Goal: Task Accomplishment & Management: Manage account settings

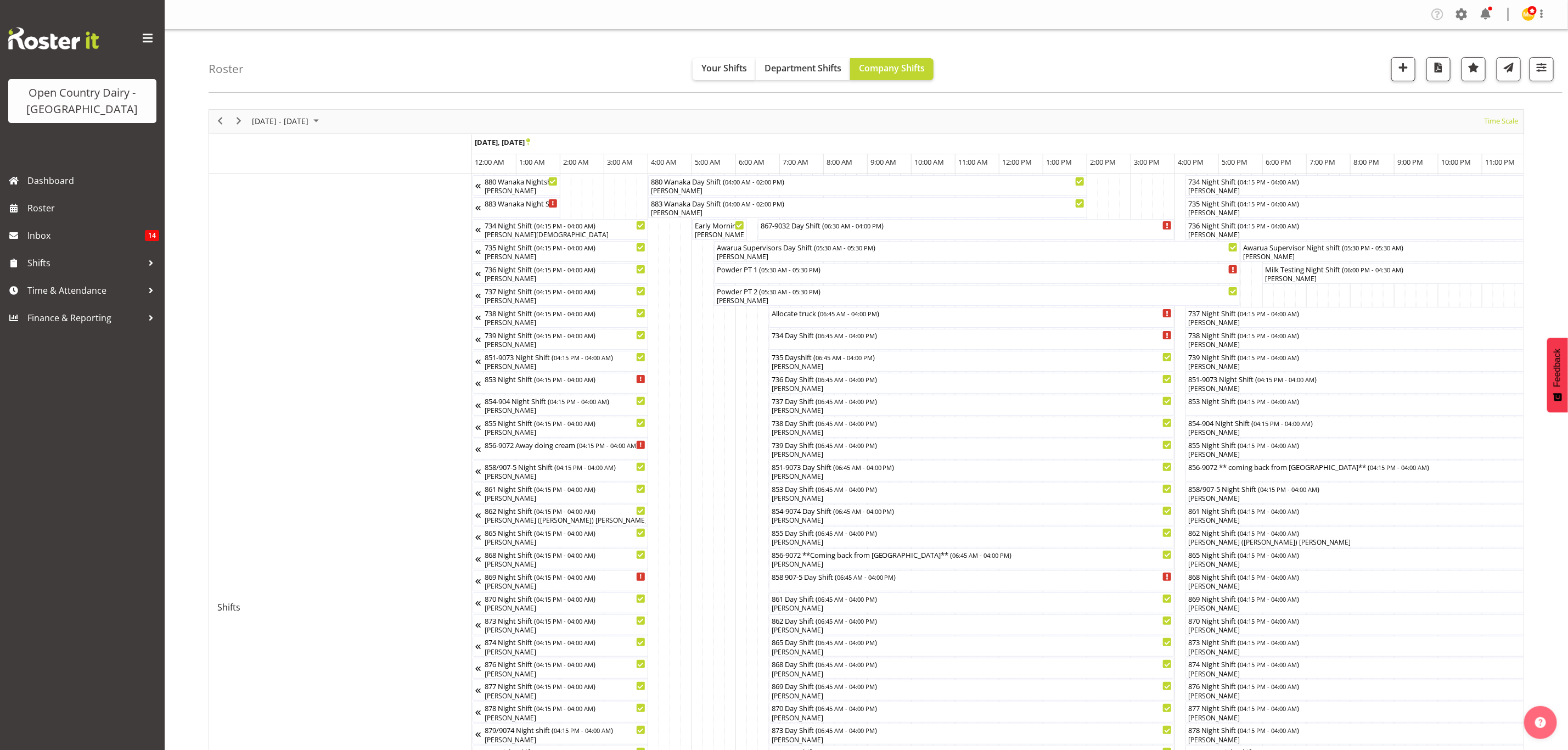
scroll to position [0, 4326]
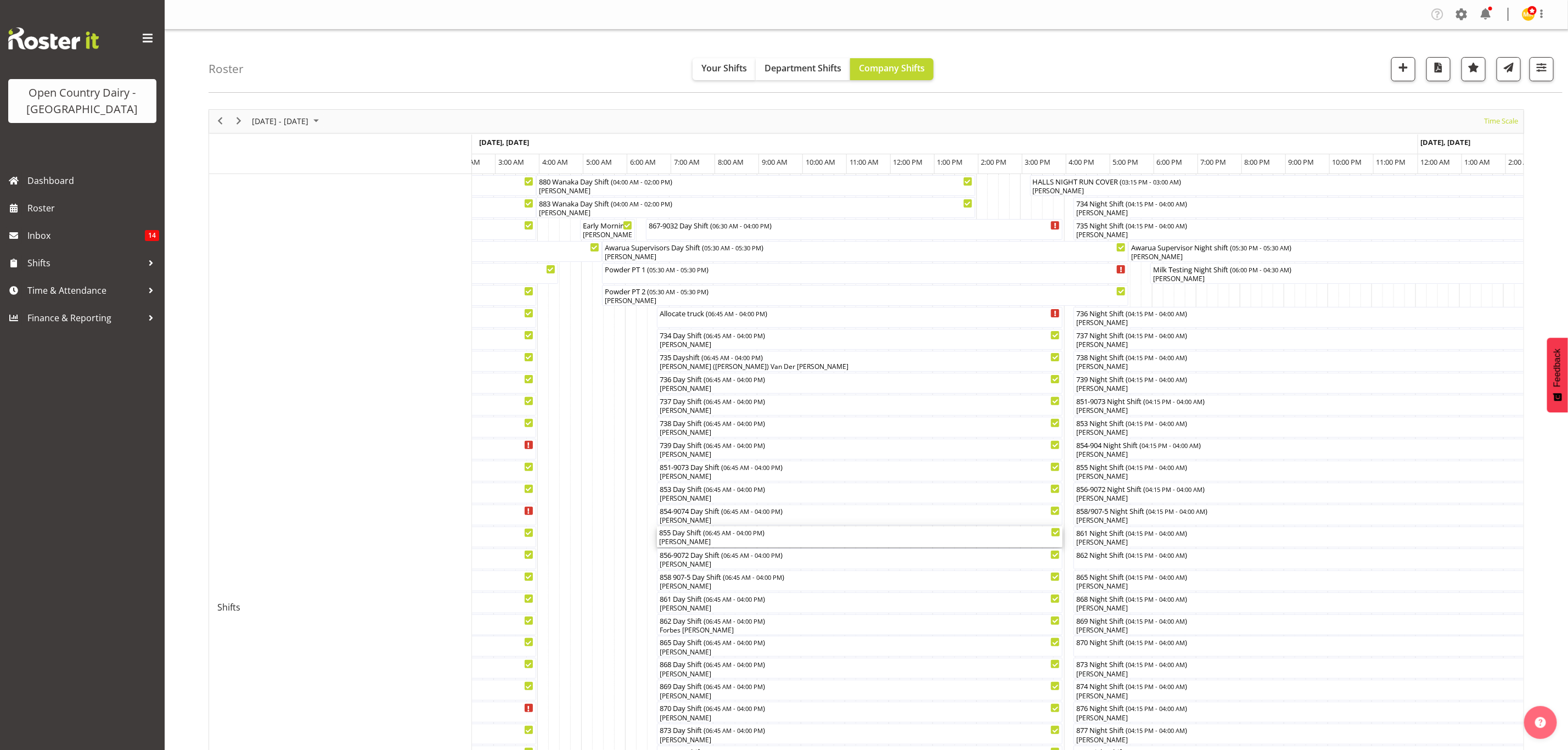
click at [748, 543] on div "[PERSON_NAME]" at bounding box center [859, 541] width 402 height 10
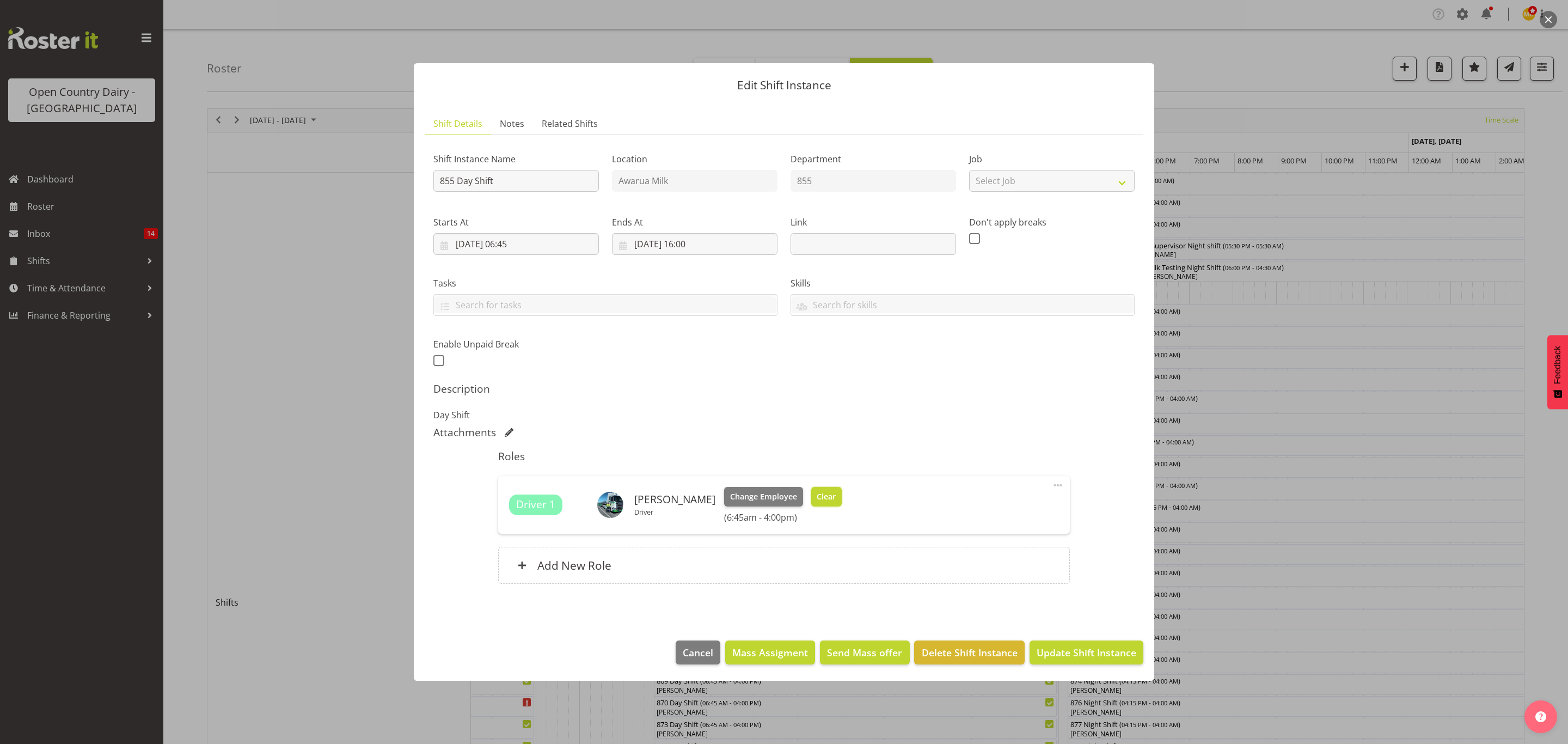
click at [815, 487] on button "Clear" at bounding box center [827, 497] width 31 height 20
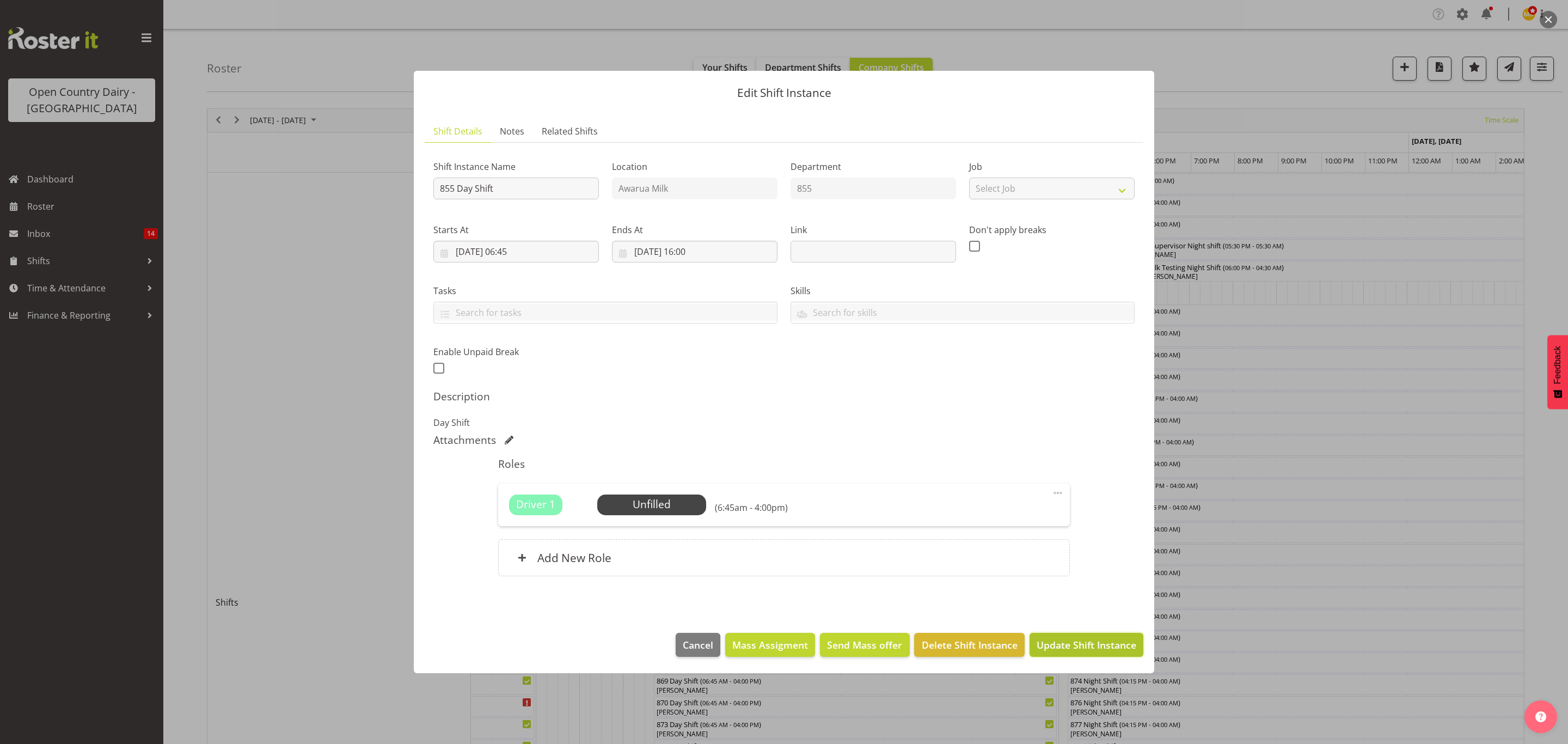
click at [1079, 645] on span "Update Shift Instance" at bounding box center [1086, 645] width 99 height 14
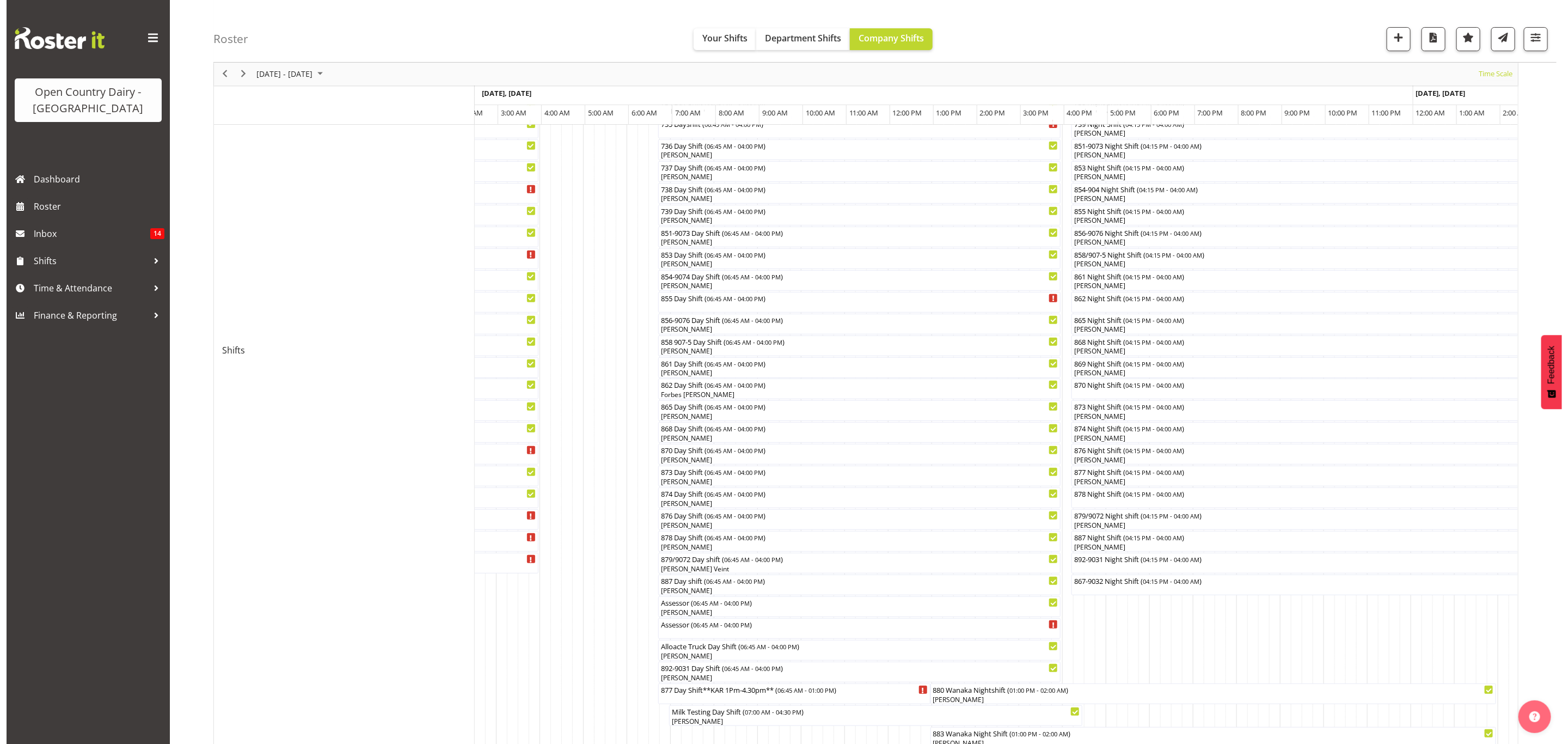
scroll to position [326, 0]
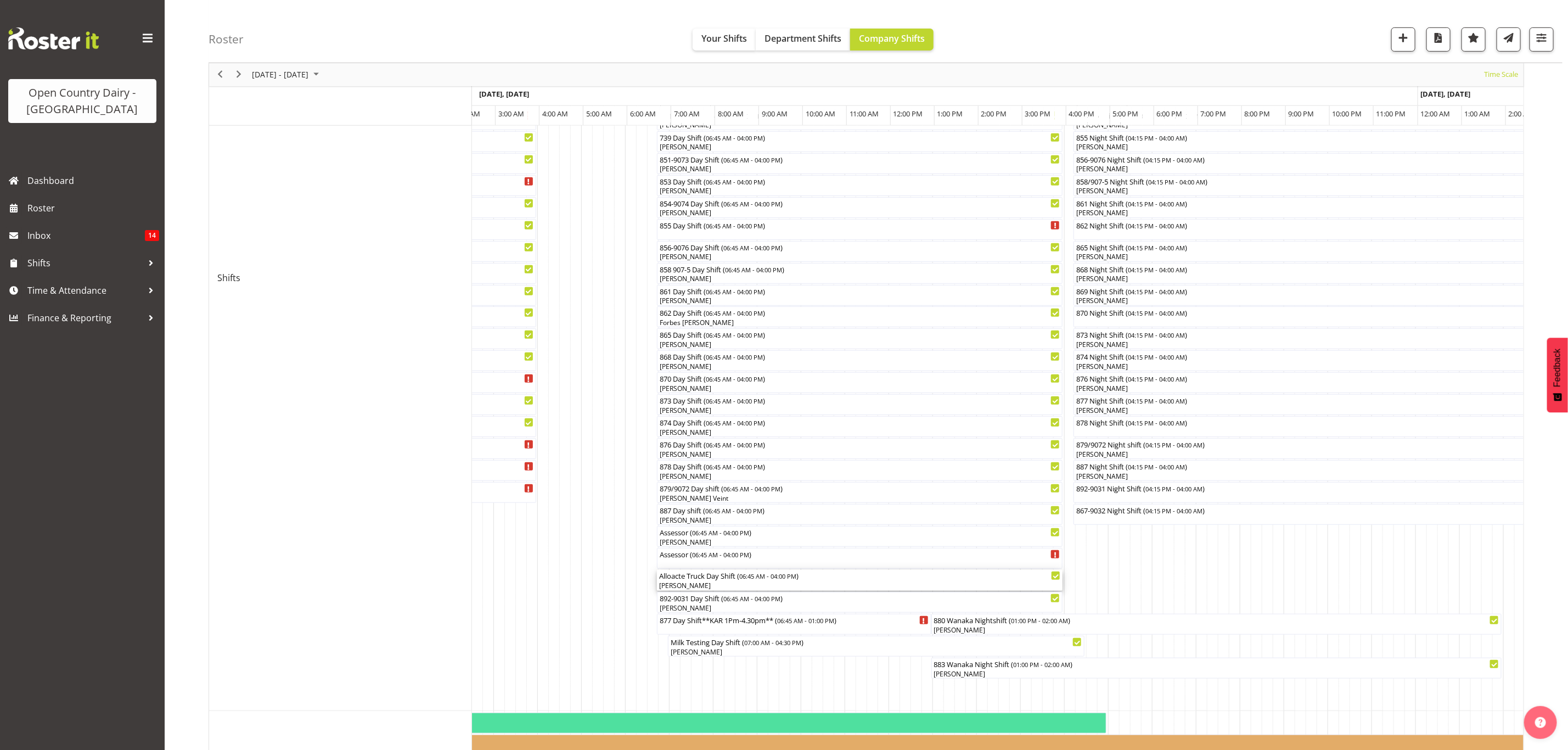
click at [703, 583] on div "[PERSON_NAME]" at bounding box center [859, 585] width 402 height 10
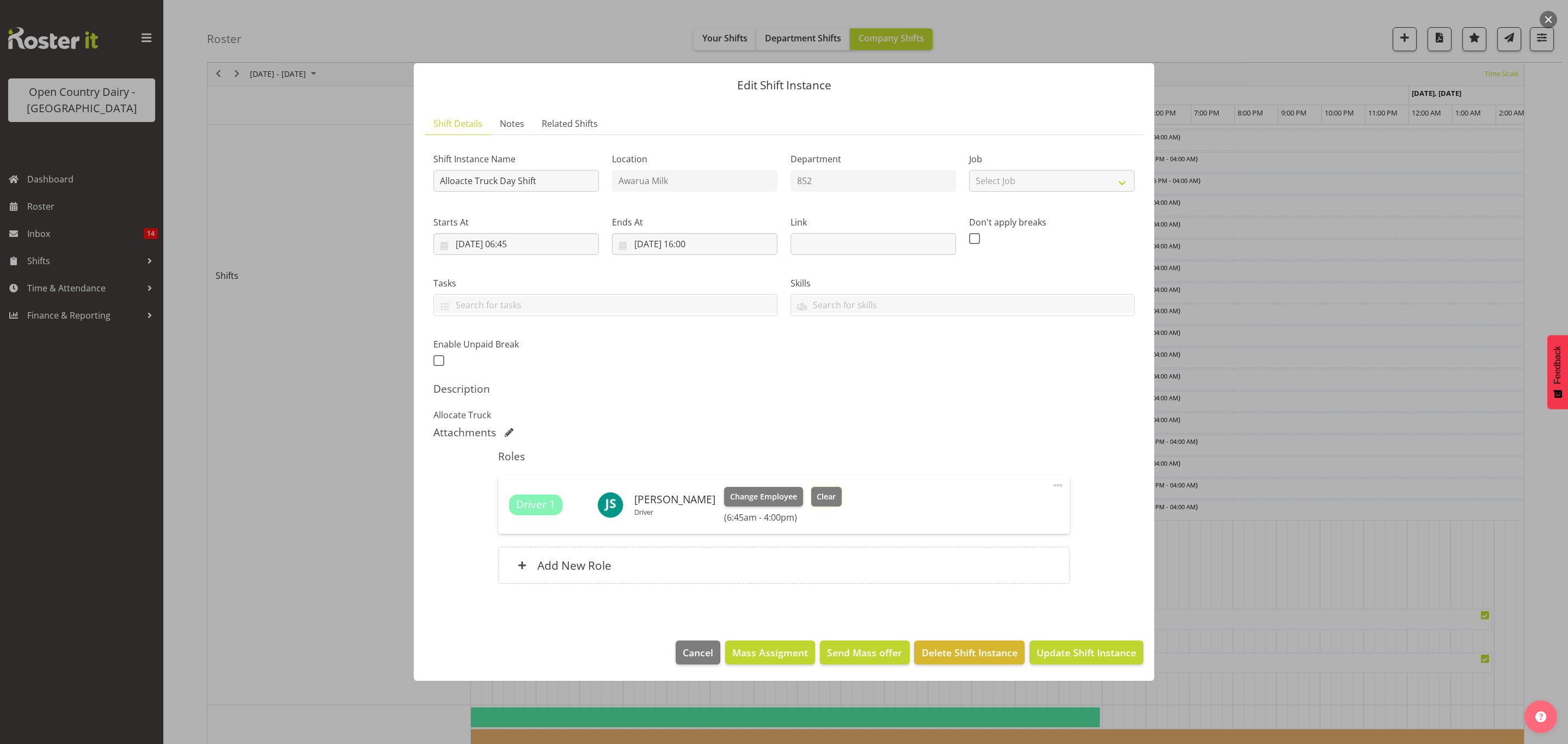
click at [817, 498] on span "Clear" at bounding box center [826, 497] width 19 height 12
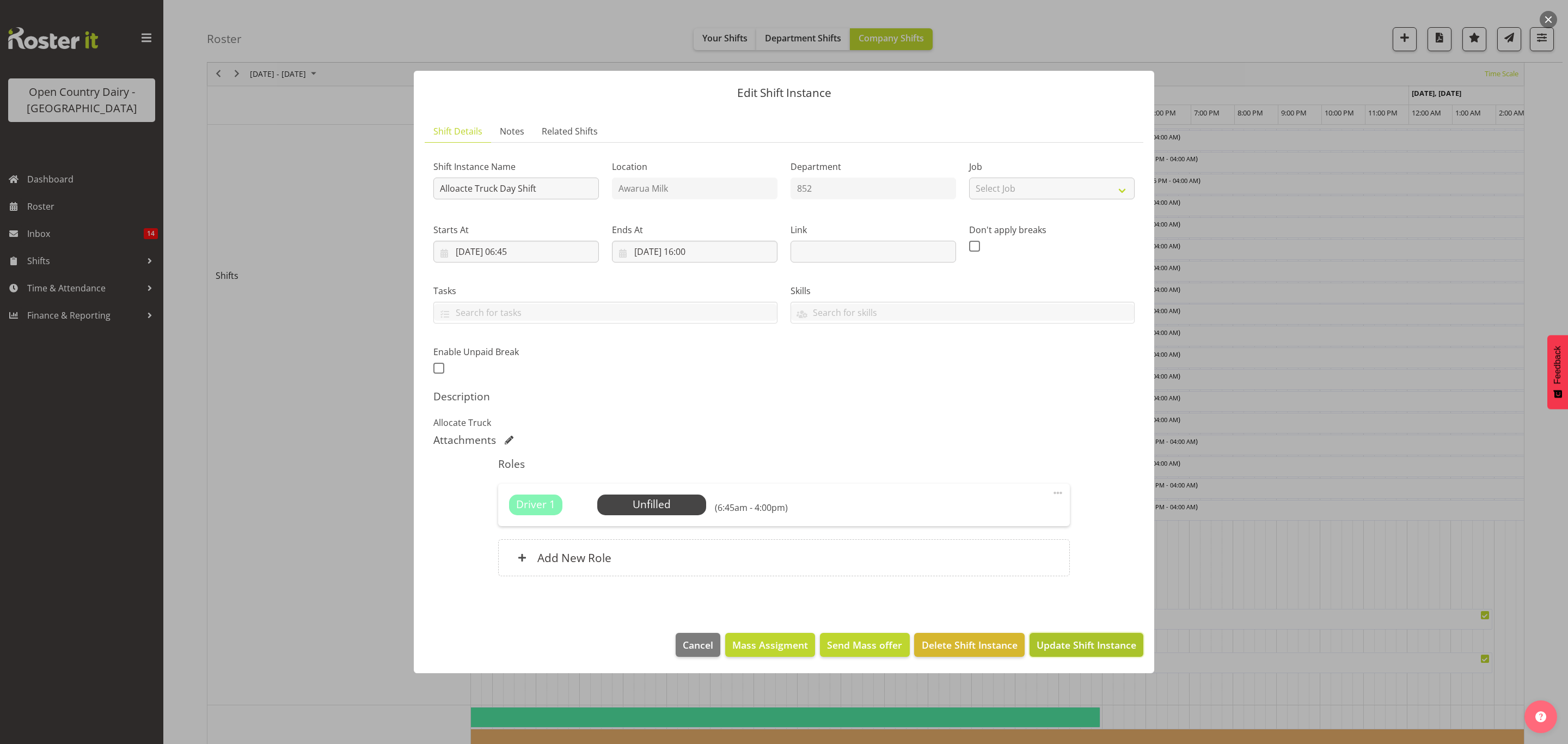
click at [1079, 644] on span "Update Shift Instance" at bounding box center [1086, 645] width 99 height 14
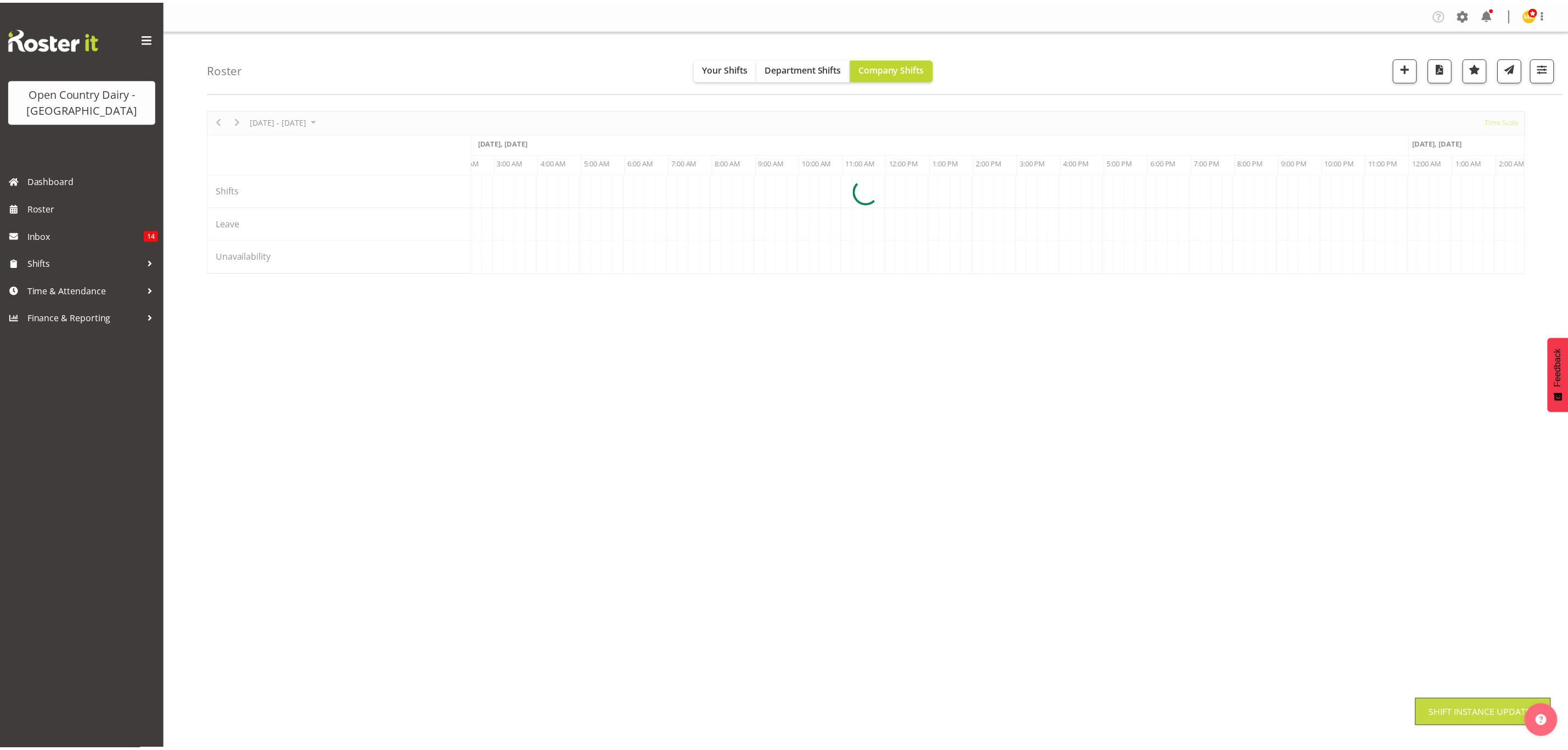
scroll to position [0, 0]
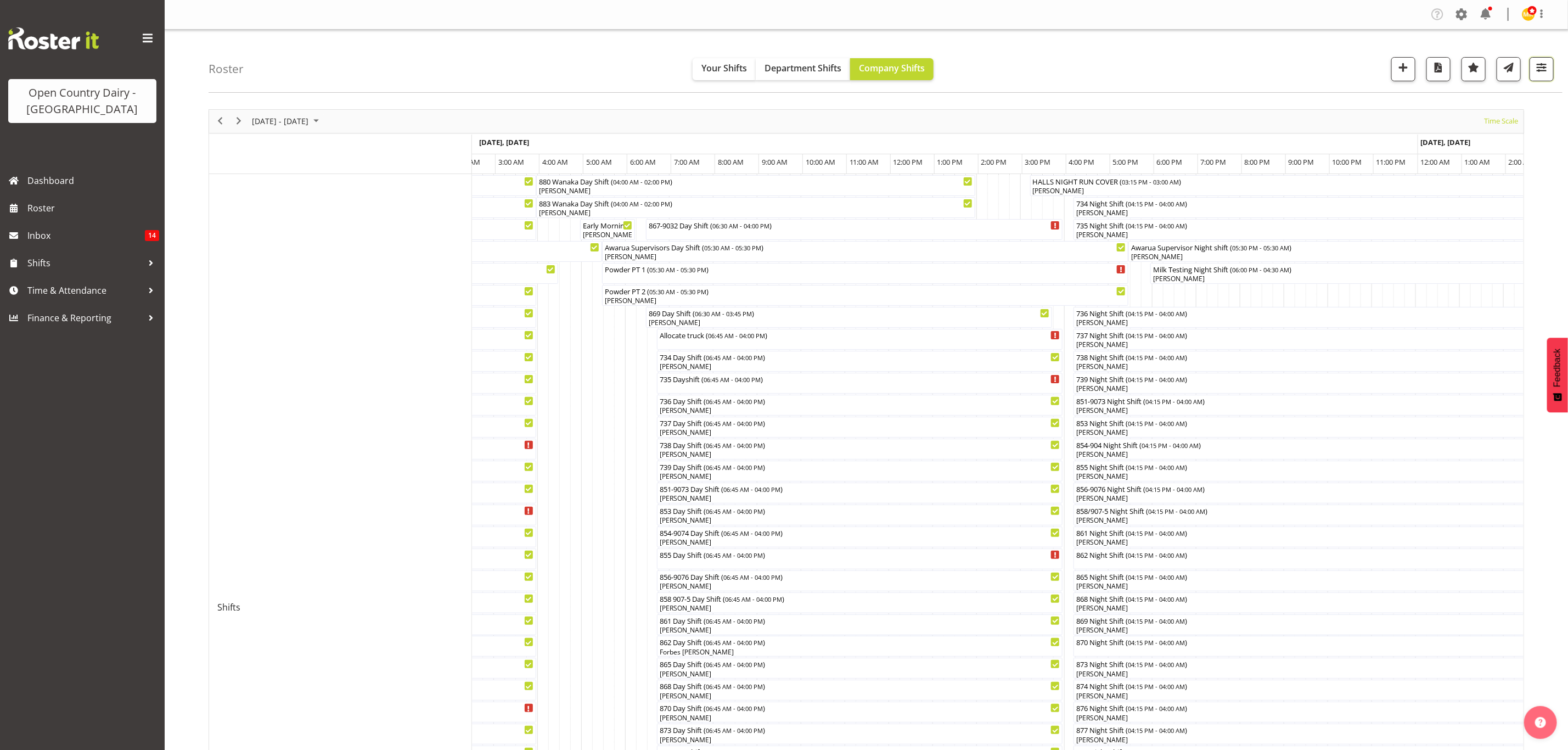
click at [1545, 71] on span "button" at bounding box center [1541, 67] width 15 height 15
click at [1491, 132] on span "All Departments" at bounding box center [1472, 135] width 77 height 13
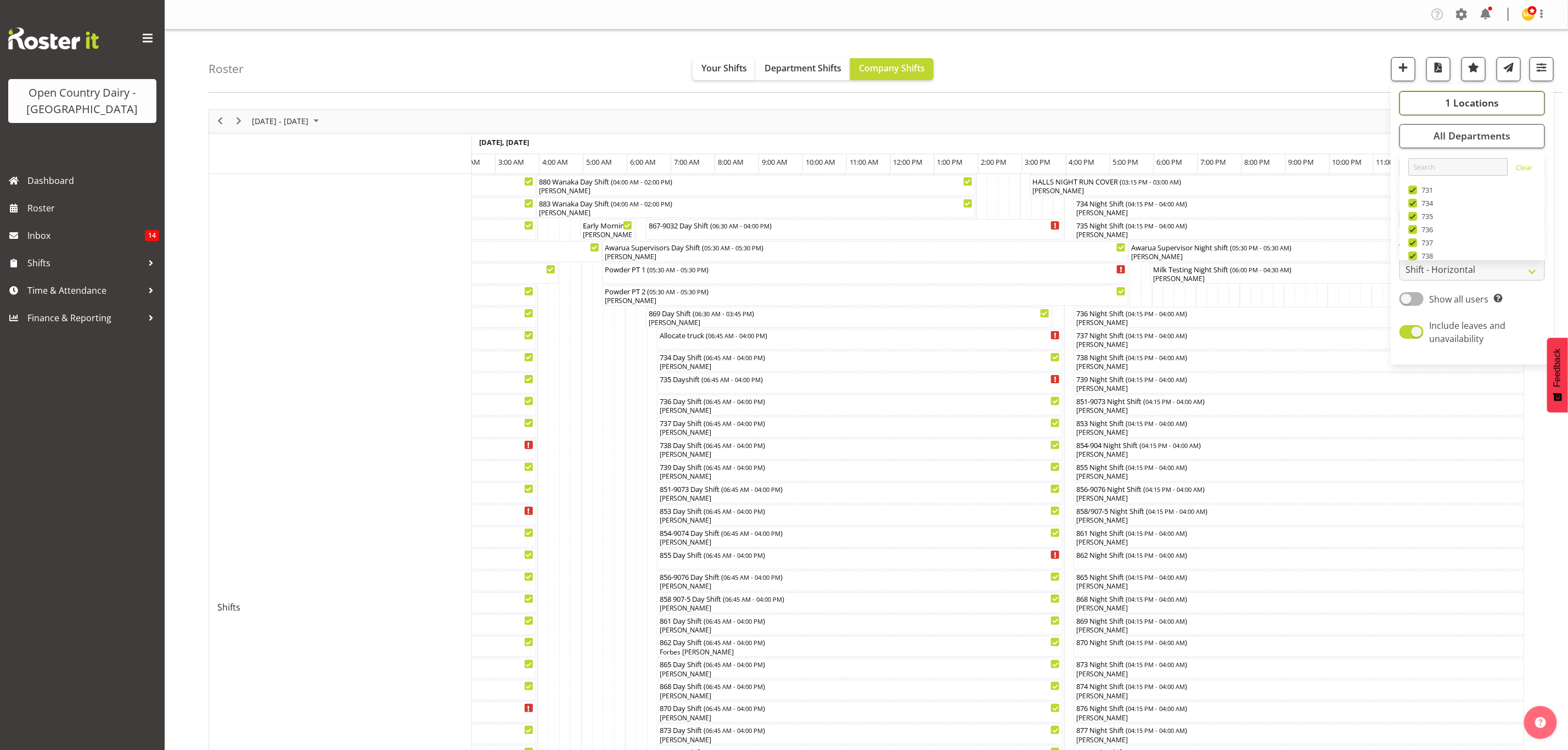
click at [1456, 106] on span "1 Locations" at bounding box center [1472, 103] width 54 height 13
click at [1445, 176] on div "Awarua Office" at bounding box center [1472, 171] width 129 height 13
click at [1438, 181] on span "Freight" at bounding box center [1431, 183] width 28 height 8
click at [1416, 181] on input "Freight" at bounding box center [1411, 183] width 7 height 7
checkbox input "true"
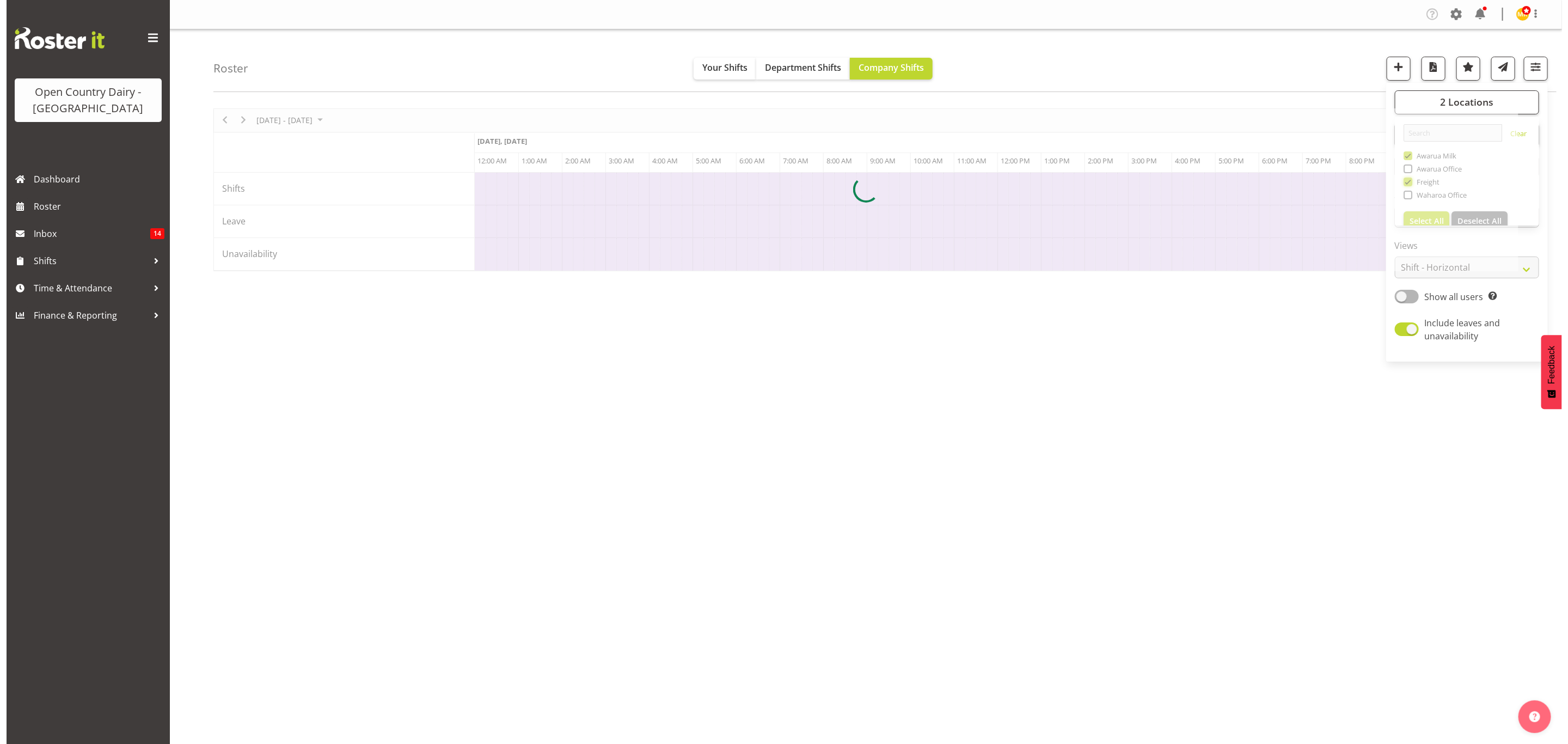
scroll to position [0, 3134]
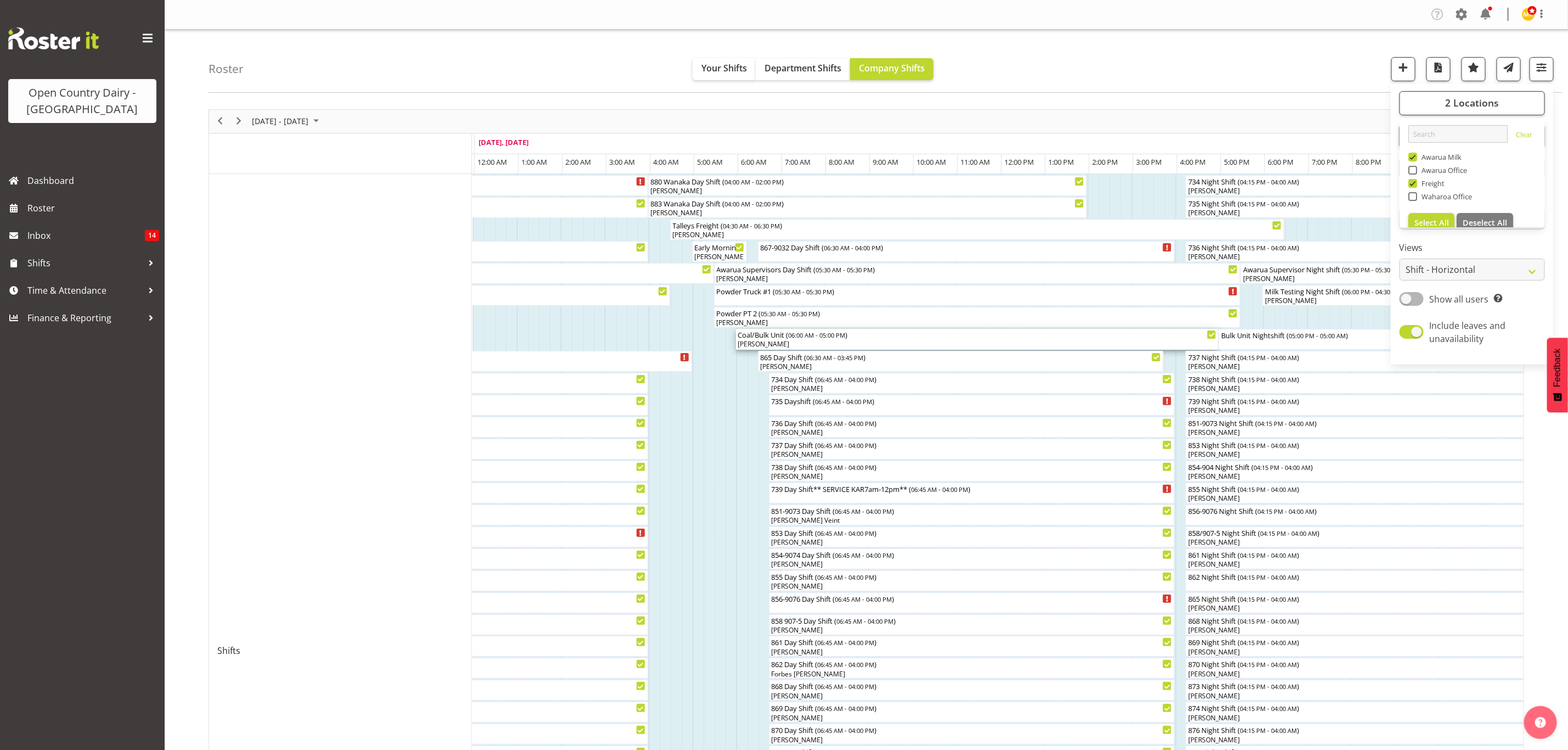
click at [853, 335] on div "Coal/Bulk Unit ( 06:00 AM - 05:00 PM )" at bounding box center [977, 334] width 478 height 11
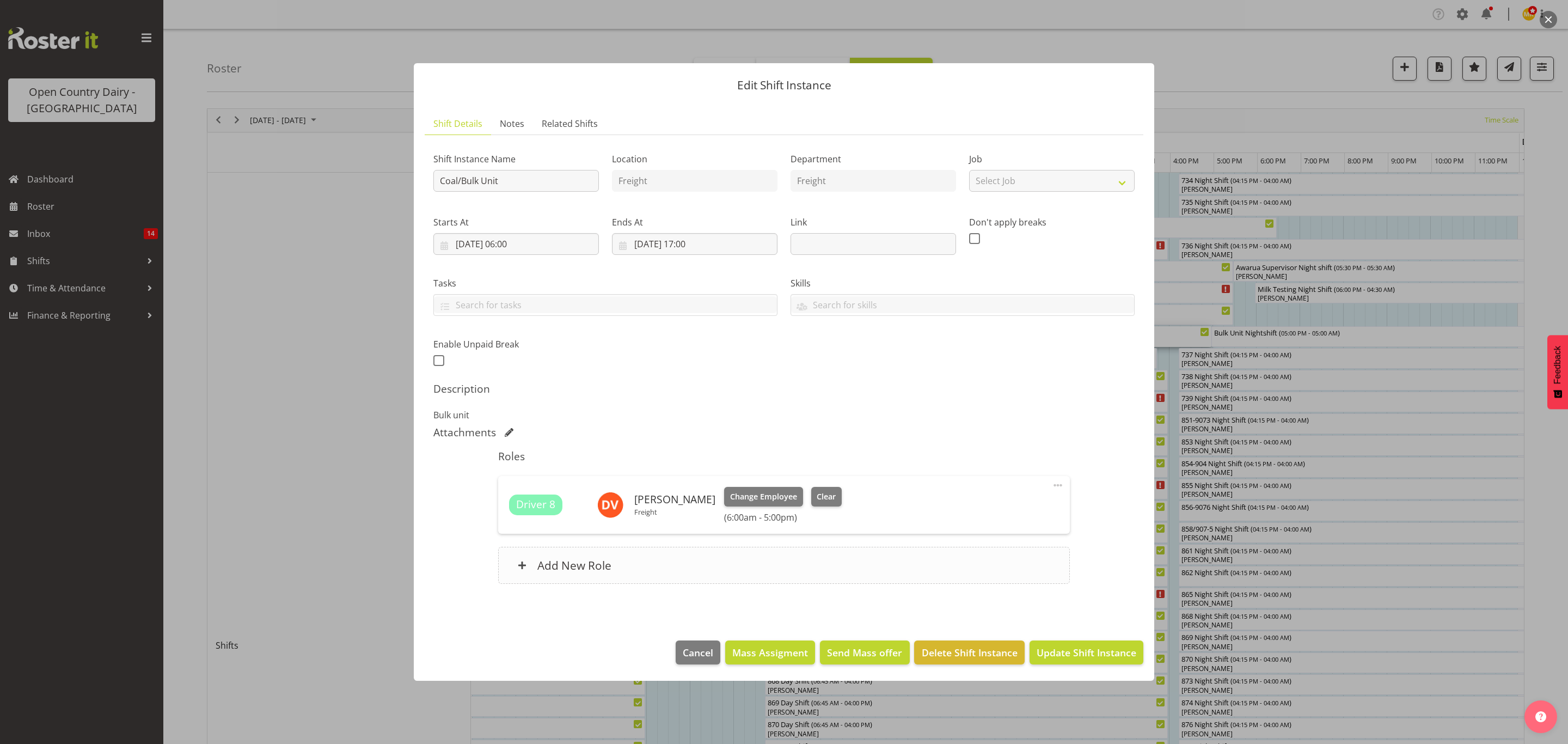
click at [697, 575] on div "Add New Role" at bounding box center [783, 565] width 571 height 37
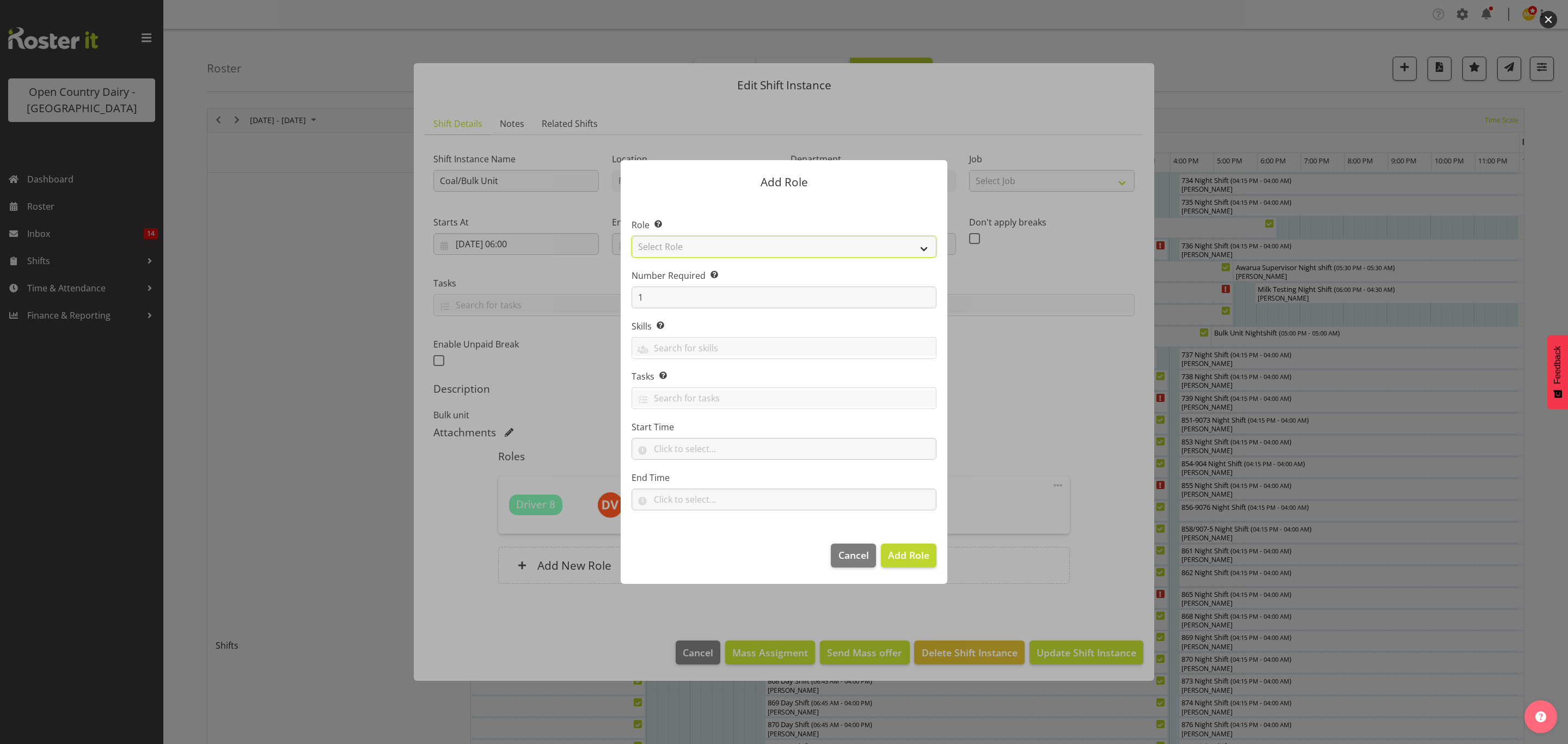
click at [726, 249] on select "Select Role Crew Leader Driver Driver Assessor Dayshift Driver Assessor Nightsh…" at bounding box center [784, 247] width 305 height 22
select select "1154"
click at [631, 236] on select "Select Role Crew Leader Driver Driver Assessor Dayshift Driver Assessor Nightsh…" at bounding box center [784, 247] width 305 height 22
click at [919, 556] on span "Add Role" at bounding box center [908, 554] width 42 height 13
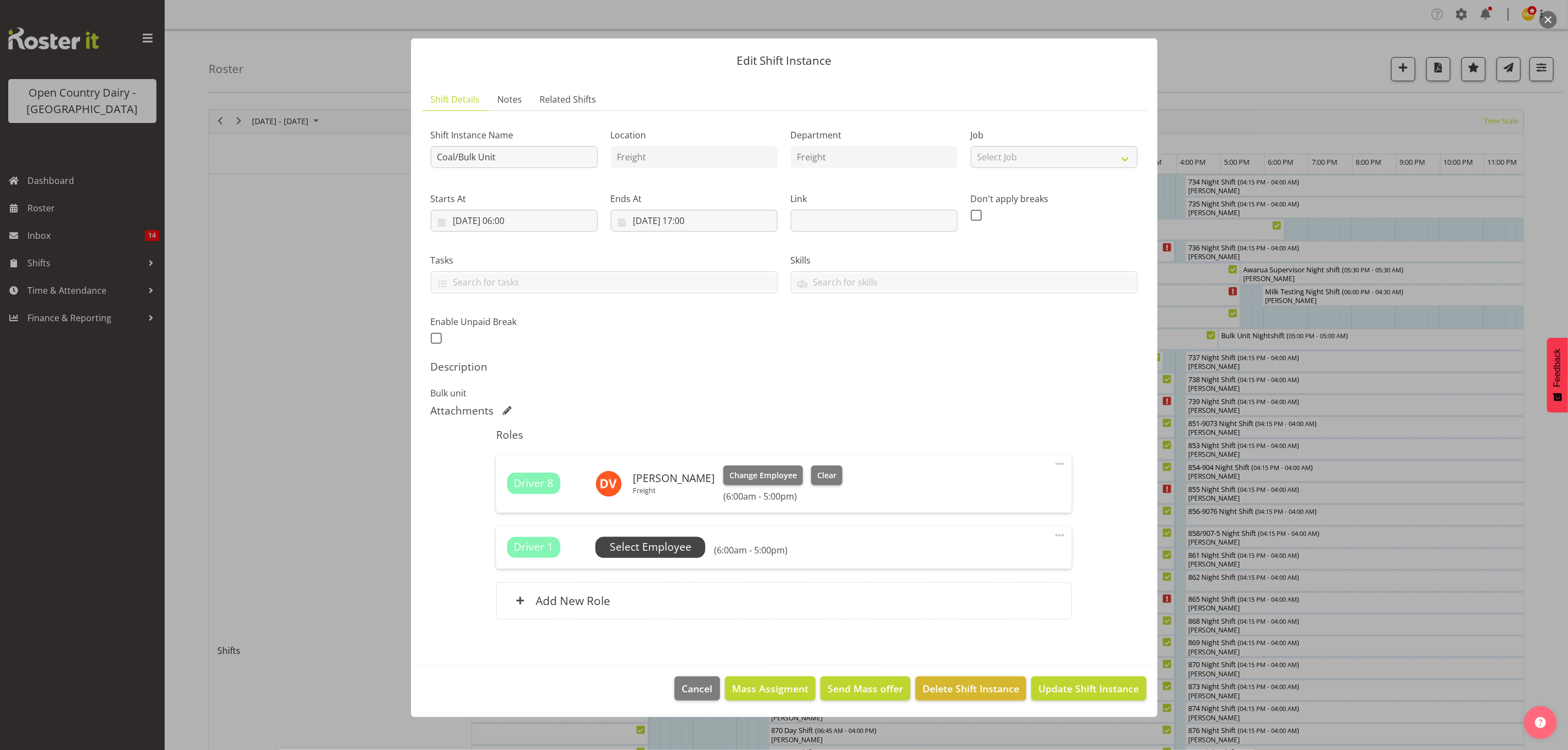
click at [689, 547] on span "Select Employee" at bounding box center [650, 546] width 82 height 16
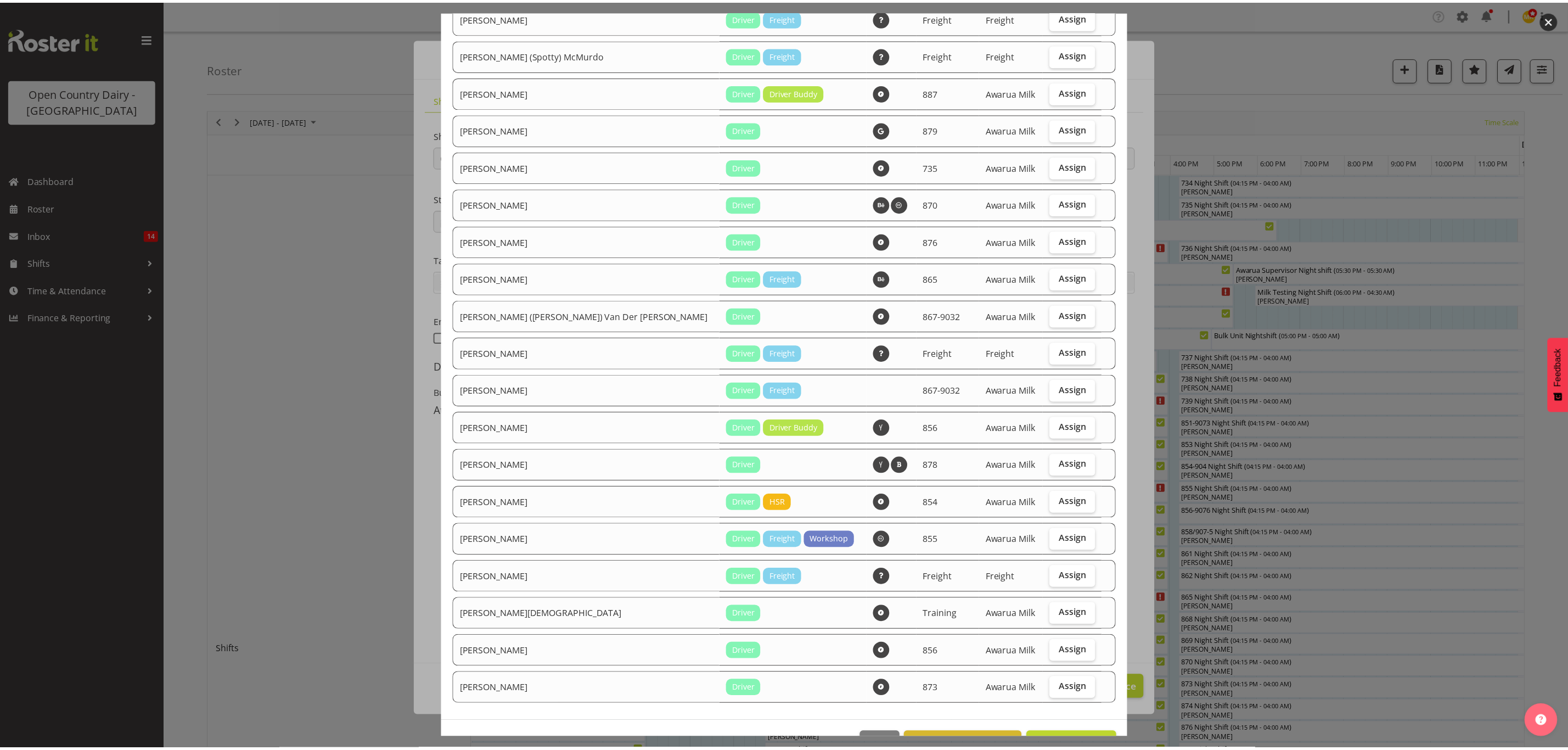
scroll to position [304, 0]
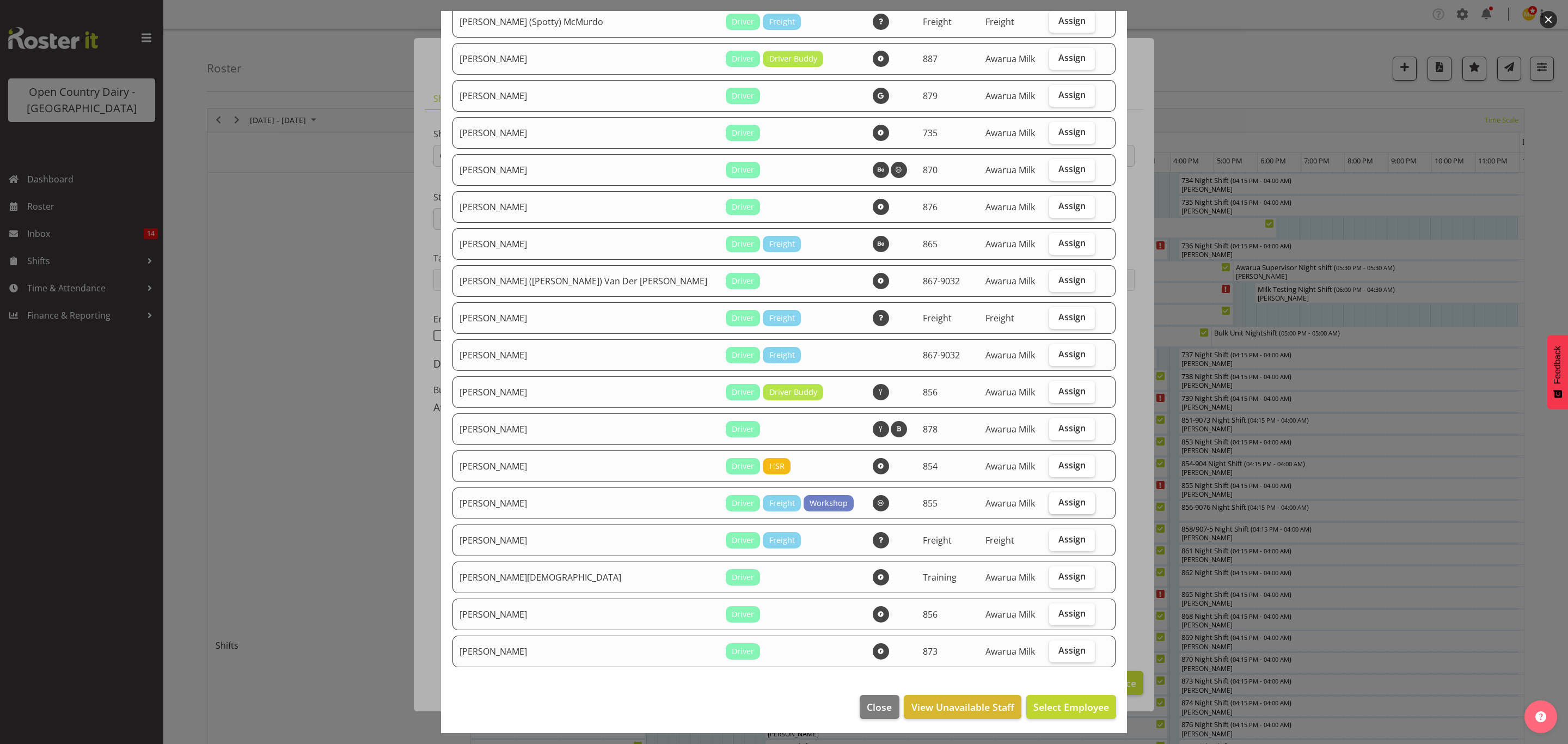
click at [1063, 506] on label "Assign" at bounding box center [1072, 503] width 46 height 22
click at [1056, 506] on input "Assign" at bounding box center [1052, 502] width 7 height 7
checkbox input "true"
click at [1047, 704] on span "Assign Nathan Vincent" at bounding box center [1053, 706] width 110 height 13
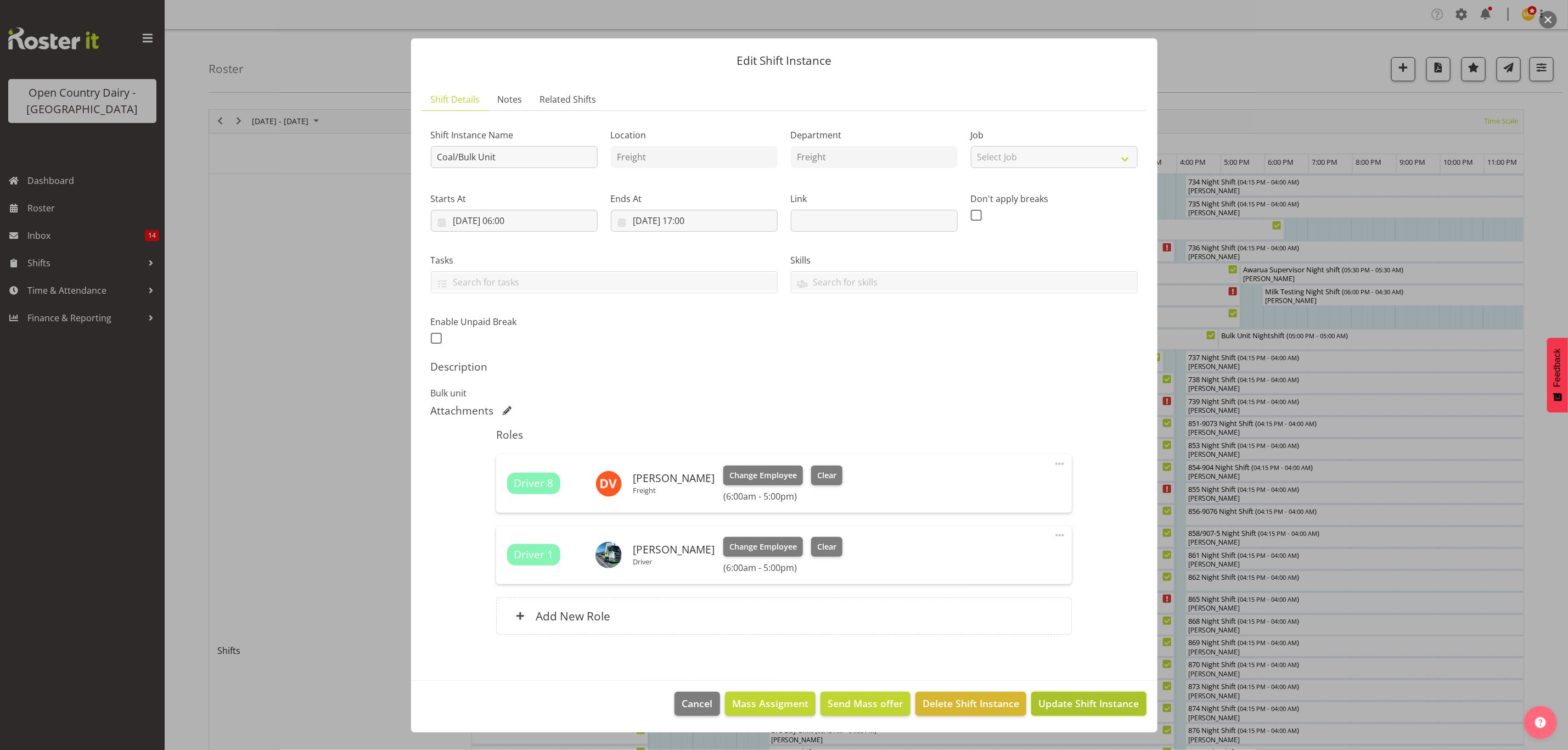
click at [1085, 706] on span "Update Shift Instance" at bounding box center [1088, 703] width 100 height 15
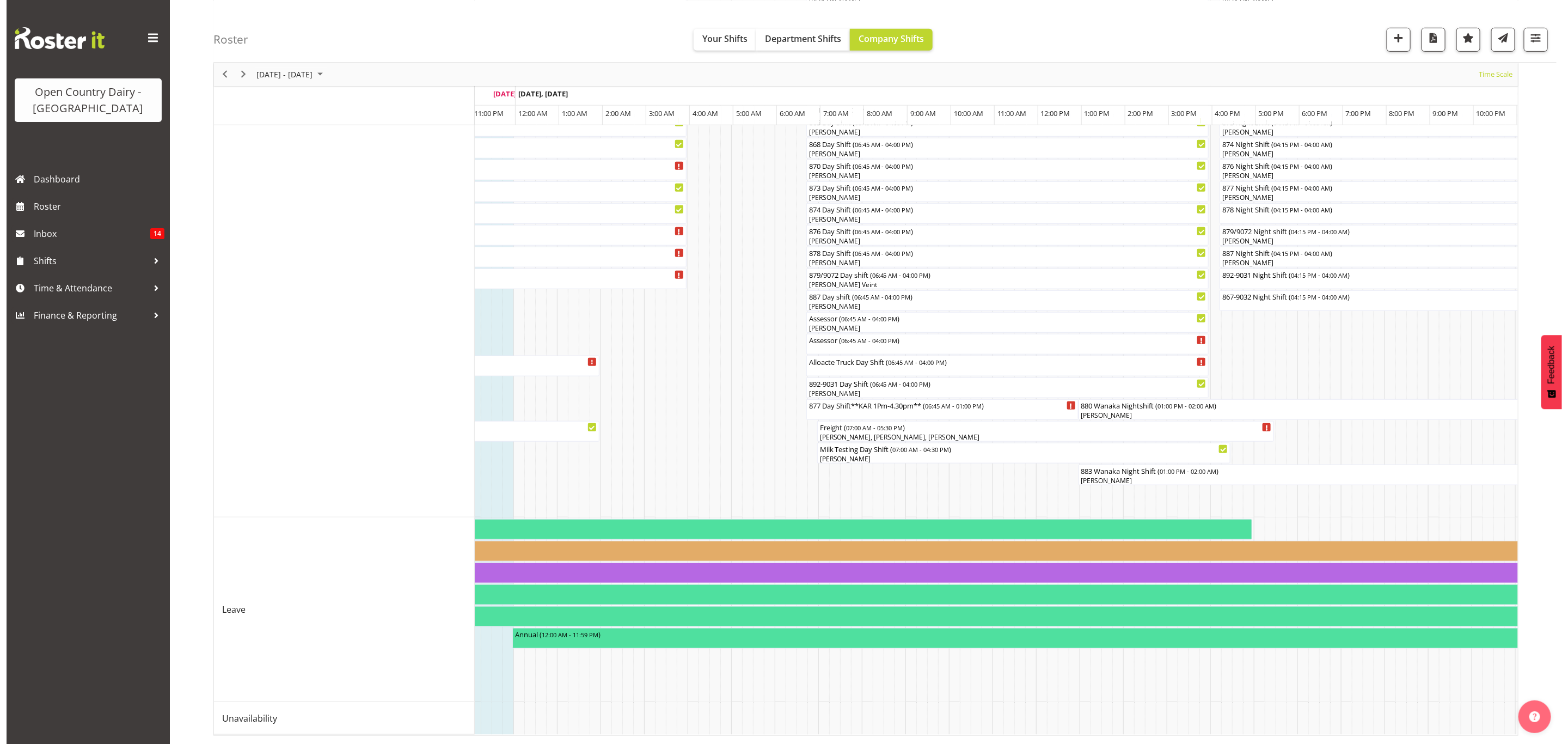
scroll to position [0, 4155]
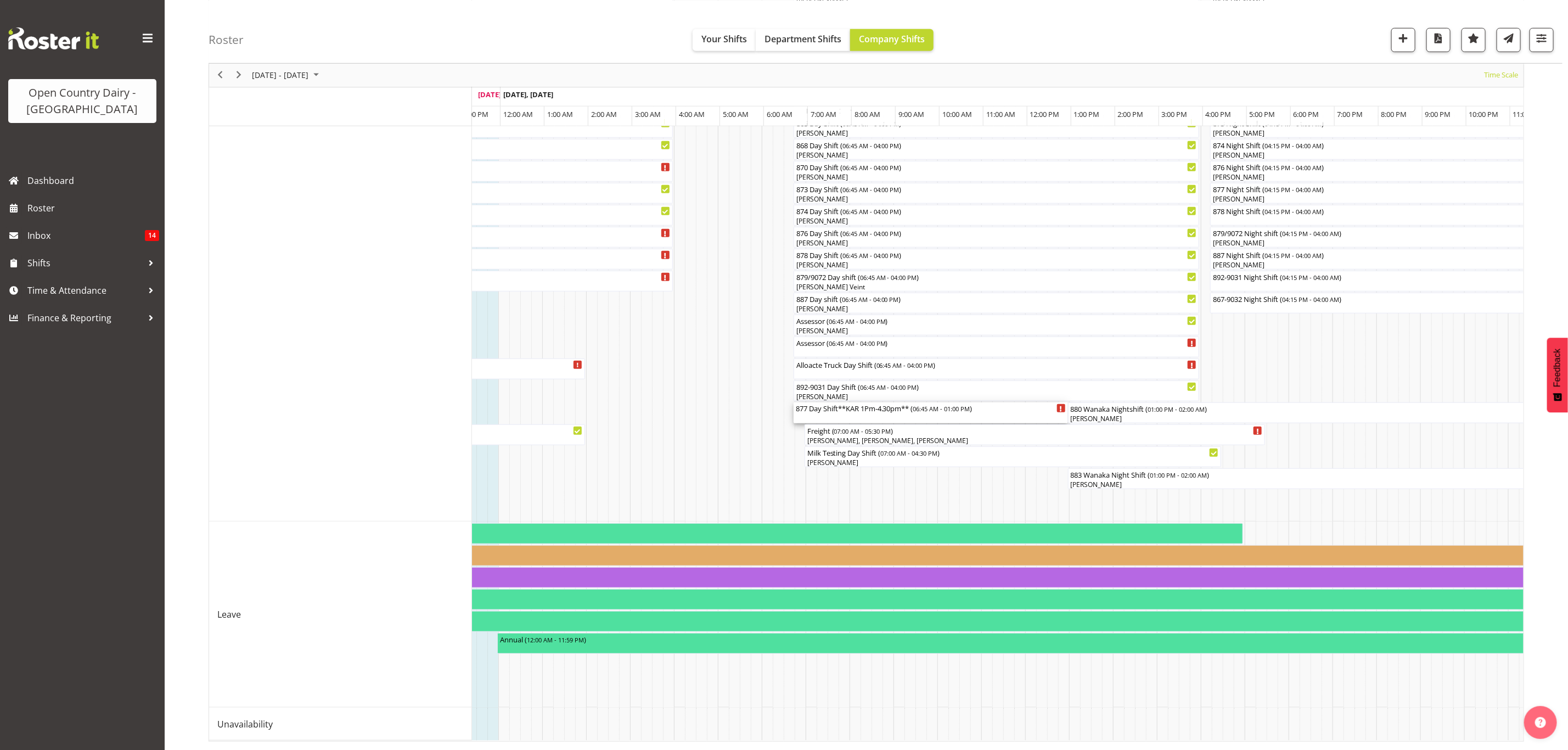
click at [898, 403] on div "877 Day Shift**KAR 1Pm-4.30pm** ( 06:45 AM - 01:00 PM )" at bounding box center [931, 408] width 270 height 11
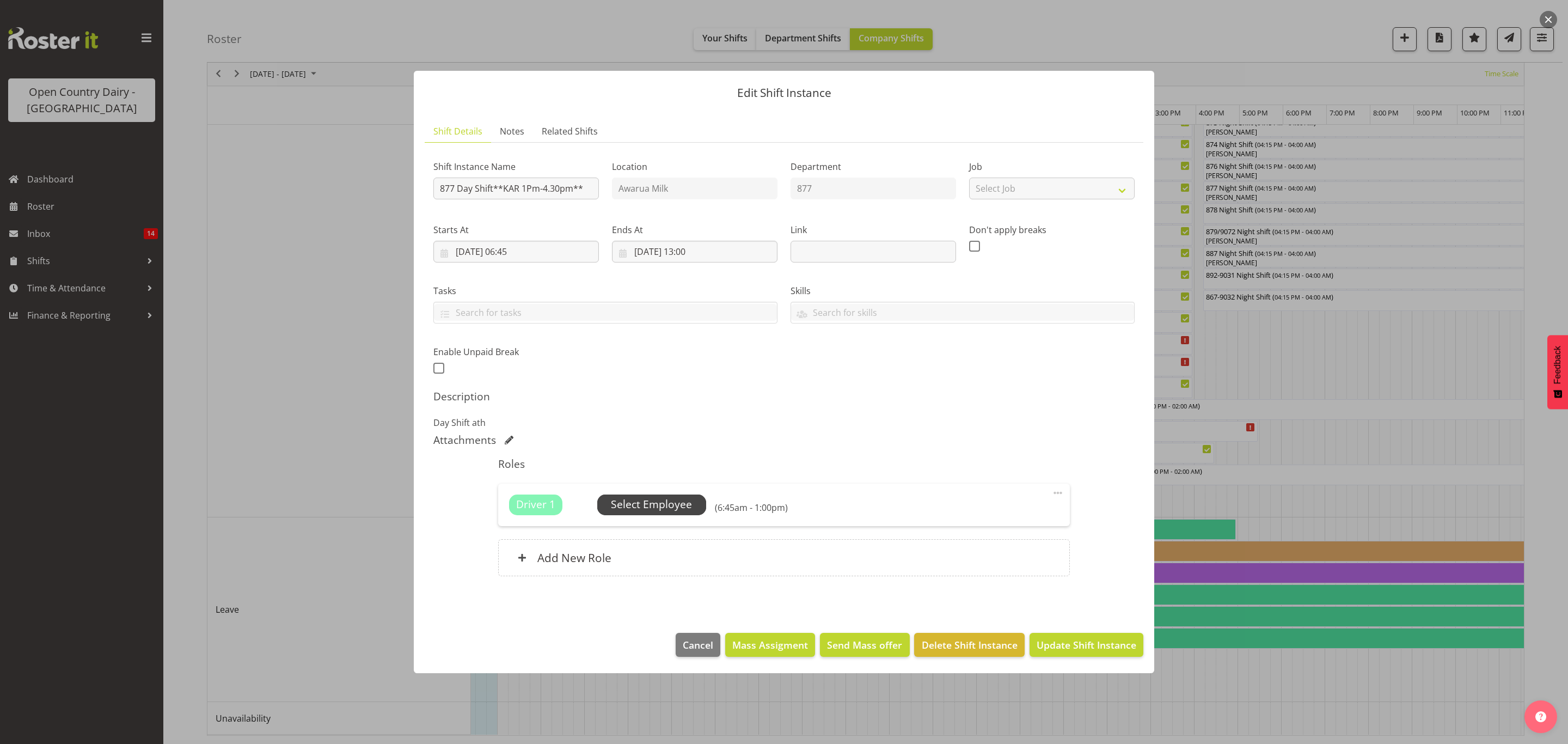
click at [668, 499] on span "Select Employee" at bounding box center [651, 504] width 81 height 16
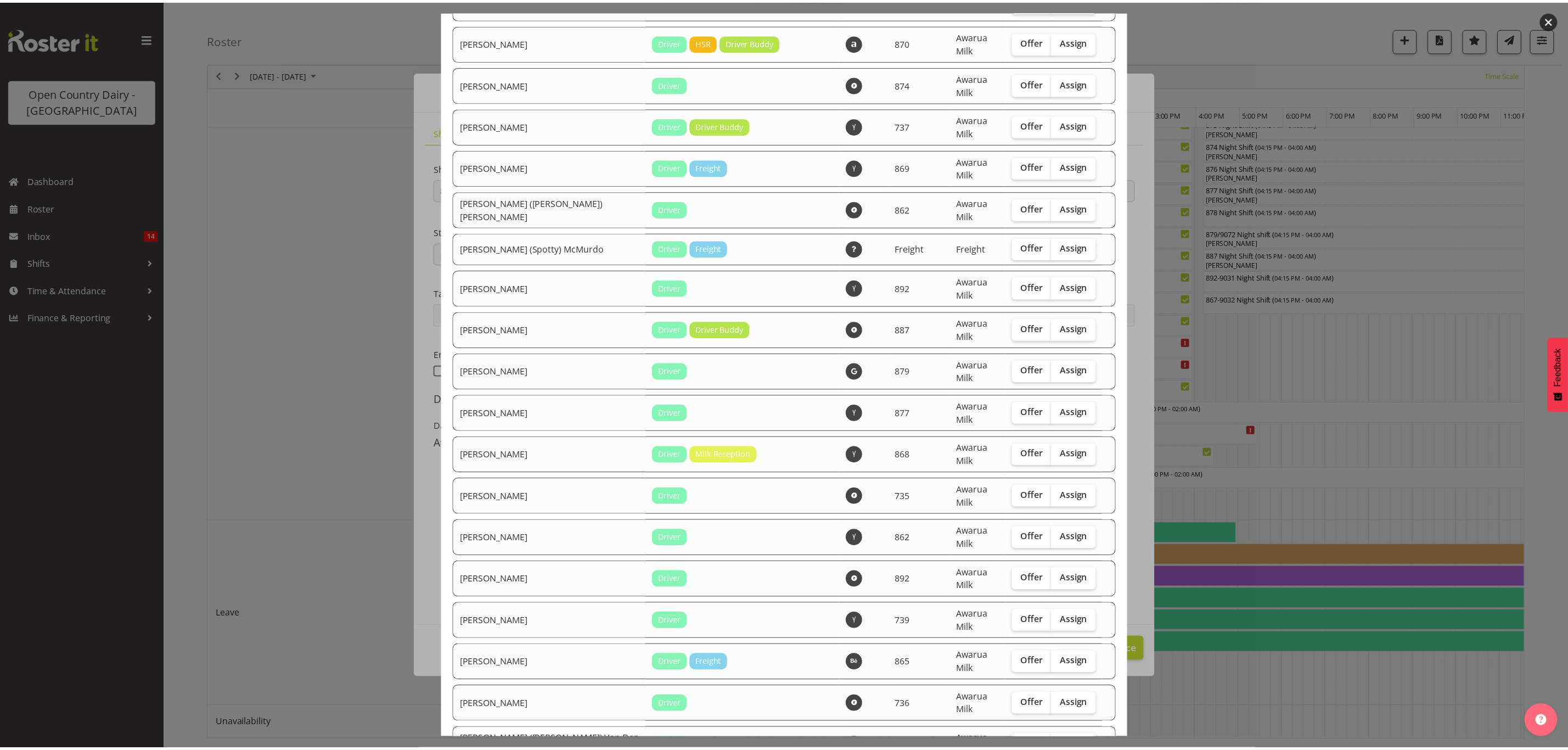
scroll to position [188, 0]
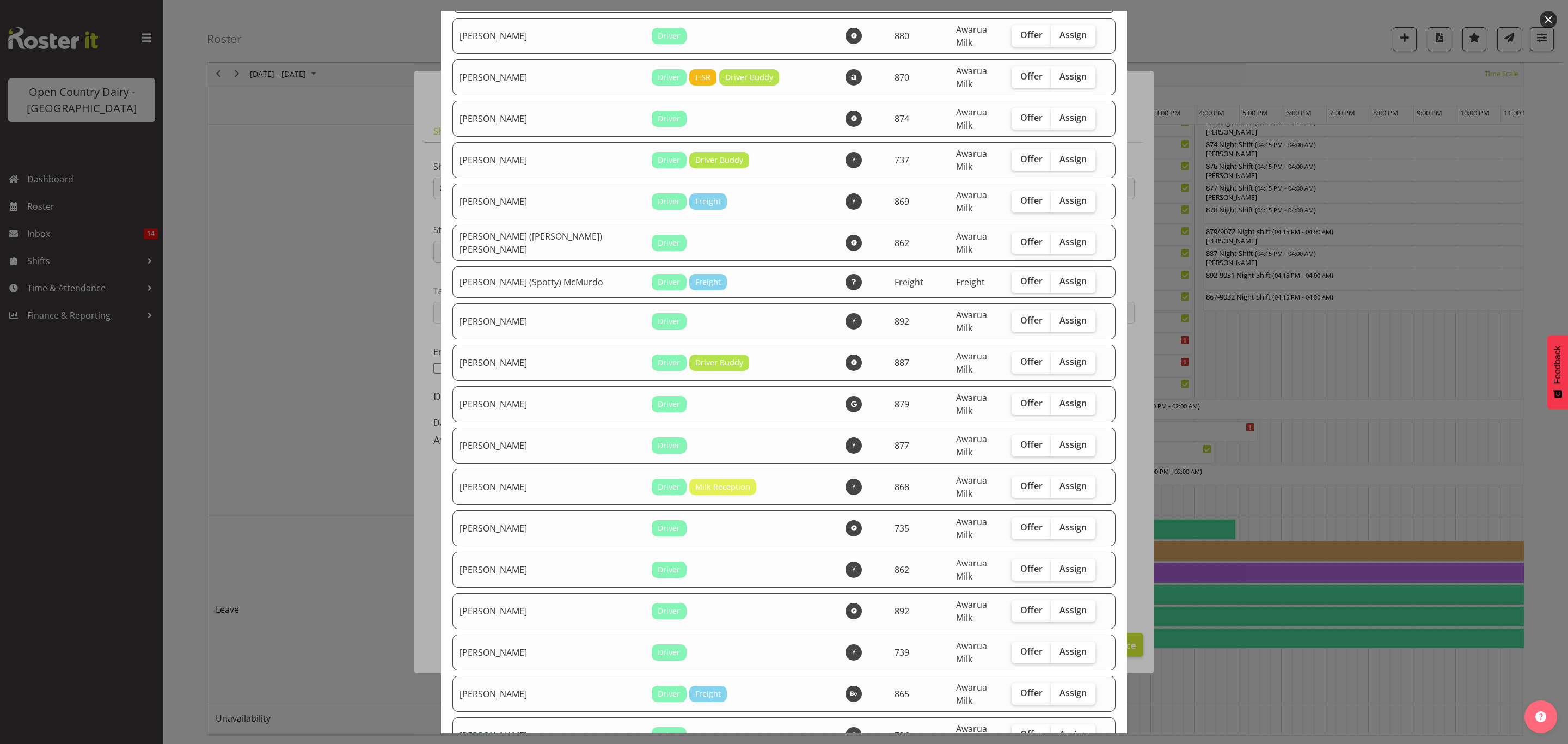
click at [361, 355] on div at bounding box center [784, 372] width 1568 height 744
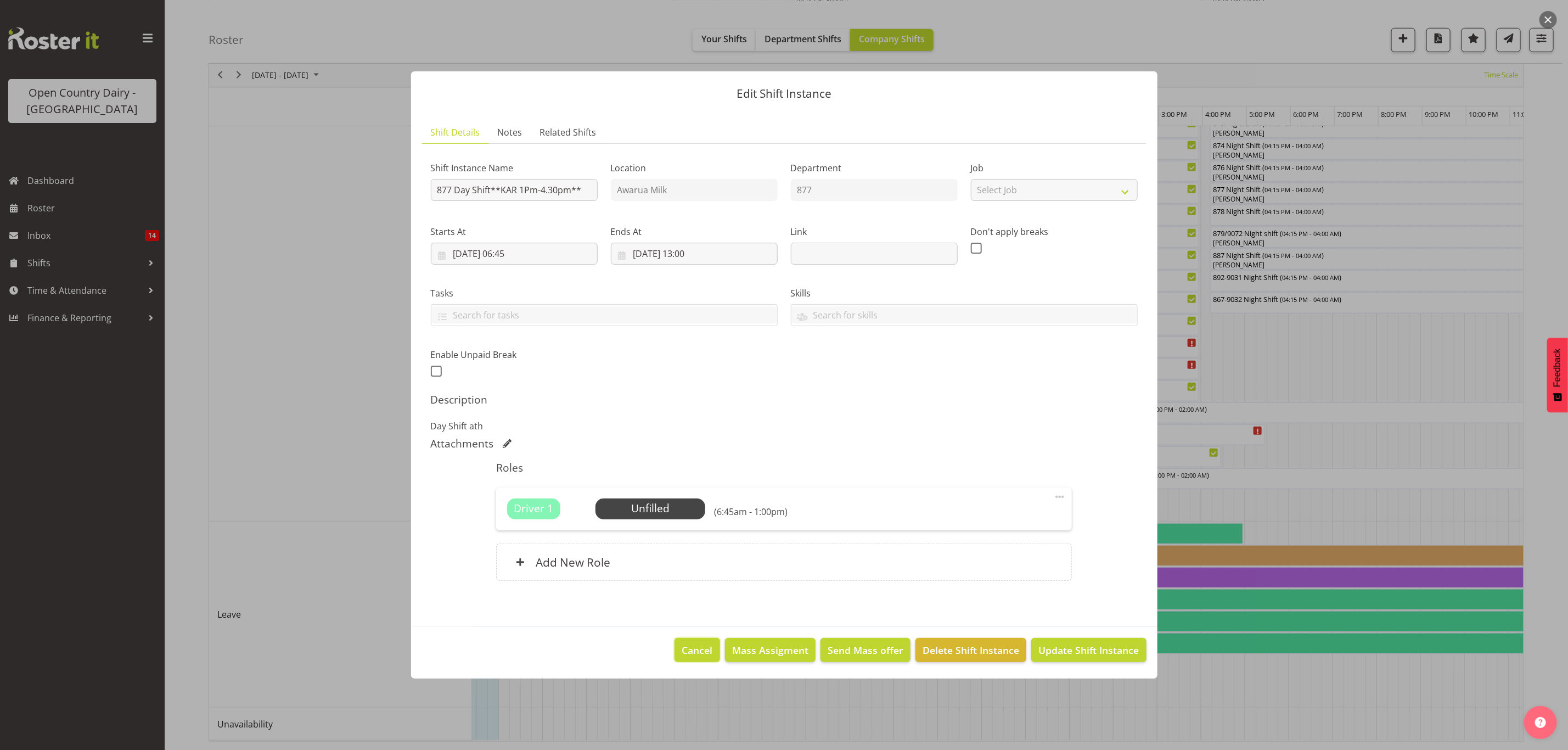
click at [690, 644] on span "Cancel" at bounding box center [698, 650] width 31 height 15
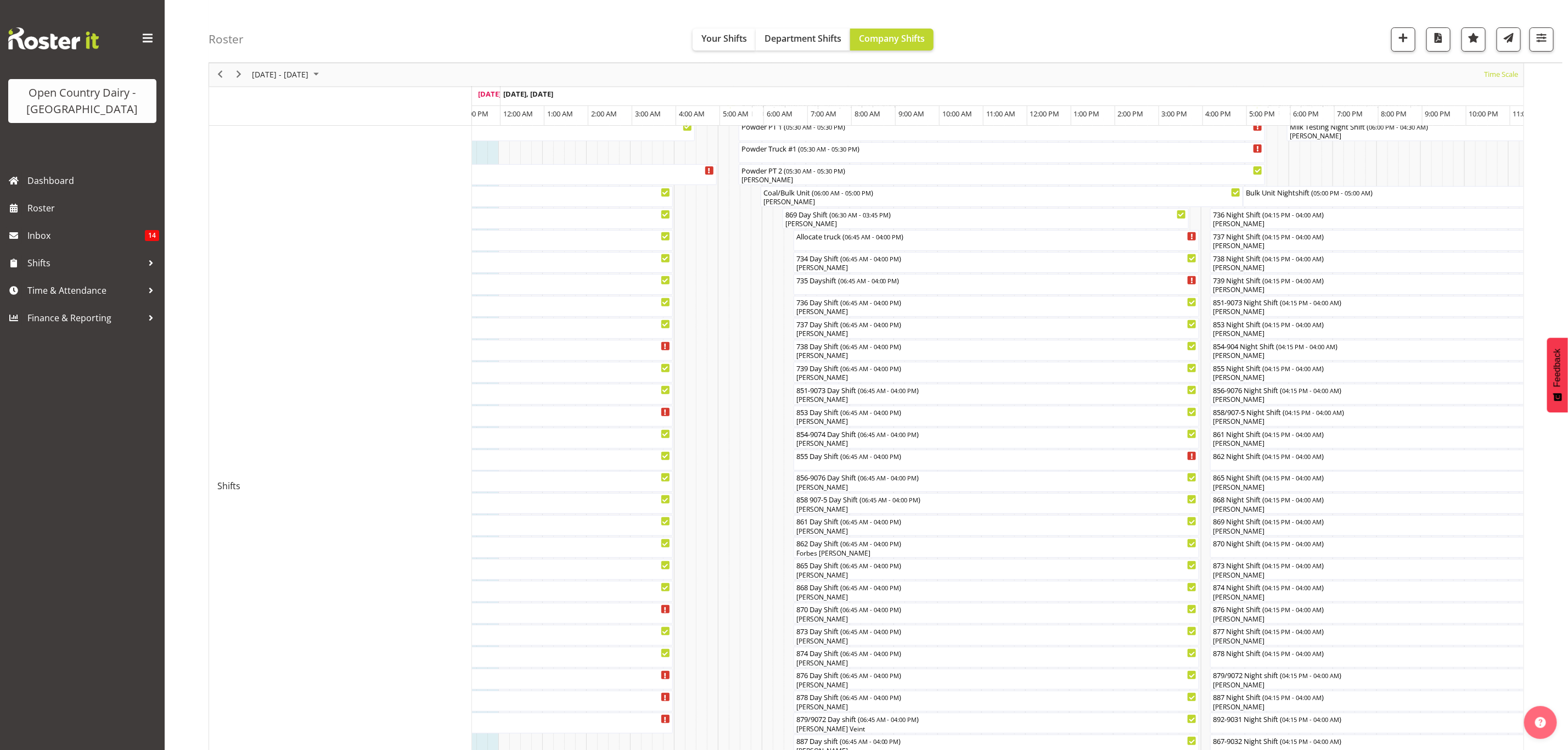
scroll to position [83, 0]
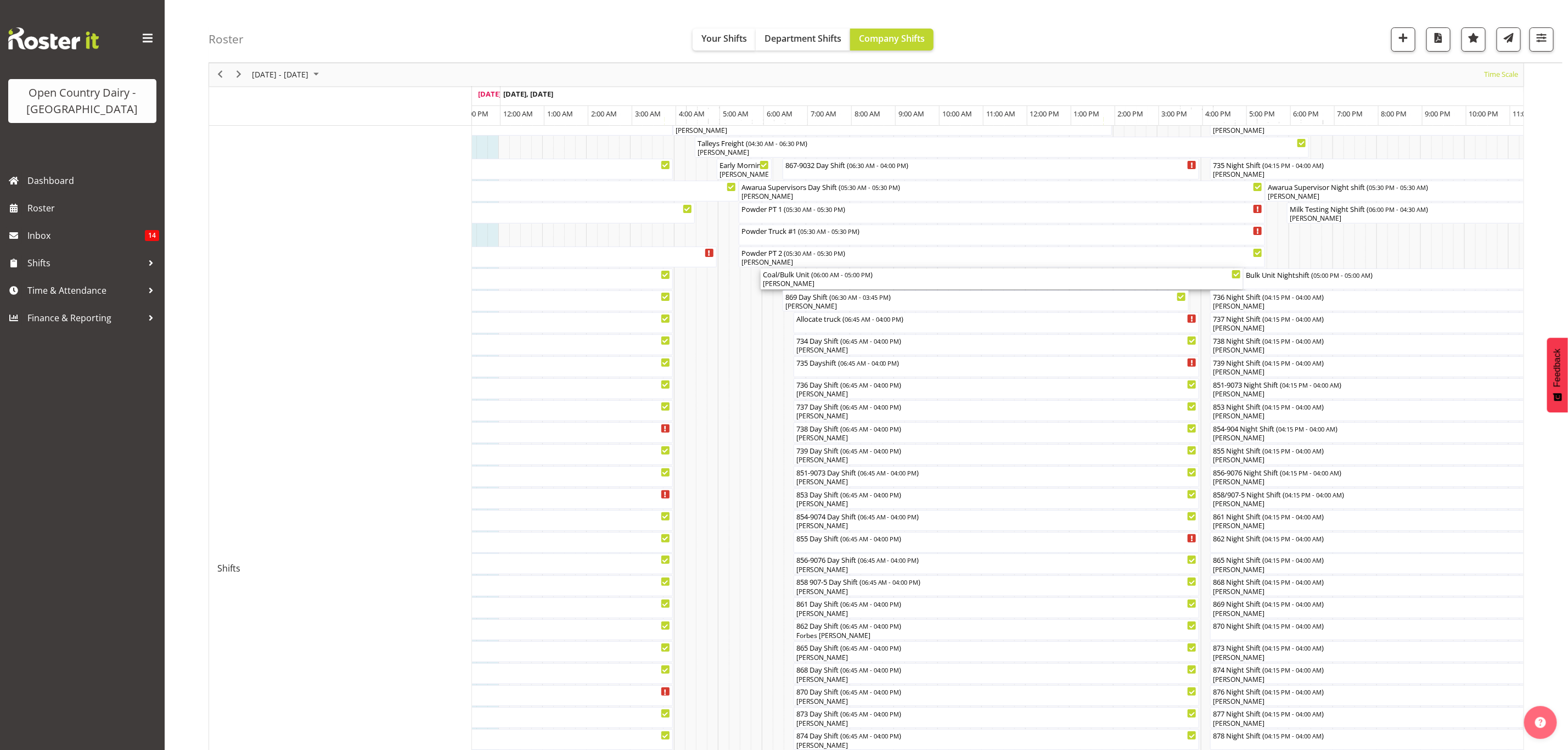
click at [813, 274] on div "Coal/Bulk Unit ( 06:00 AM - 05:00 PM )" at bounding box center [1002, 274] width 478 height 11
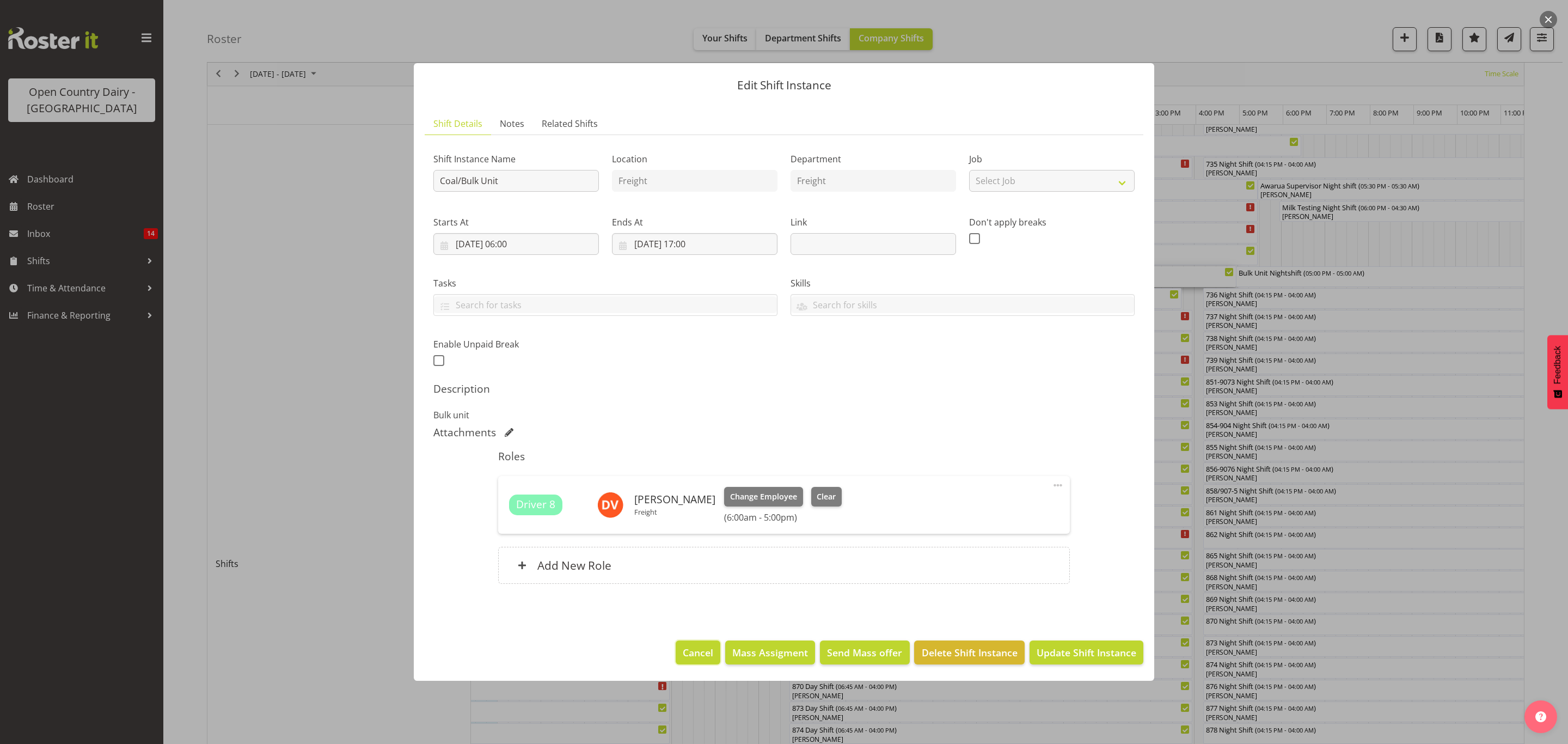
click at [701, 648] on span "Cancel" at bounding box center [697, 652] width 30 height 14
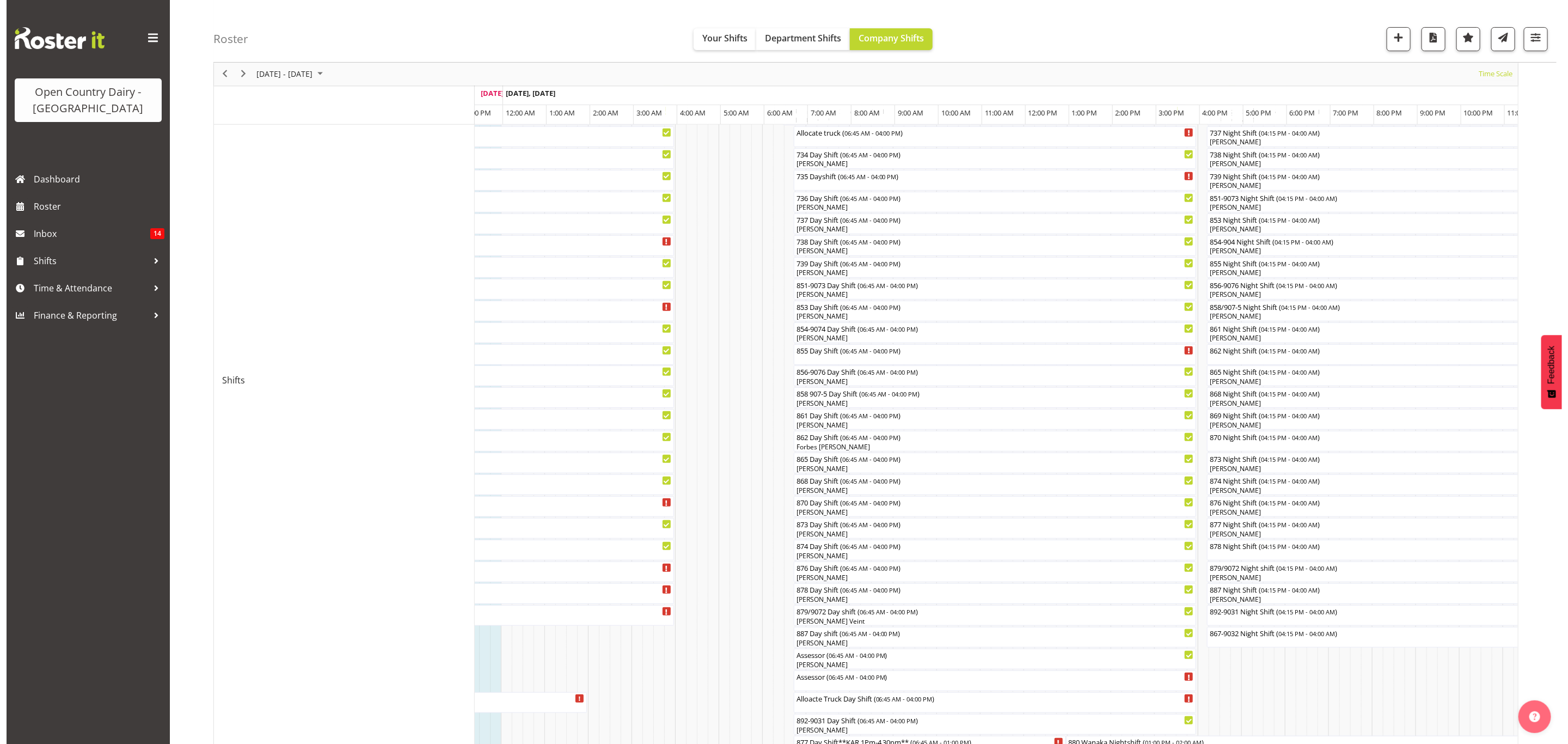
scroll to position [125, 0]
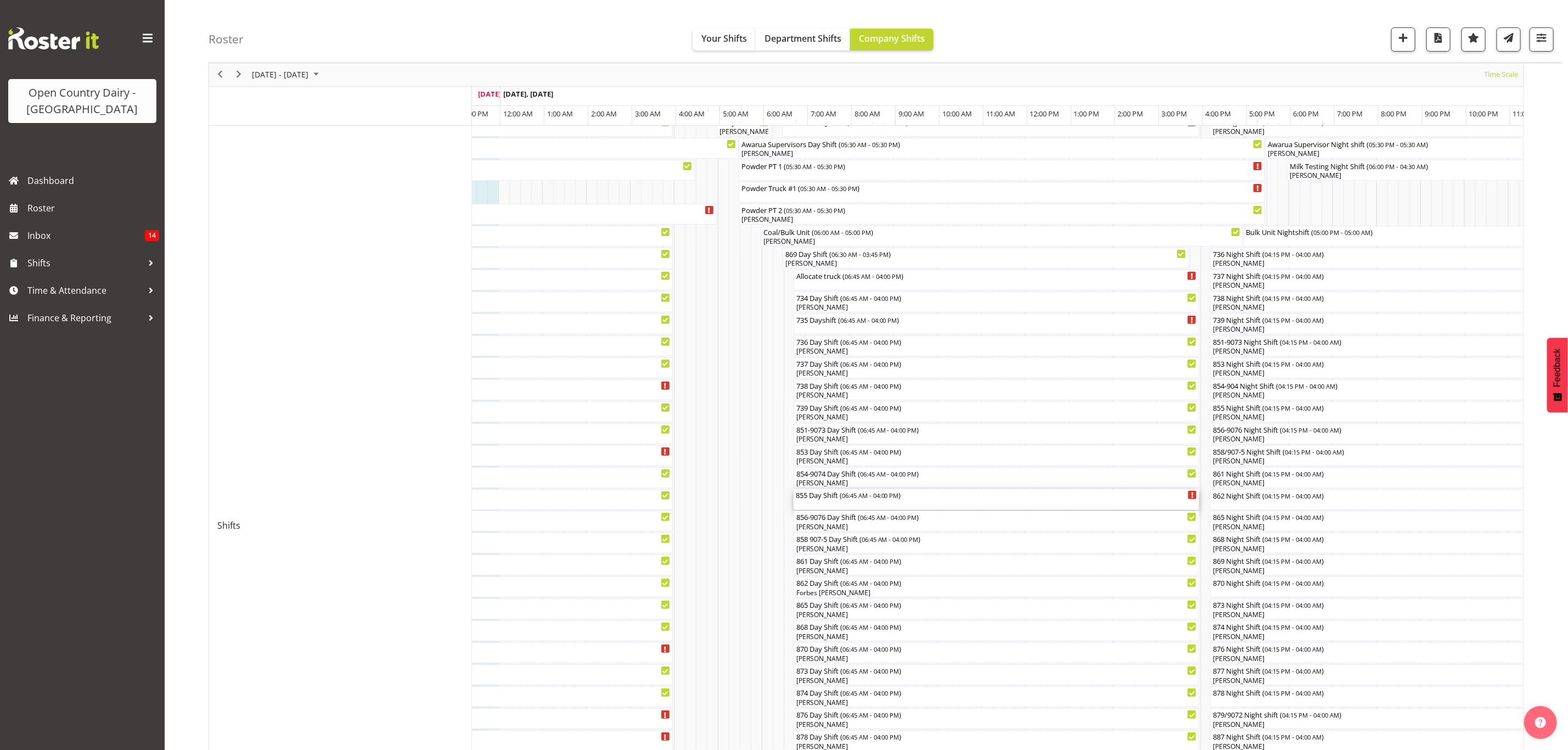
click at [843, 504] on div "855 Day Shift ( 06:45 AM - 04:00 PM )" at bounding box center [996, 499] width 402 height 21
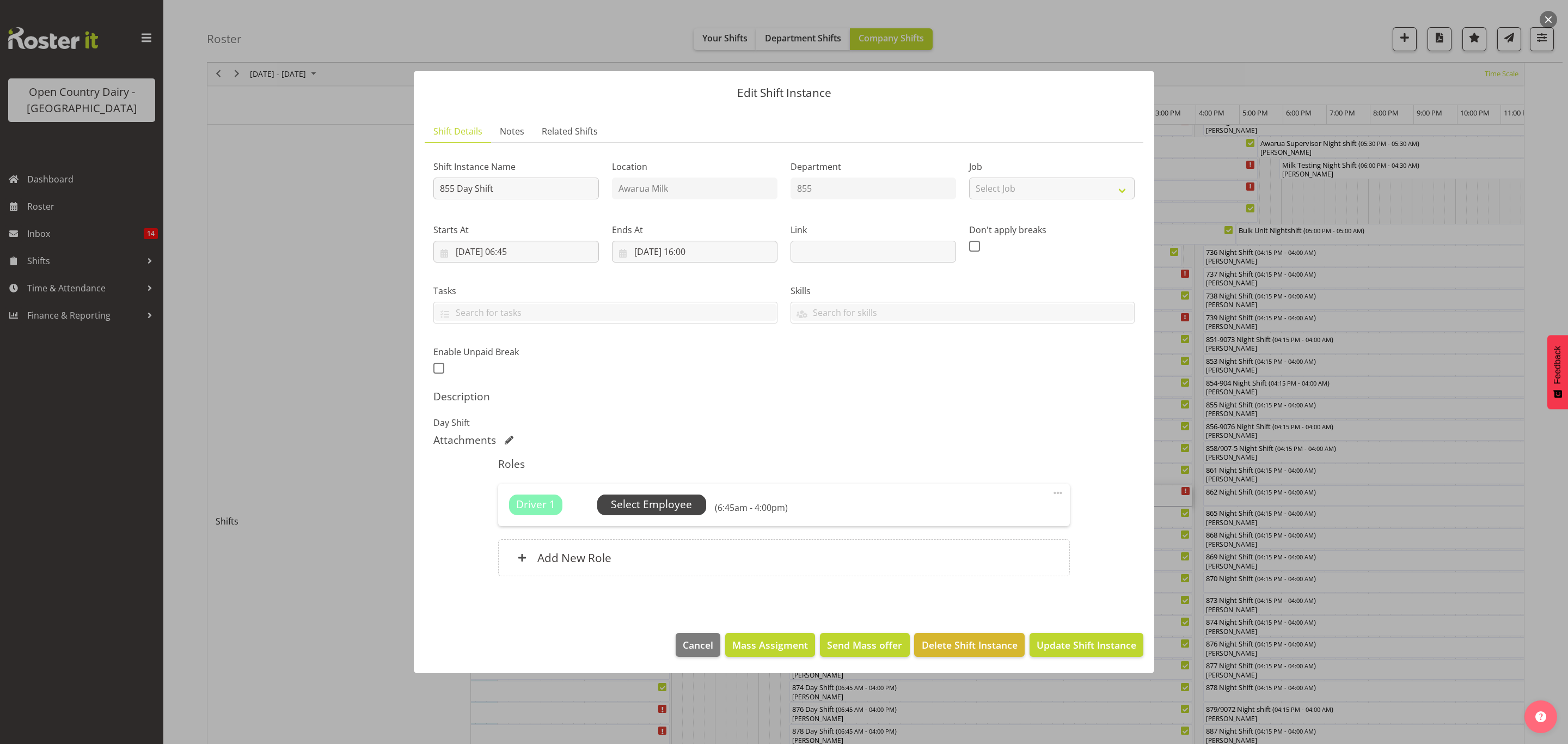
click at [682, 502] on span "Select Employee" at bounding box center [651, 504] width 81 height 16
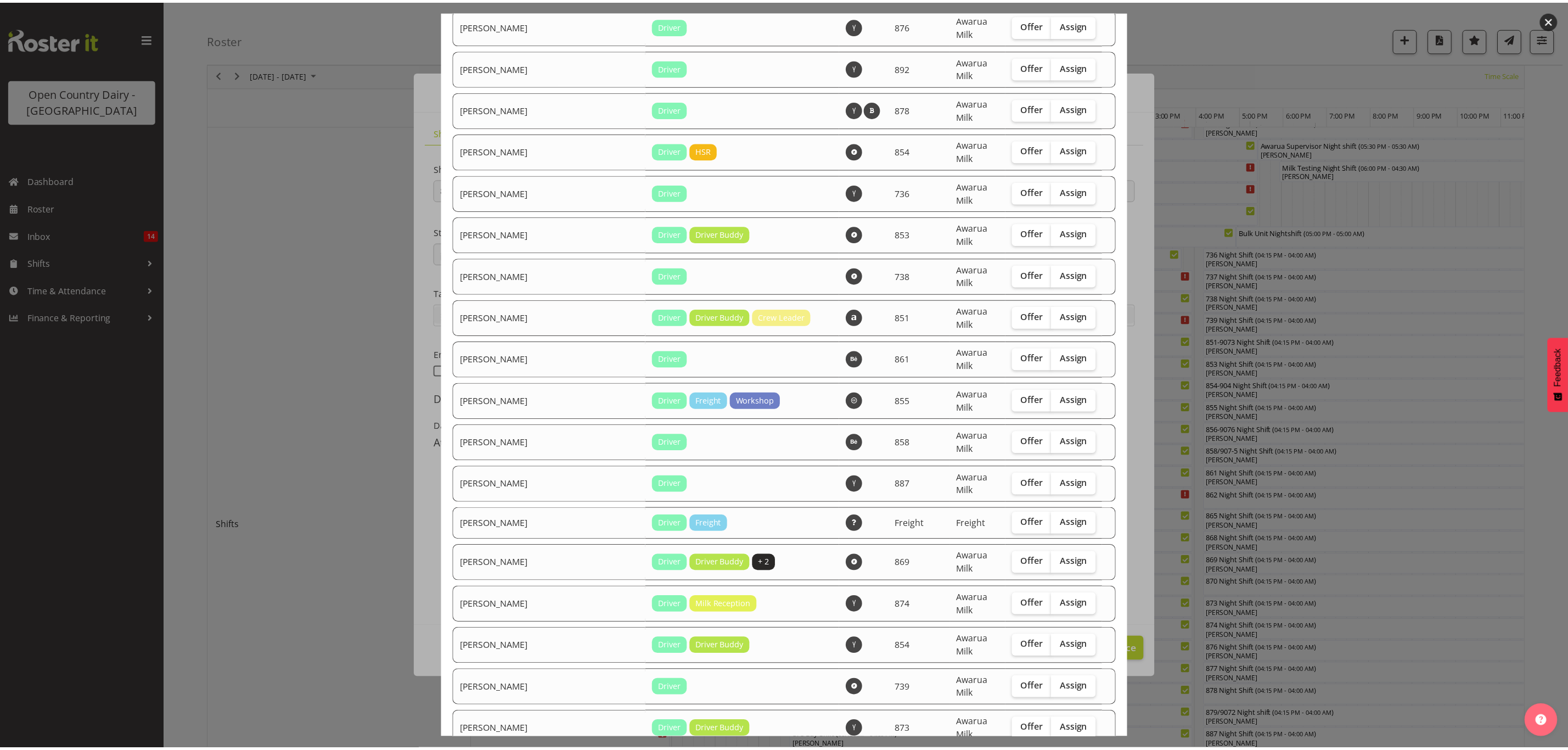
scroll to position [1385, 0]
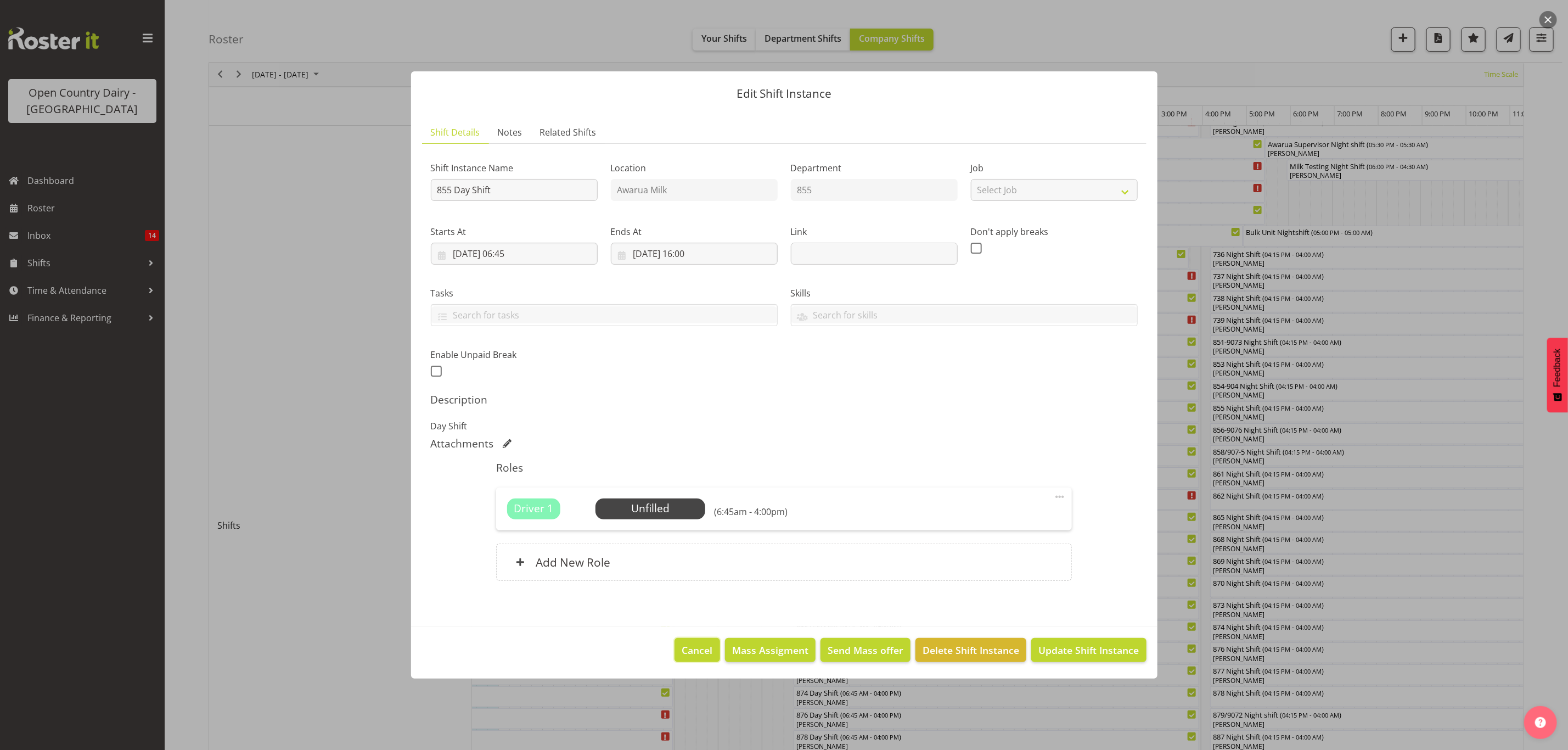
click at [709, 649] on span "Cancel" at bounding box center [698, 650] width 31 height 15
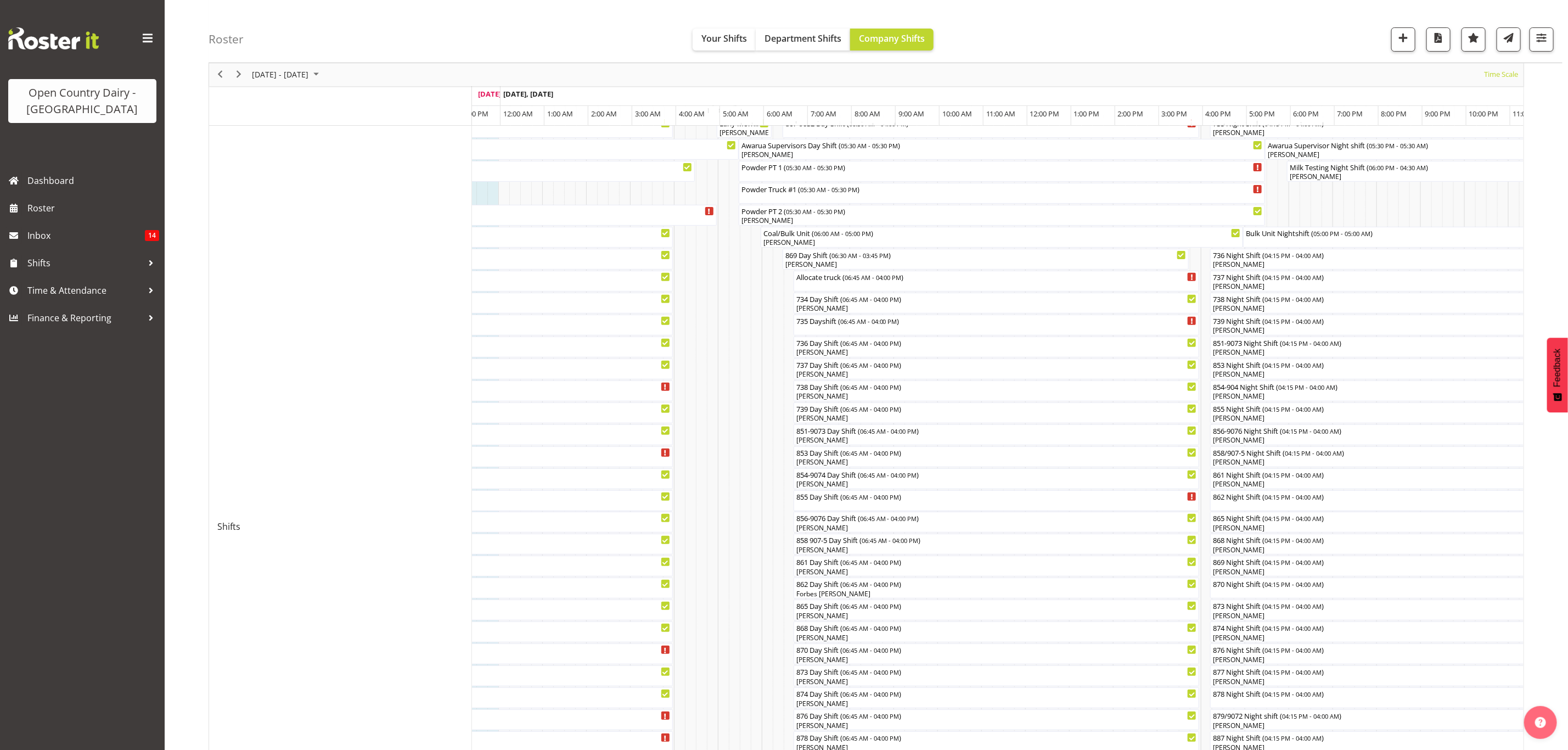
scroll to position [0, 0]
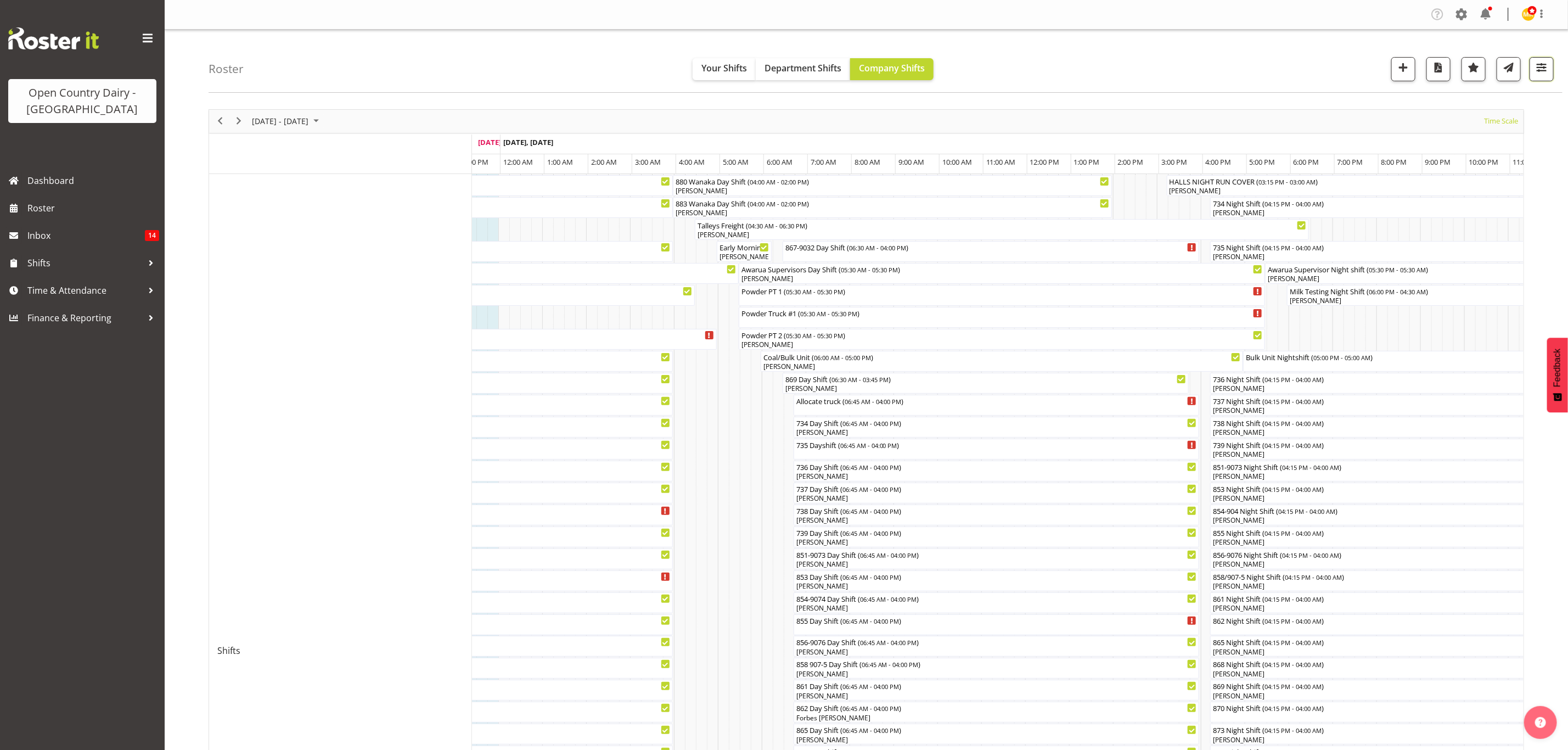
click at [1537, 69] on span "button" at bounding box center [1541, 67] width 15 height 15
click at [1437, 220] on input "text" at bounding box center [1472, 218] width 145 height 22
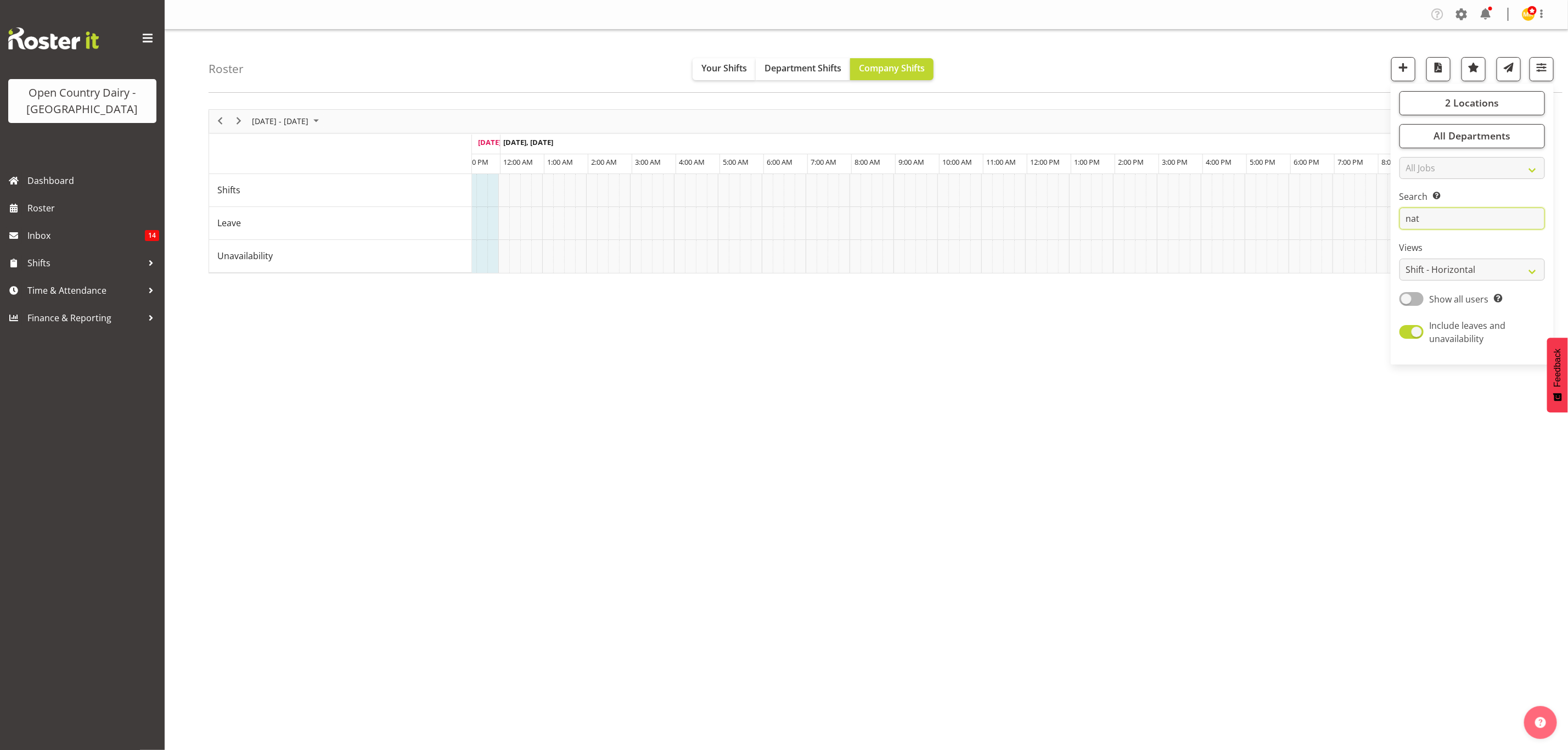
type input "nat"
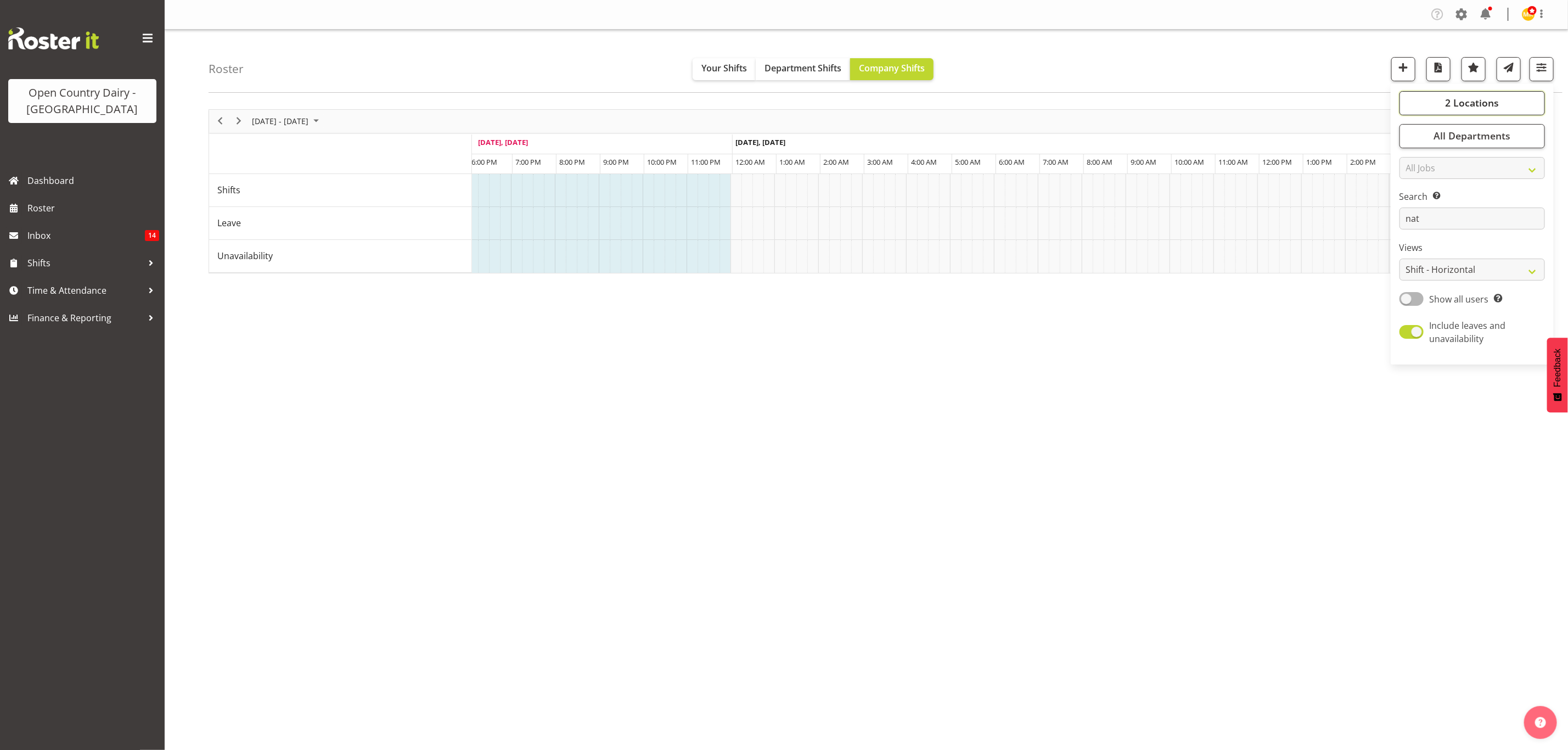
click at [1424, 97] on button "2 Locations" at bounding box center [1472, 103] width 145 height 24
click at [1432, 168] on span "Awarua Office" at bounding box center [1442, 170] width 51 height 8
click at [1416, 168] on input "Awarua Office" at bounding box center [1411, 169] width 7 height 7
checkbox input "true"
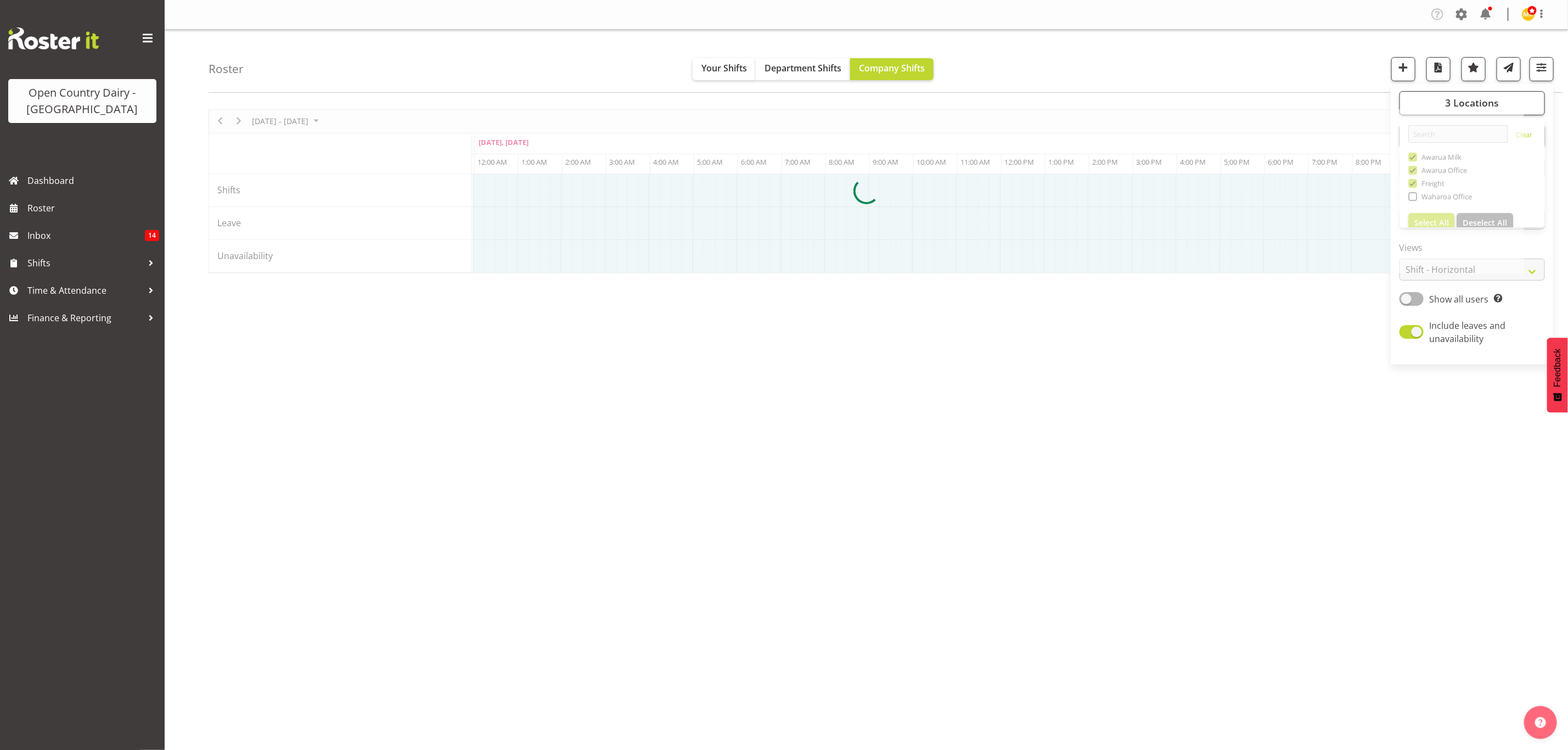
click at [1435, 190] on div at bounding box center [866, 191] width 1315 height 164
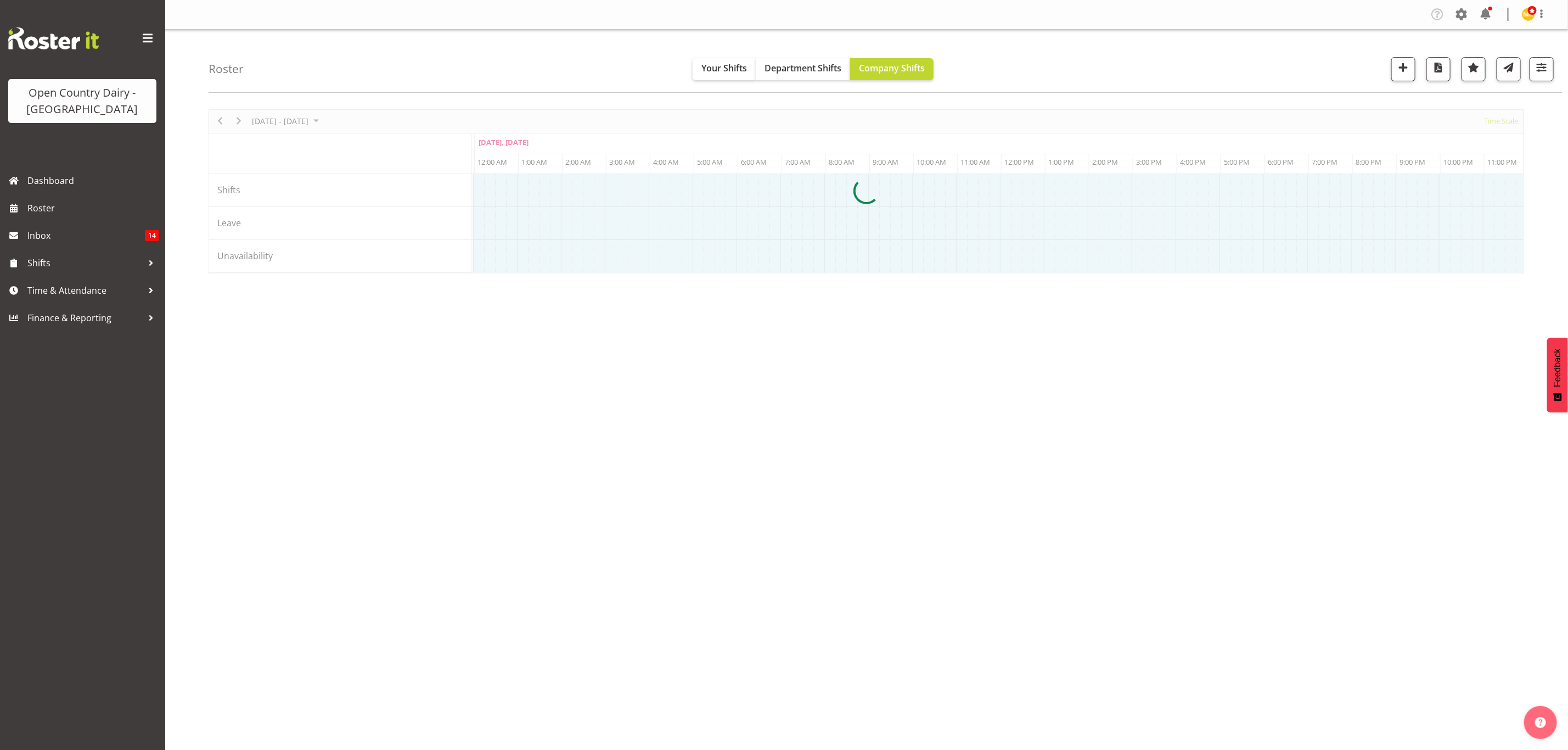
click at [1309, 410] on div "[DATE] - [DATE] [DATE] Timeline Day Timeline Week Timeline Fortnight Timeline M…" at bounding box center [888, 321] width 1360 height 439
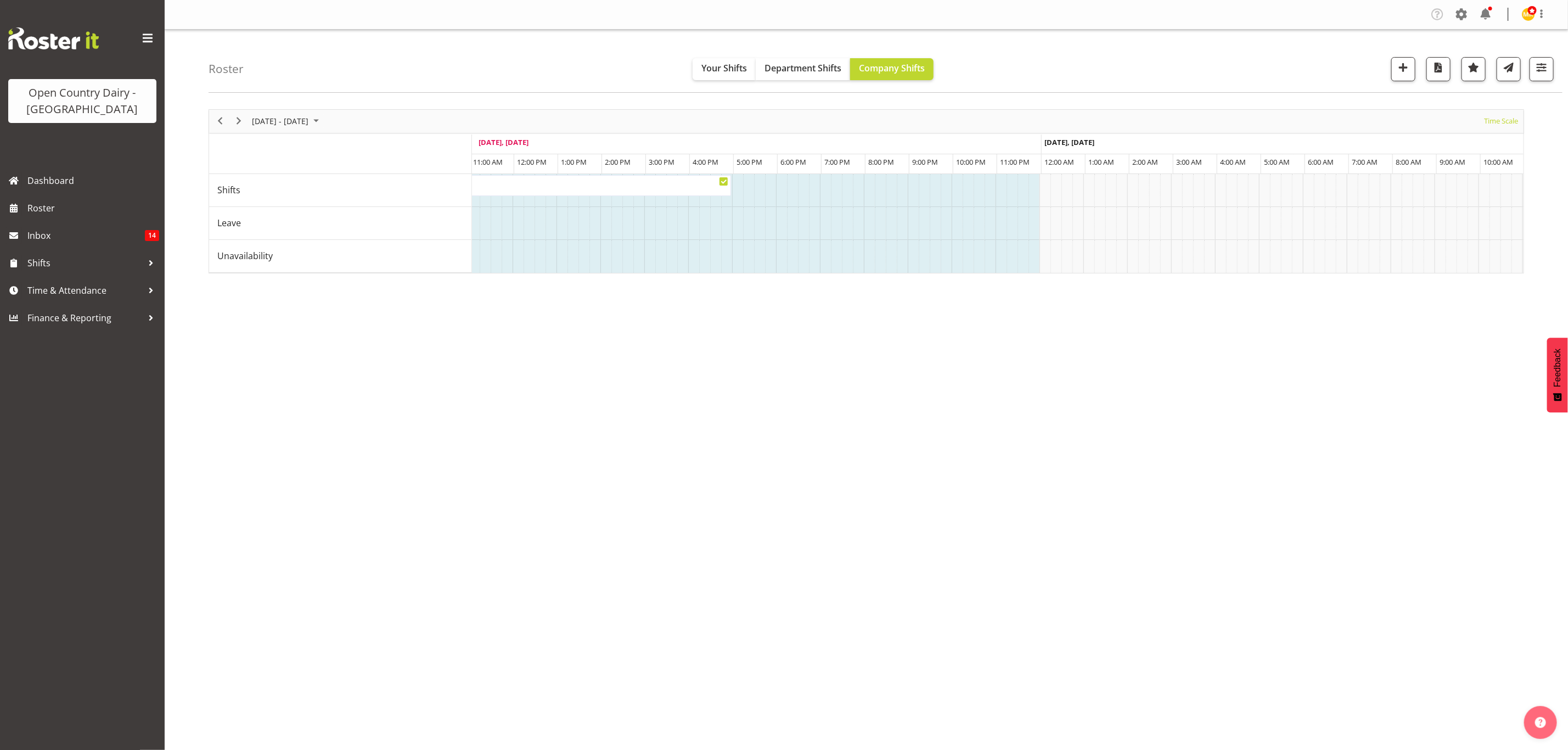
click at [1560, 75] on div "Roster Your Shifts Department Shifts Company Shifts 3 Locations Clear Awarua Mi…" at bounding box center [885, 61] width 1354 height 63
click at [1542, 68] on span "button" at bounding box center [1541, 67] width 15 height 15
drag, startPoint x: 1441, startPoint y: 214, endPoint x: 1285, endPoint y: 221, distance: 156.2
click at [1285, 221] on div "Roster Your Shifts Department Shifts Company Shifts 3 Locations Clear Awarua Mi…" at bounding box center [866, 285] width 1403 height 510
click at [1533, 73] on button "button" at bounding box center [1542, 70] width 24 height 24
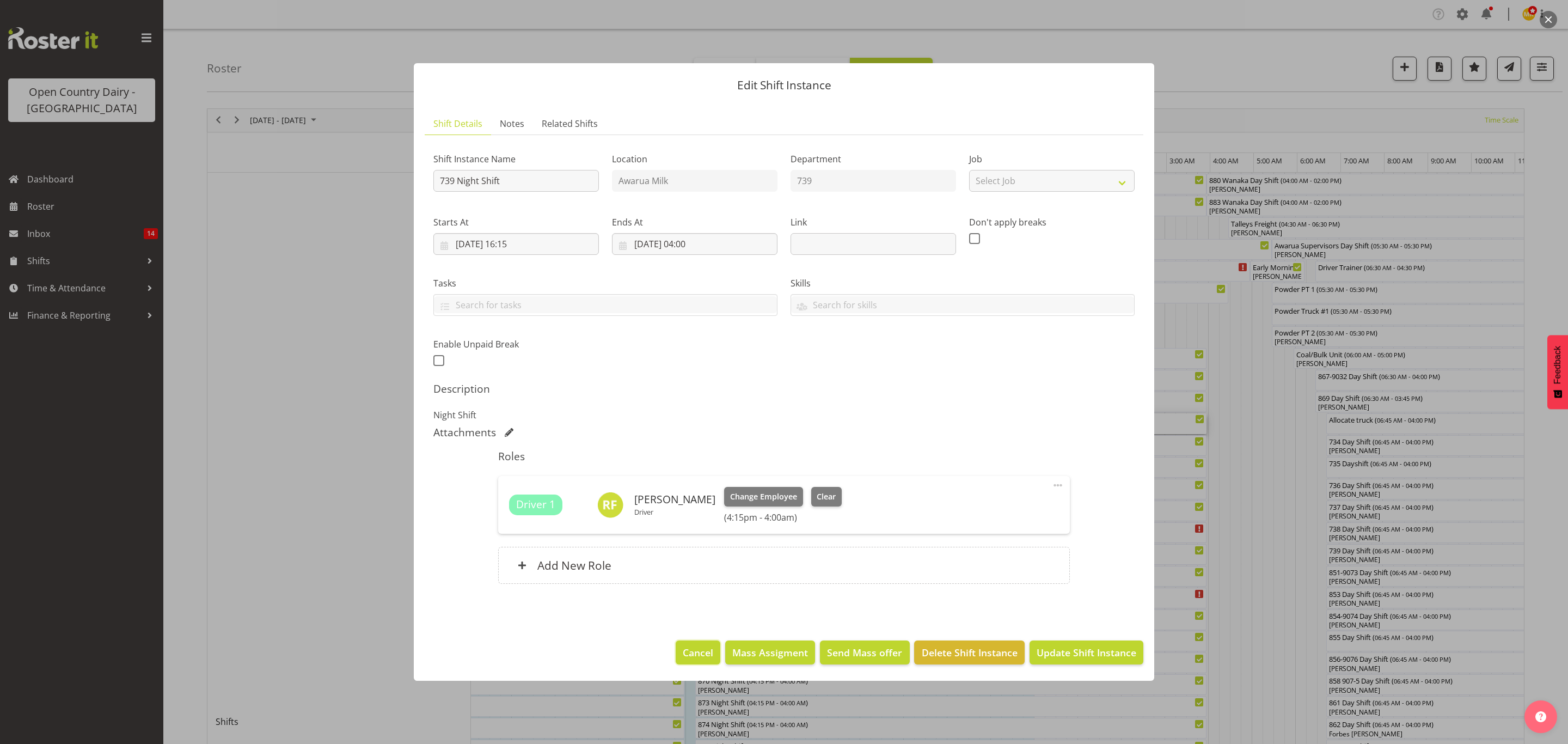
click at [712, 651] on span "Cancel" at bounding box center [697, 652] width 30 height 14
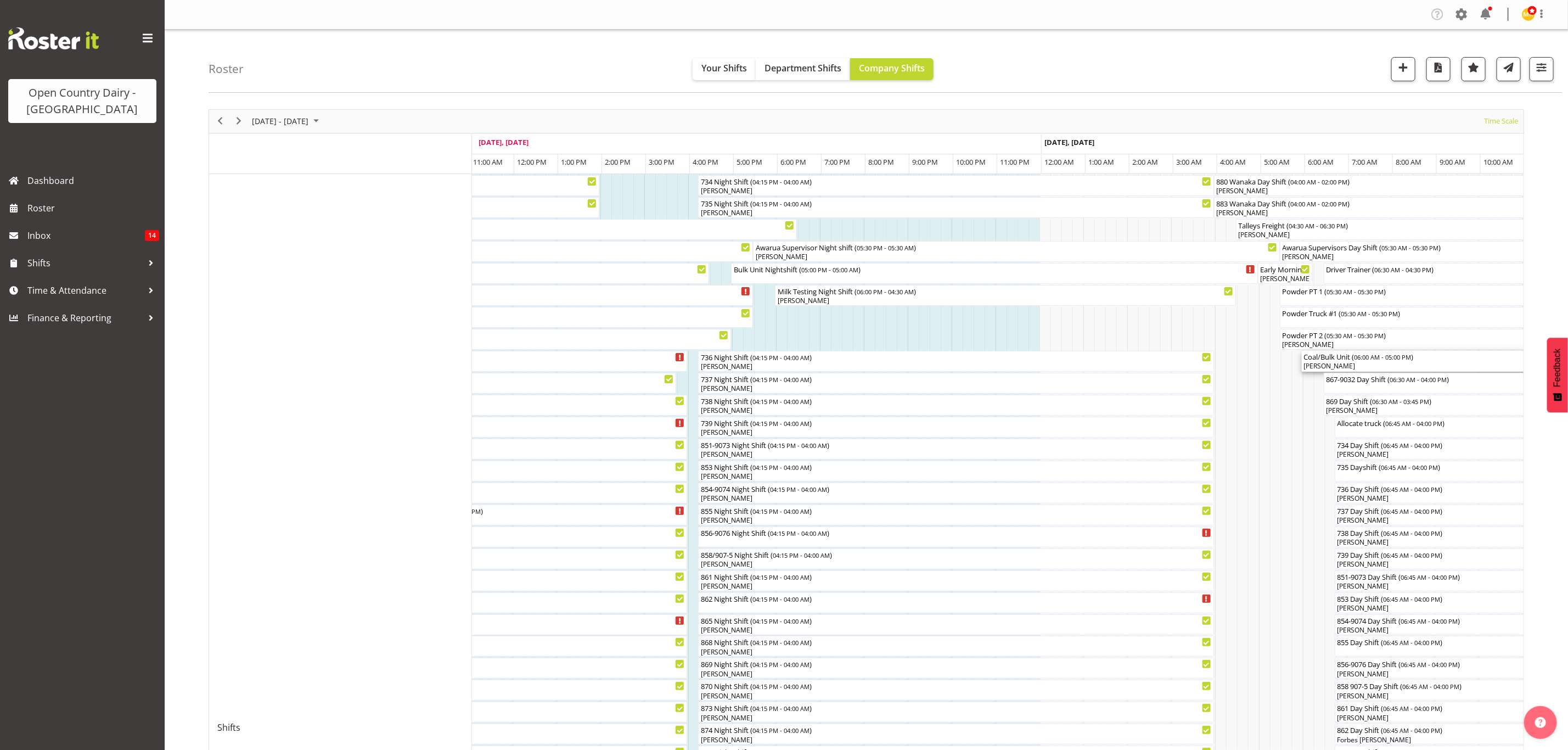
click at [1321, 363] on div "[PERSON_NAME]" at bounding box center [1543, 366] width 478 height 10
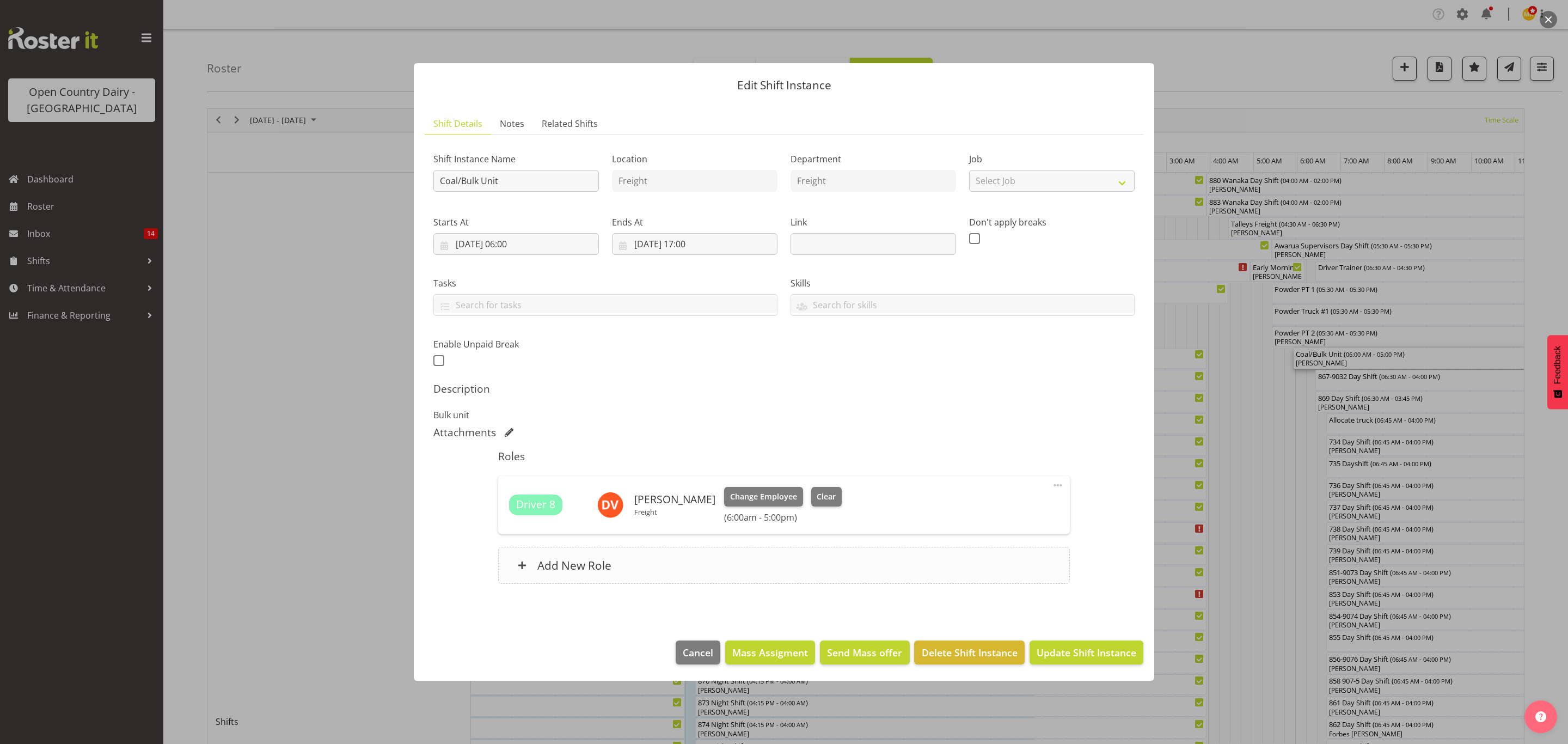
click at [648, 556] on div "Add New Role" at bounding box center [783, 565] width 571 height 37
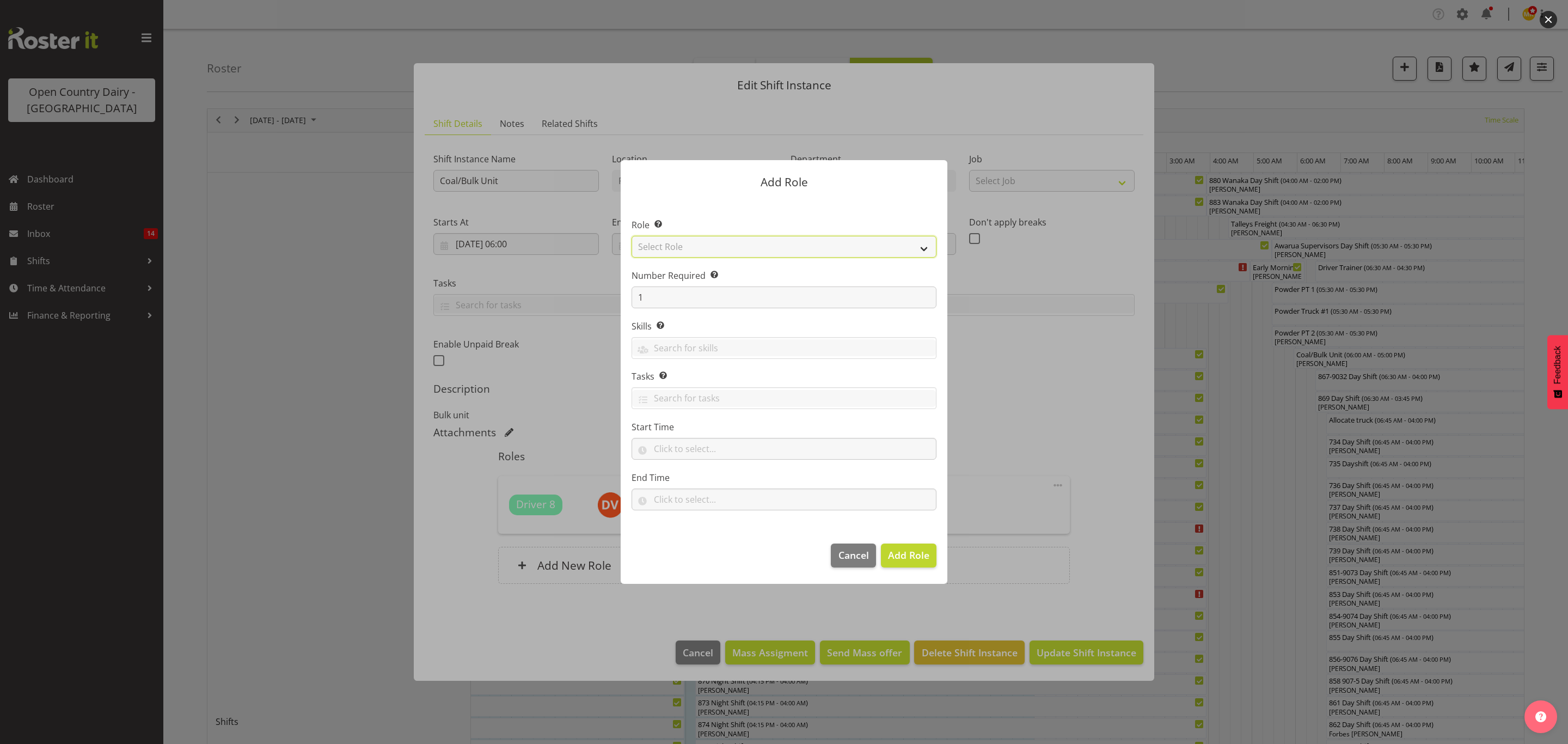
click at [704, 247] on select "Select Role Crew Leader Driver Driver Assessor Dayshift Driver Assessor Nightsh…" at bounding box center [784, 247] width 305 height 22
select select "1154"
click at [631, 236] on select "Select Role Crew Leader Driver Driver Assessor Dayshift Driver Assessor Nightsh…" at bounding box center [784, 247] width 305 height 22
click at [914, 544] on button "Add Role" at bounding box center [908, 556] width 55 height 24
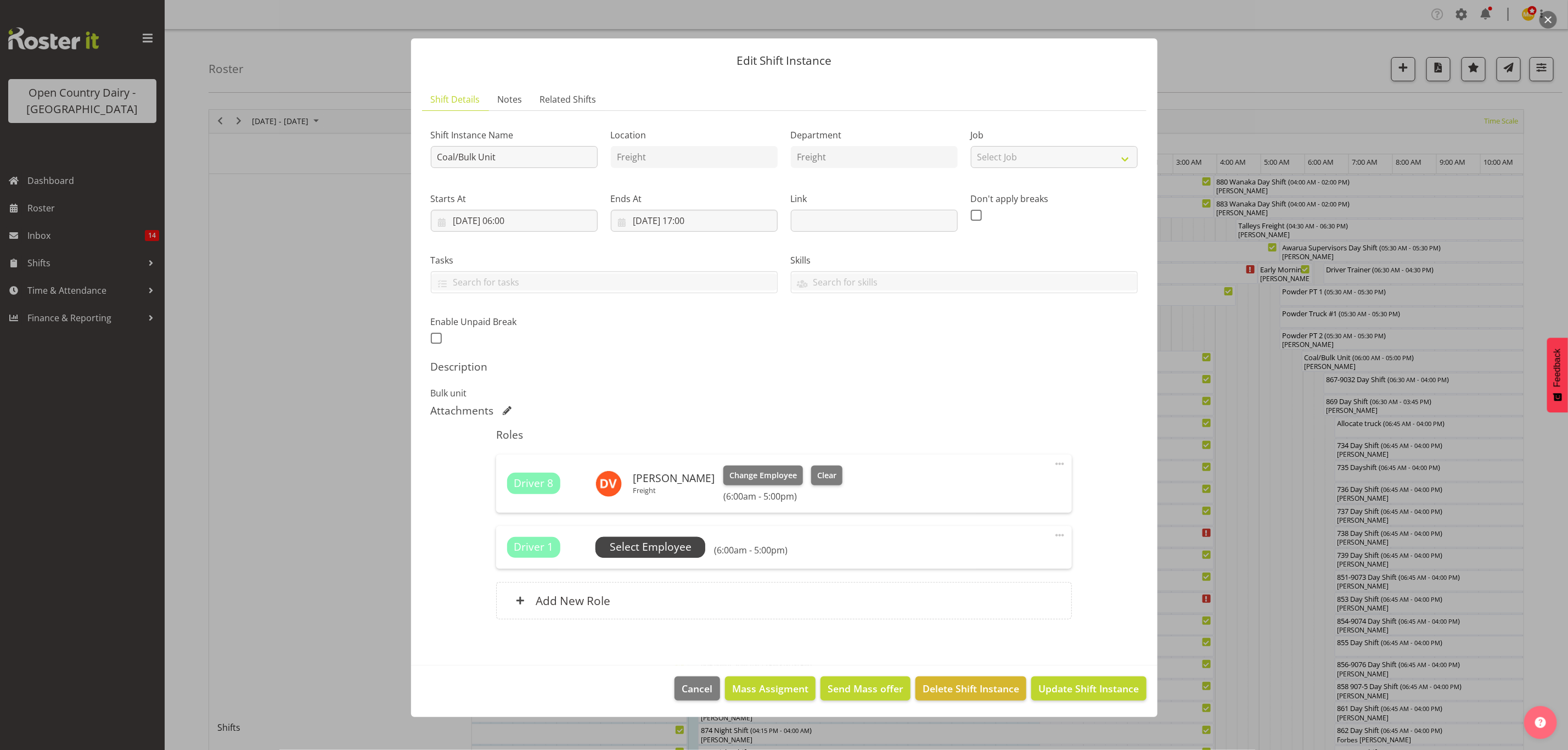
click at [662, 555] on span "Select Employee" at bounding box center [650, 546] width 82 height 16
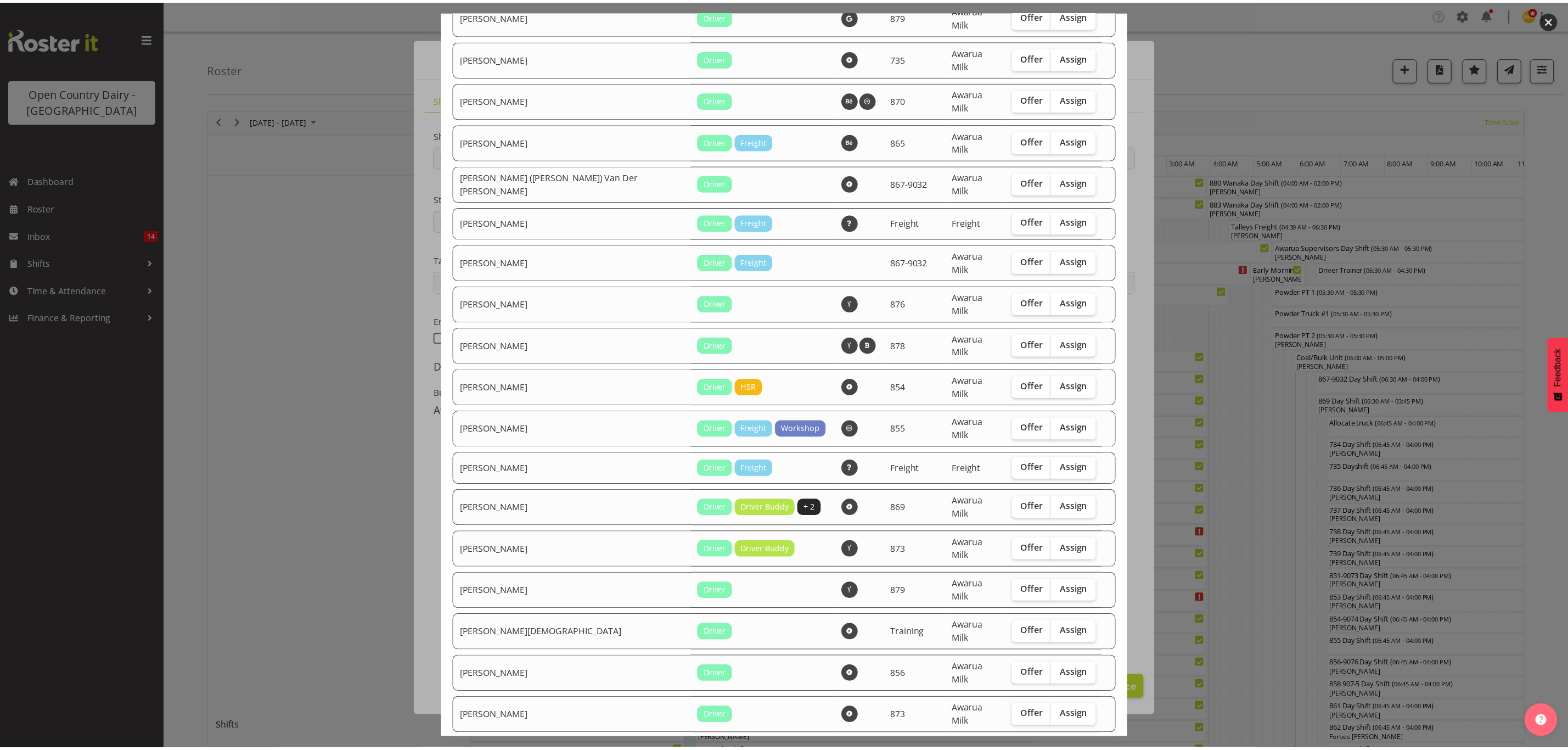
scroll to position [453, 0]
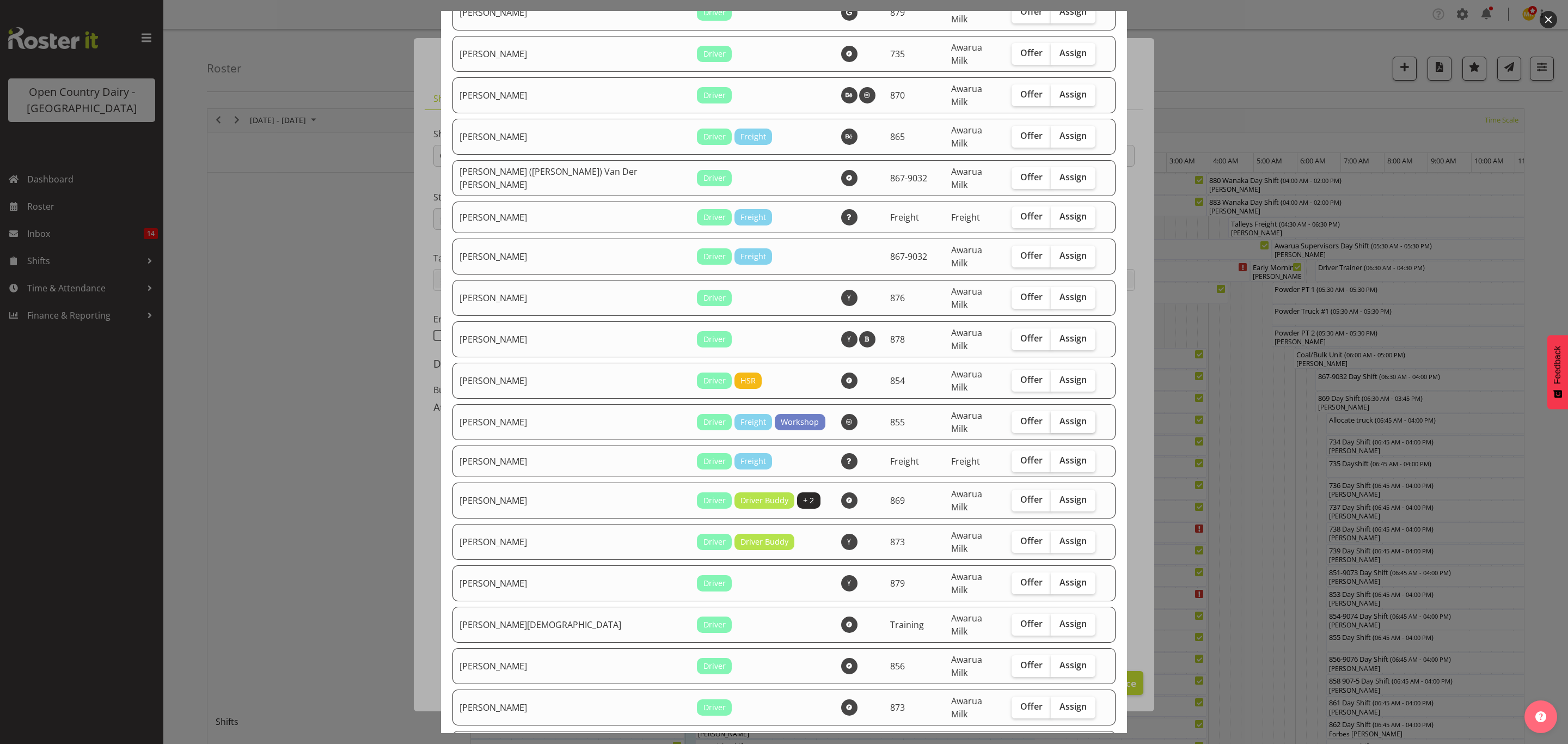
click at [1060, 415] on span "Assign" at bounding box center [1073, 421] width 27 height 11
click at [1050, 418] on input "Assign" at bounding box center [1053, 421] width 7 height 7
checkbox input "true"
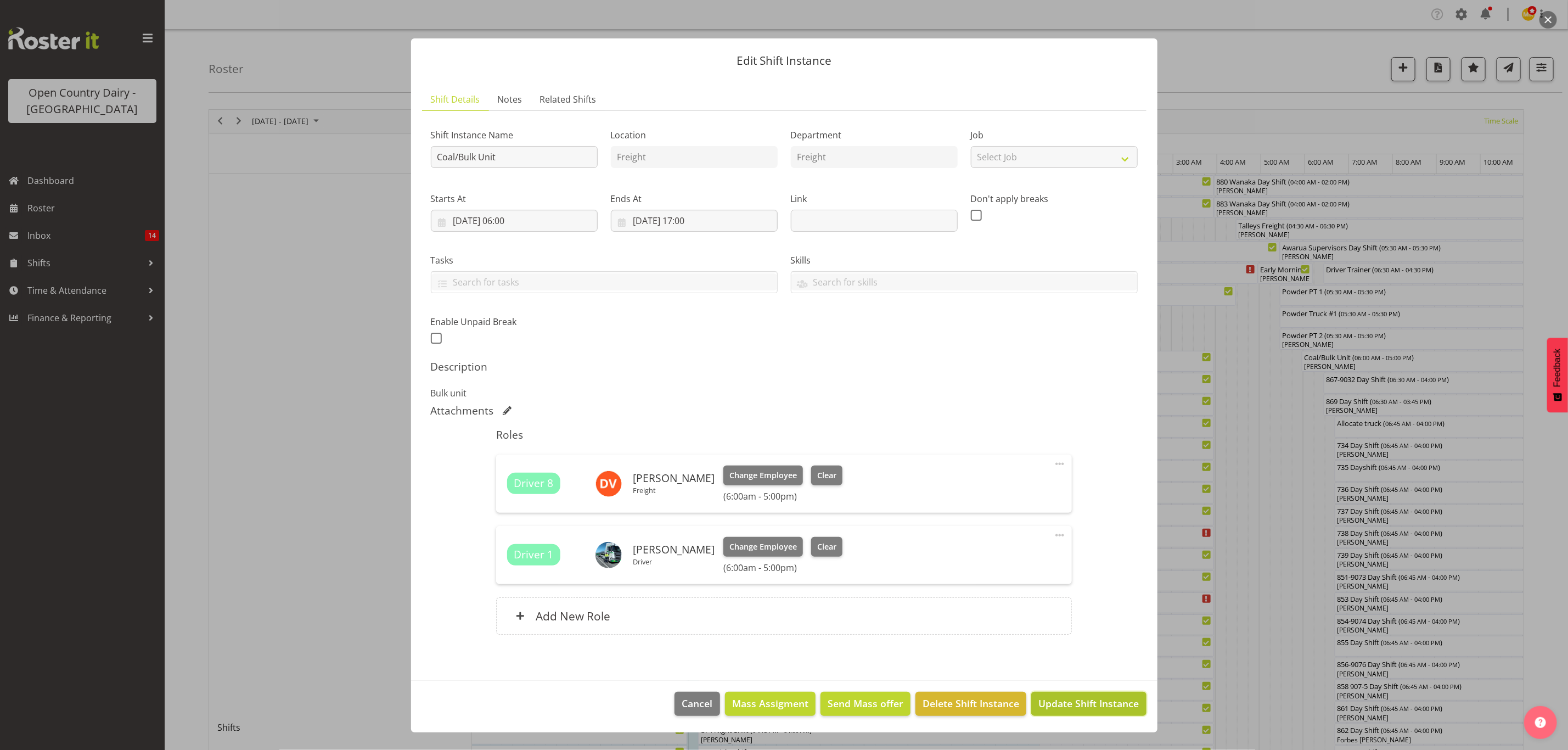
click at [1092, 697] on span "Update Shift Instance" at bounding box center [1088, 703] width 100 height 15
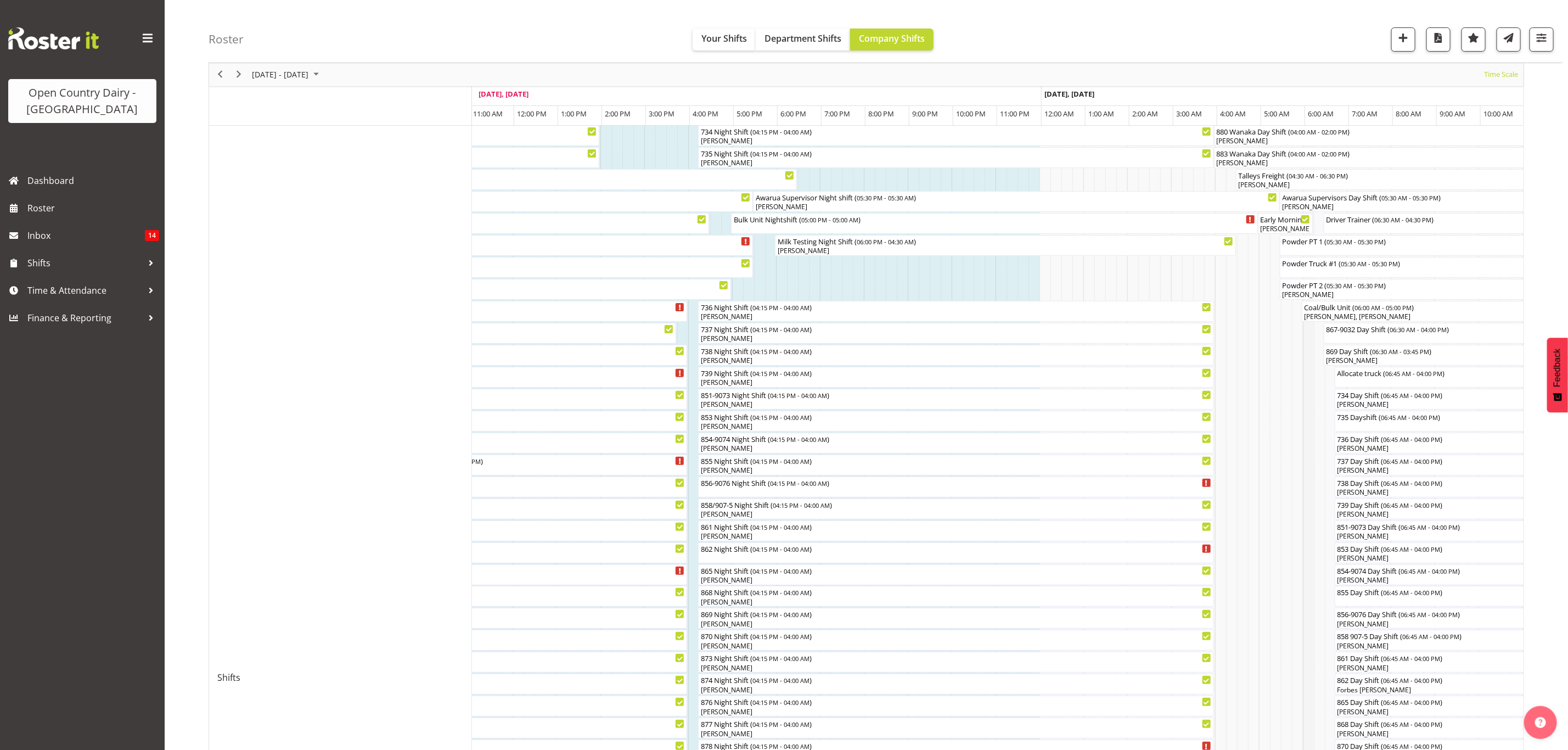
scroll to position [83, 0]
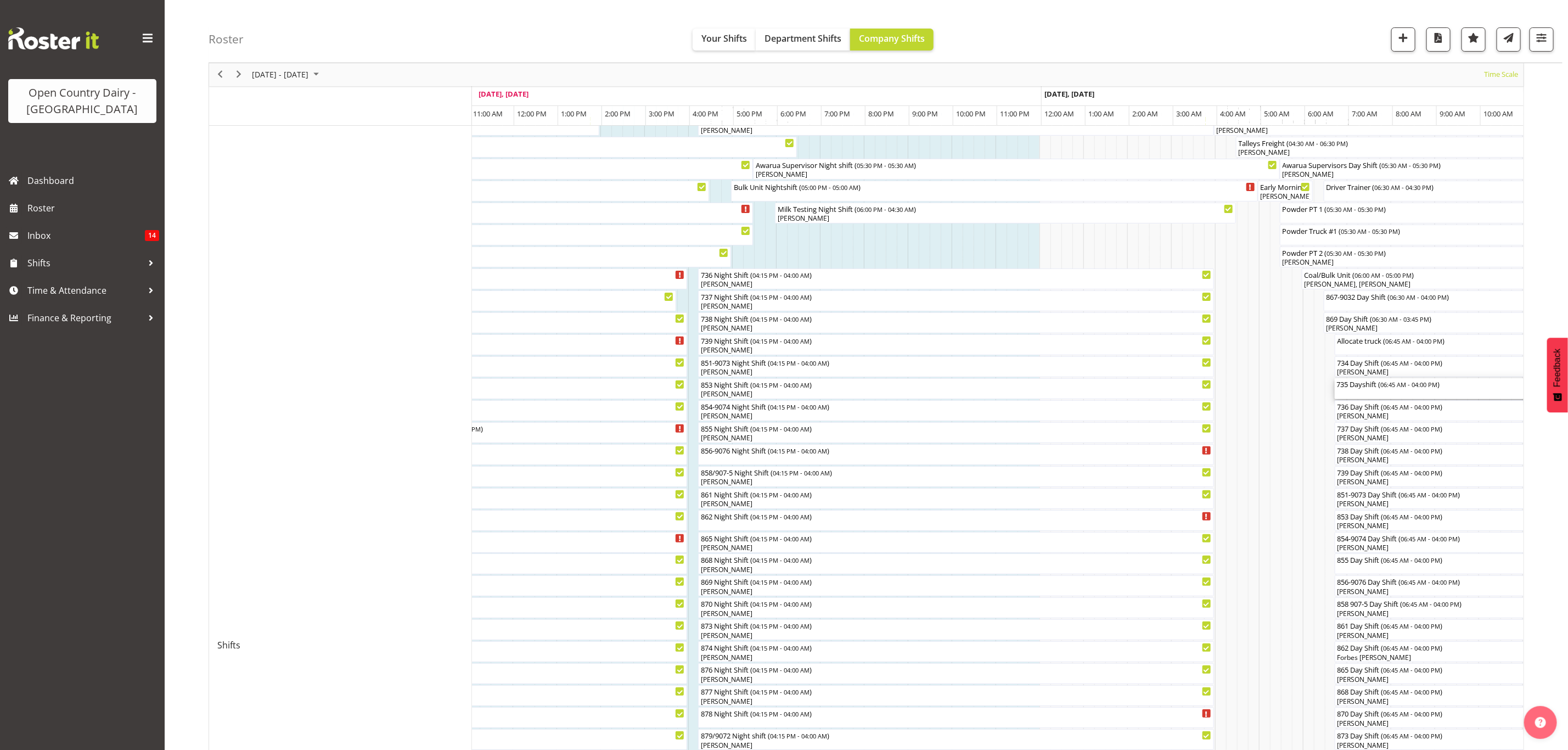
click at [1394, 387] on span "06:45 AM - 04:00 PM" at bounding box center [1410, 383] width 57 height 8
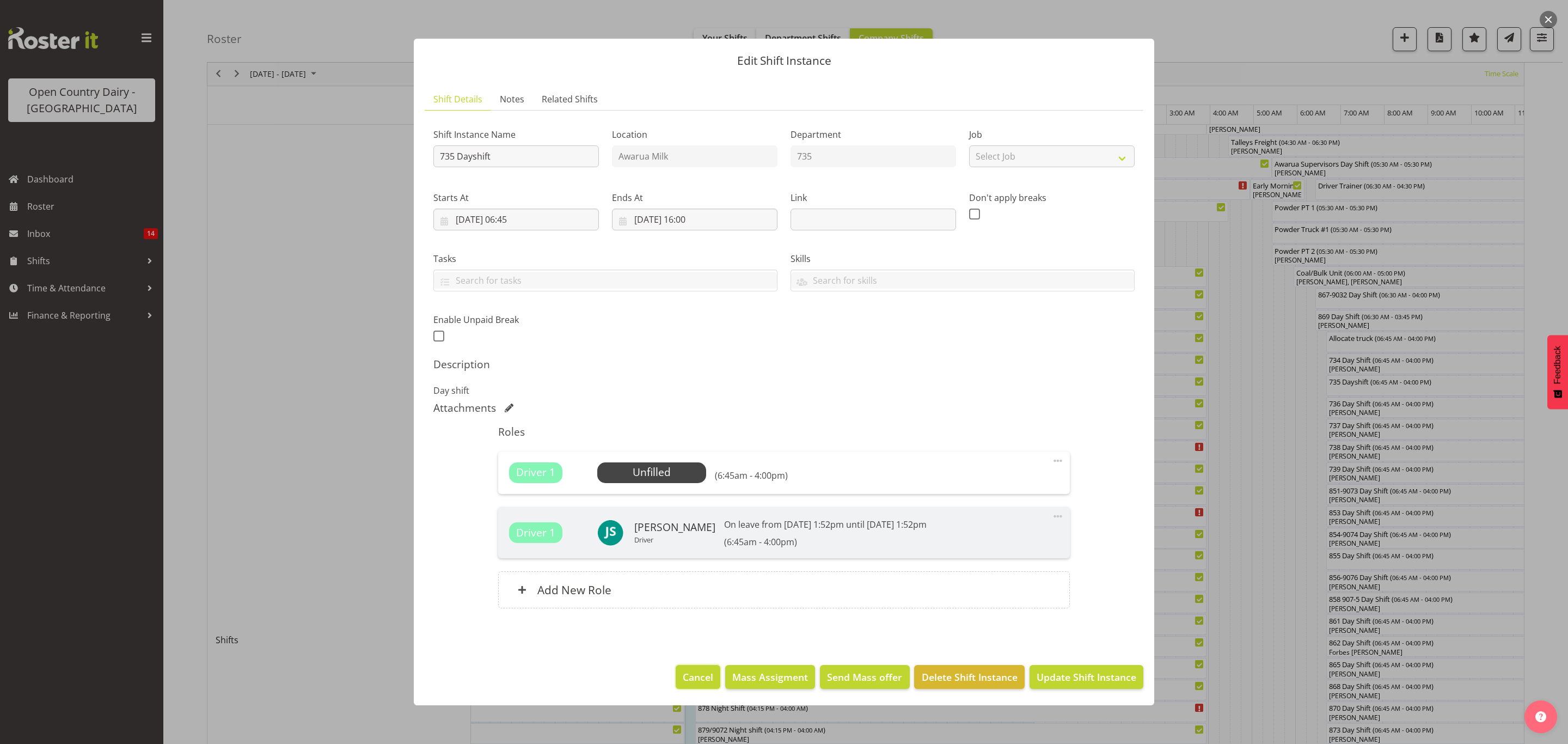
click at [702, 685] on button "Cancel" at bounding box center [697, 677] width 45 height 24
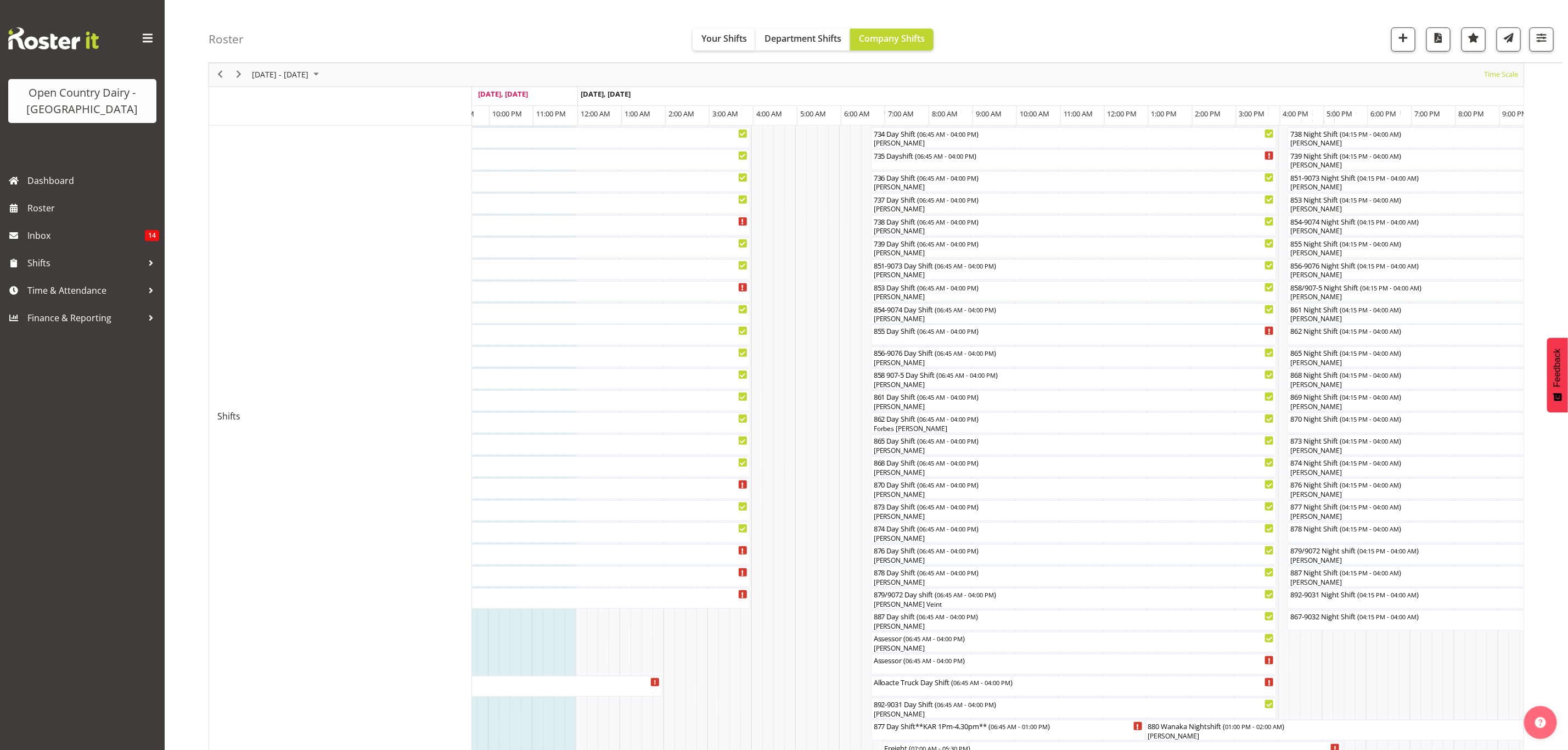
scroll to position [279, 0]
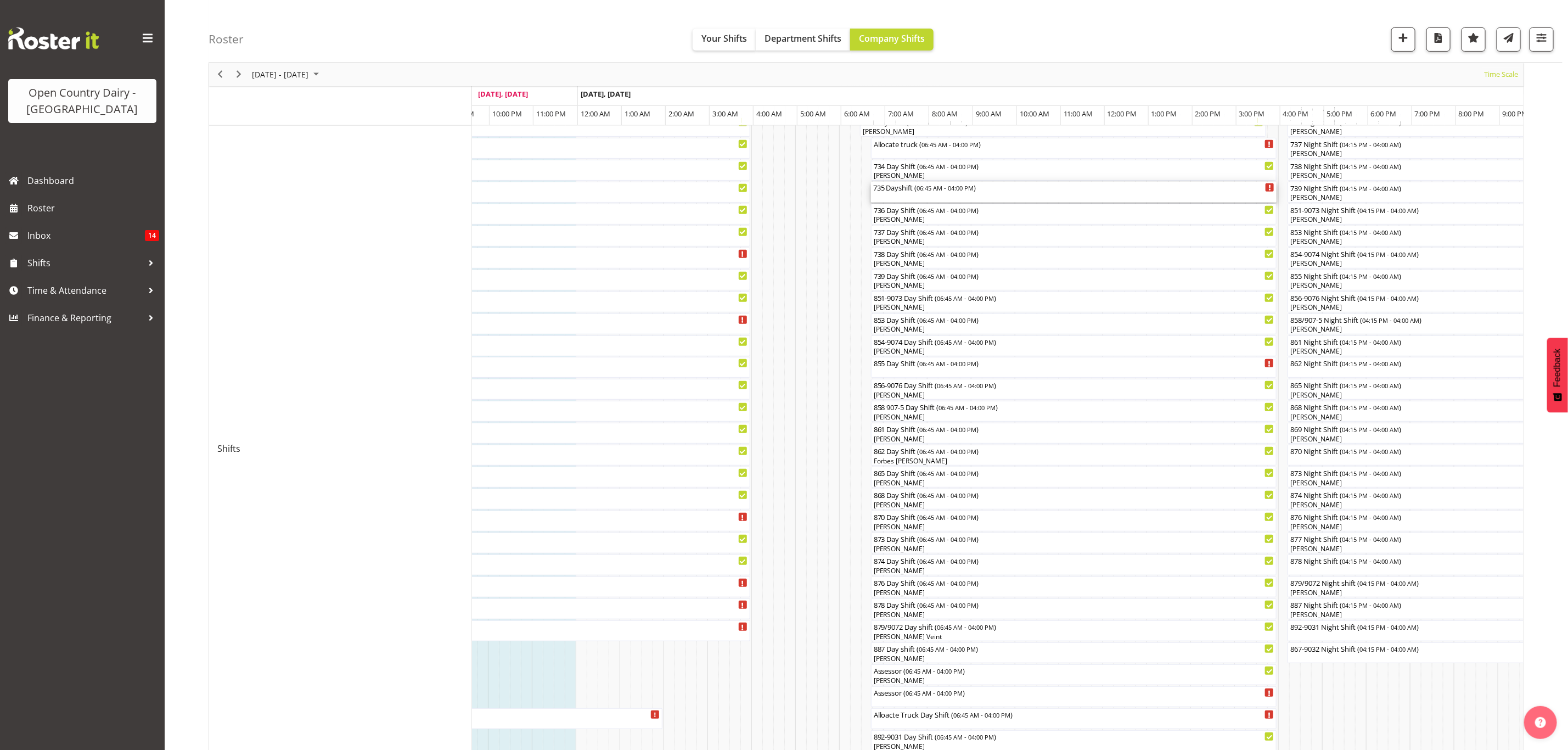
click at [934, 191] on span "06:45 AM - 04:00 PM" at bounding box center [946, 188] width 57 height 8
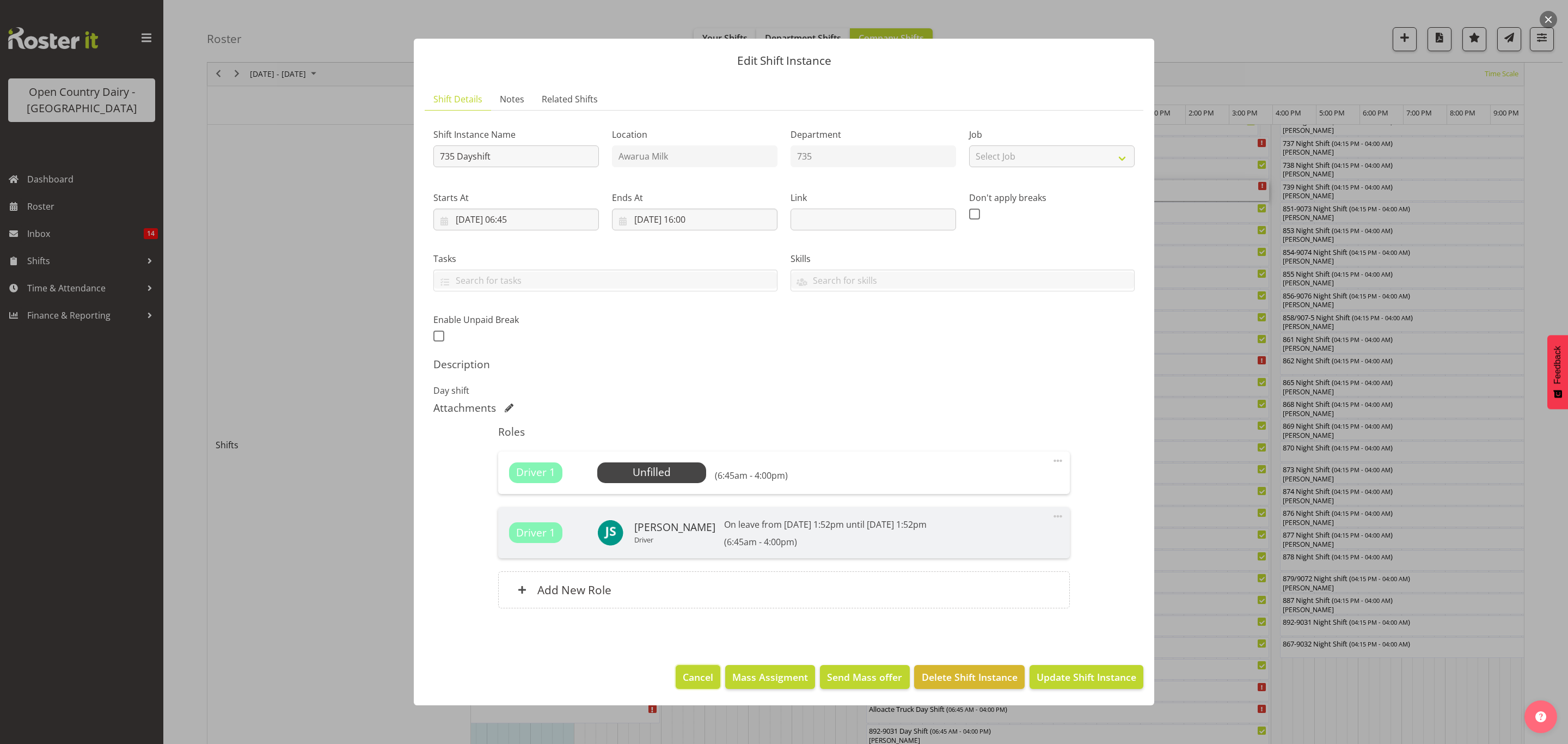
click at [701, 676] on span "Cancel" at bounding box center [697, 676] width 30 height 14
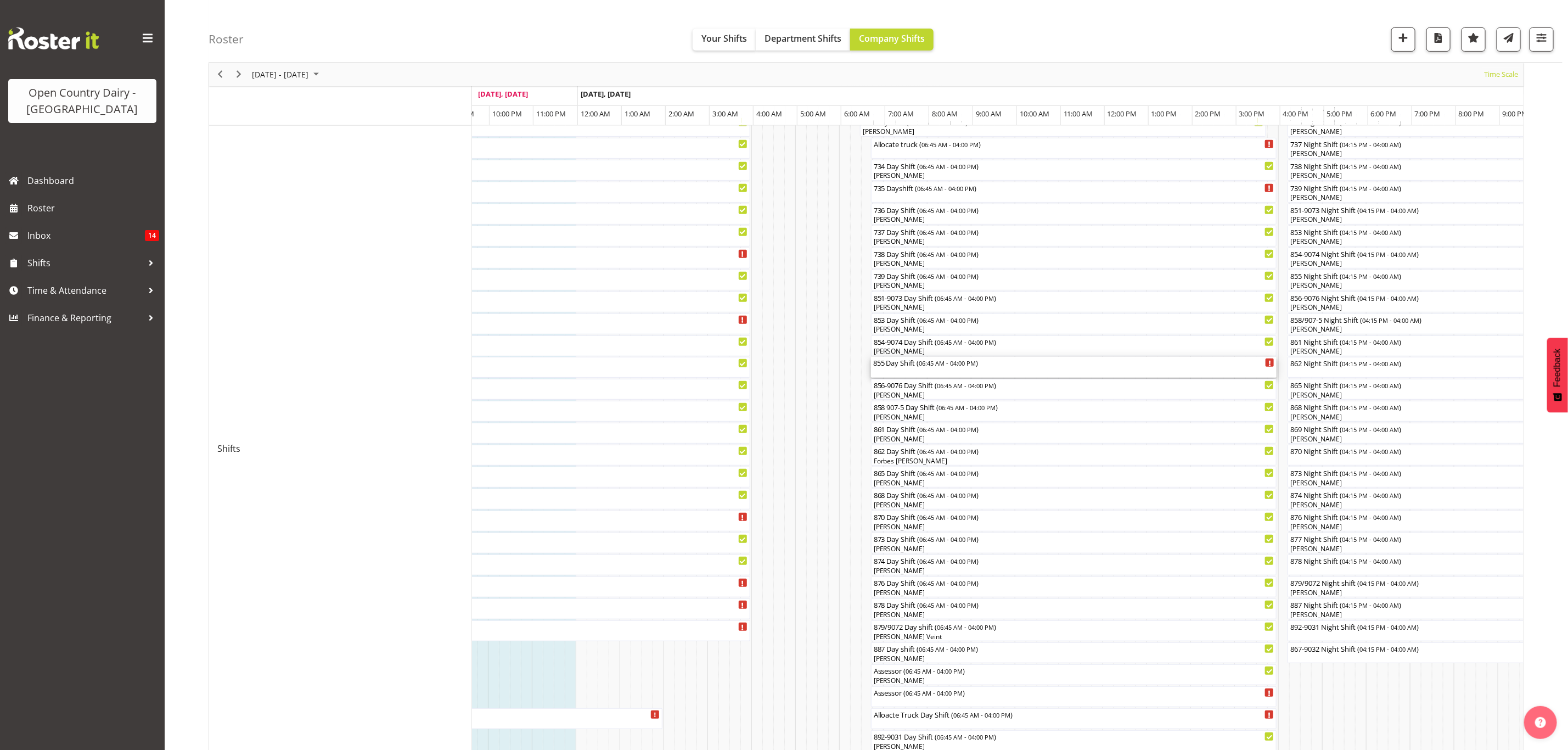
click at [927, 366] on span "06:45 AM - 04:00 PM" at bounding box center [947, 362] width 57 height 8
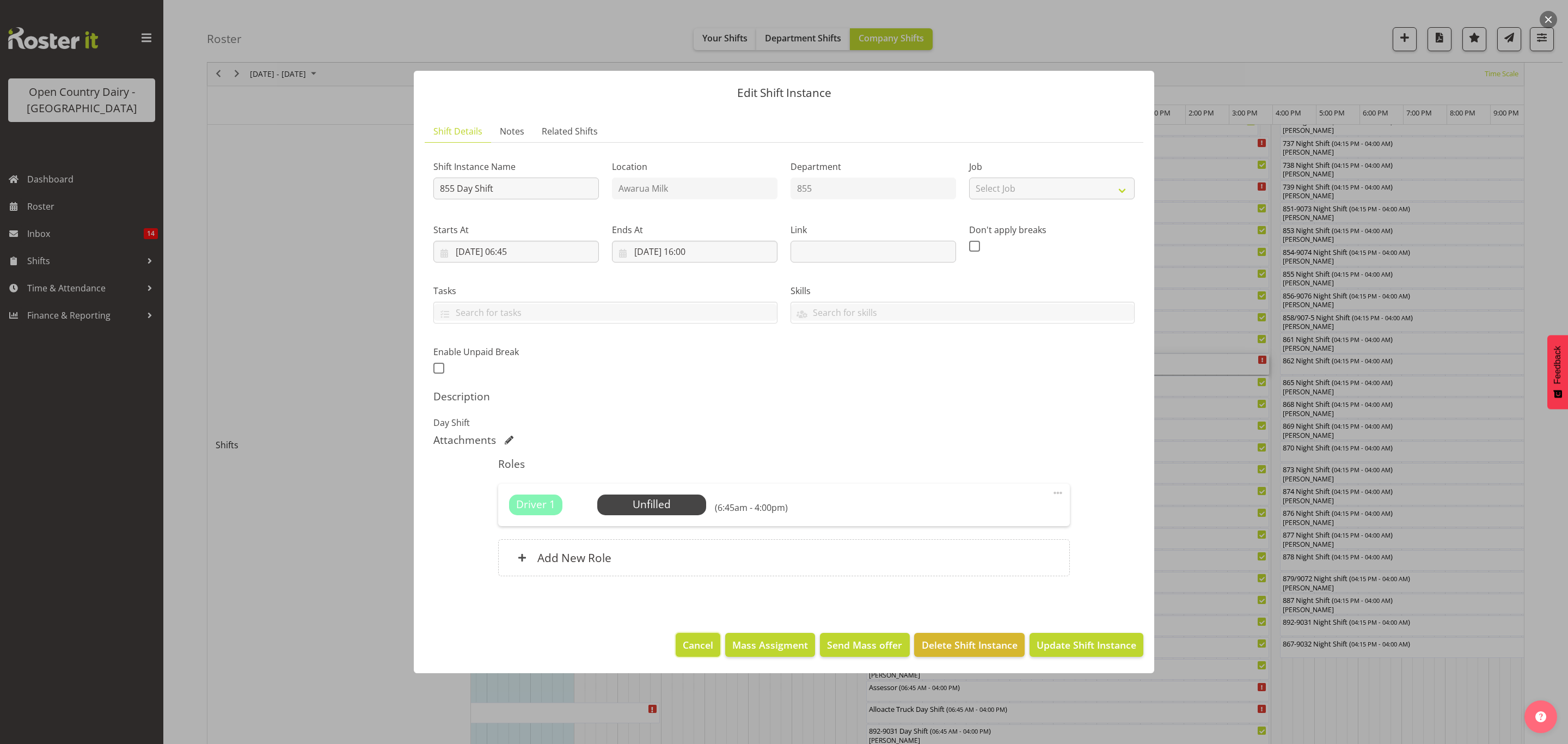
click at [707, 639] on span "Cancel" at bounding box center [697, 645] width 30 height 14
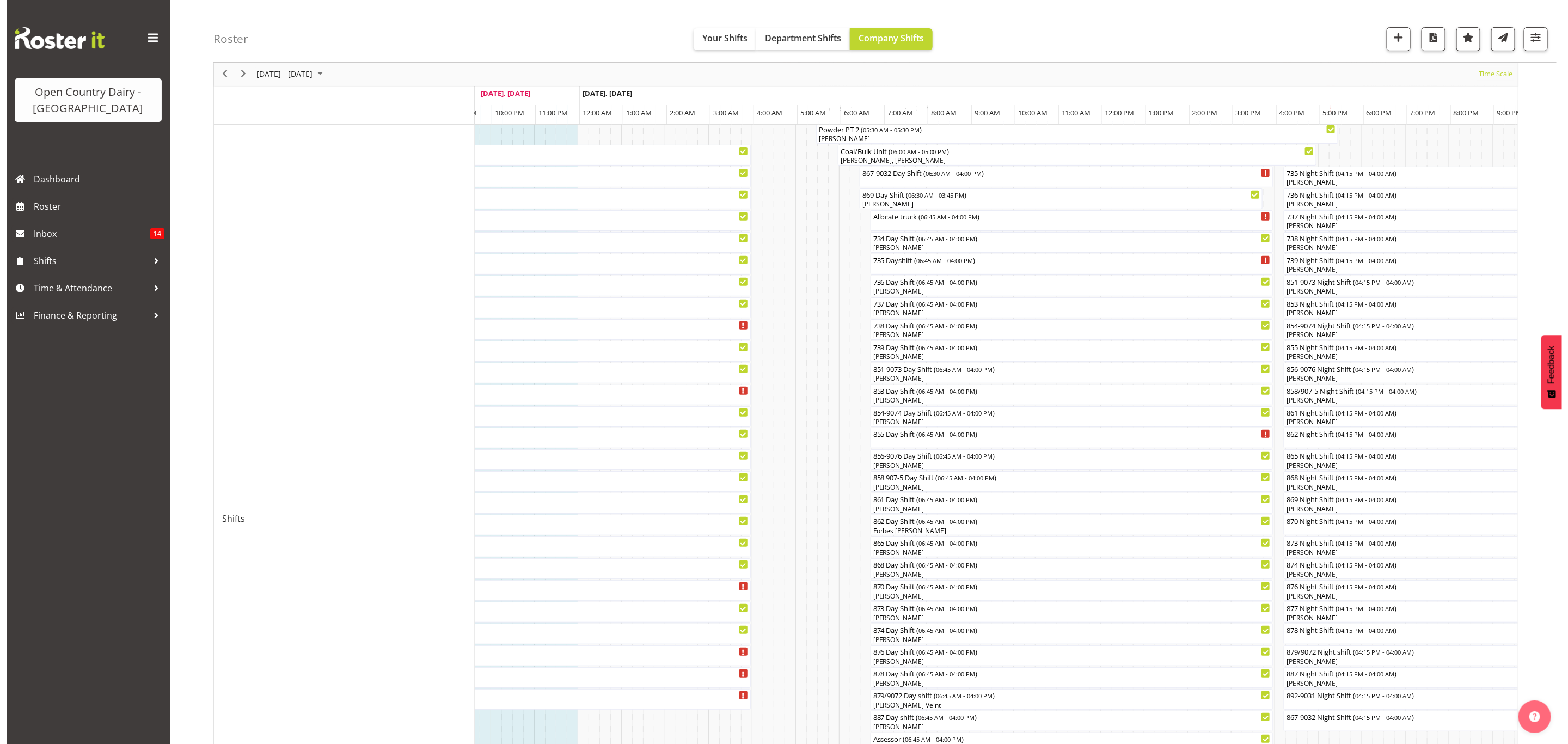
scroll to position [195, 0]
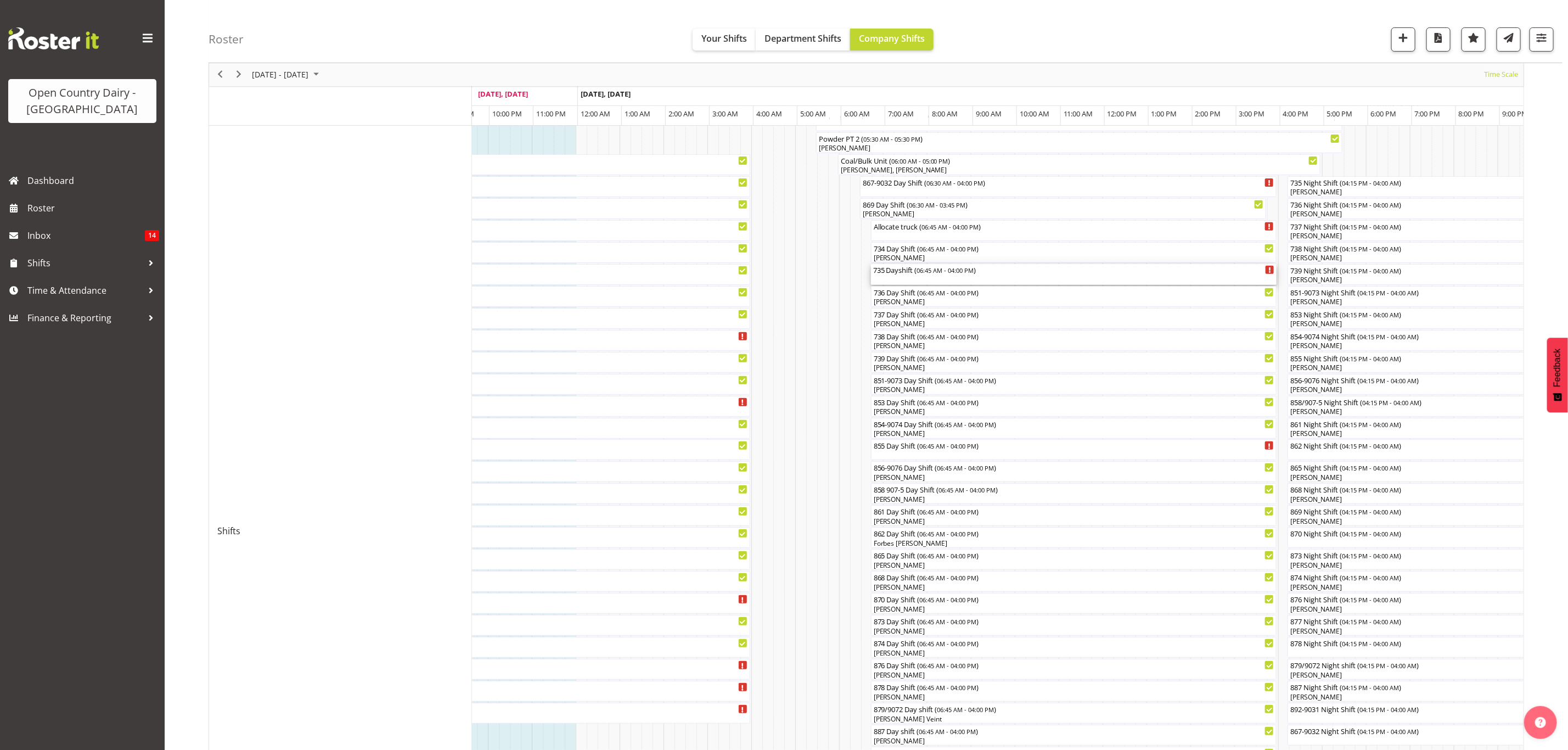
click at [952, 271] on span "06:45 AM - 04:00 PM" at bounding box center [946, 269] width 57 height 8
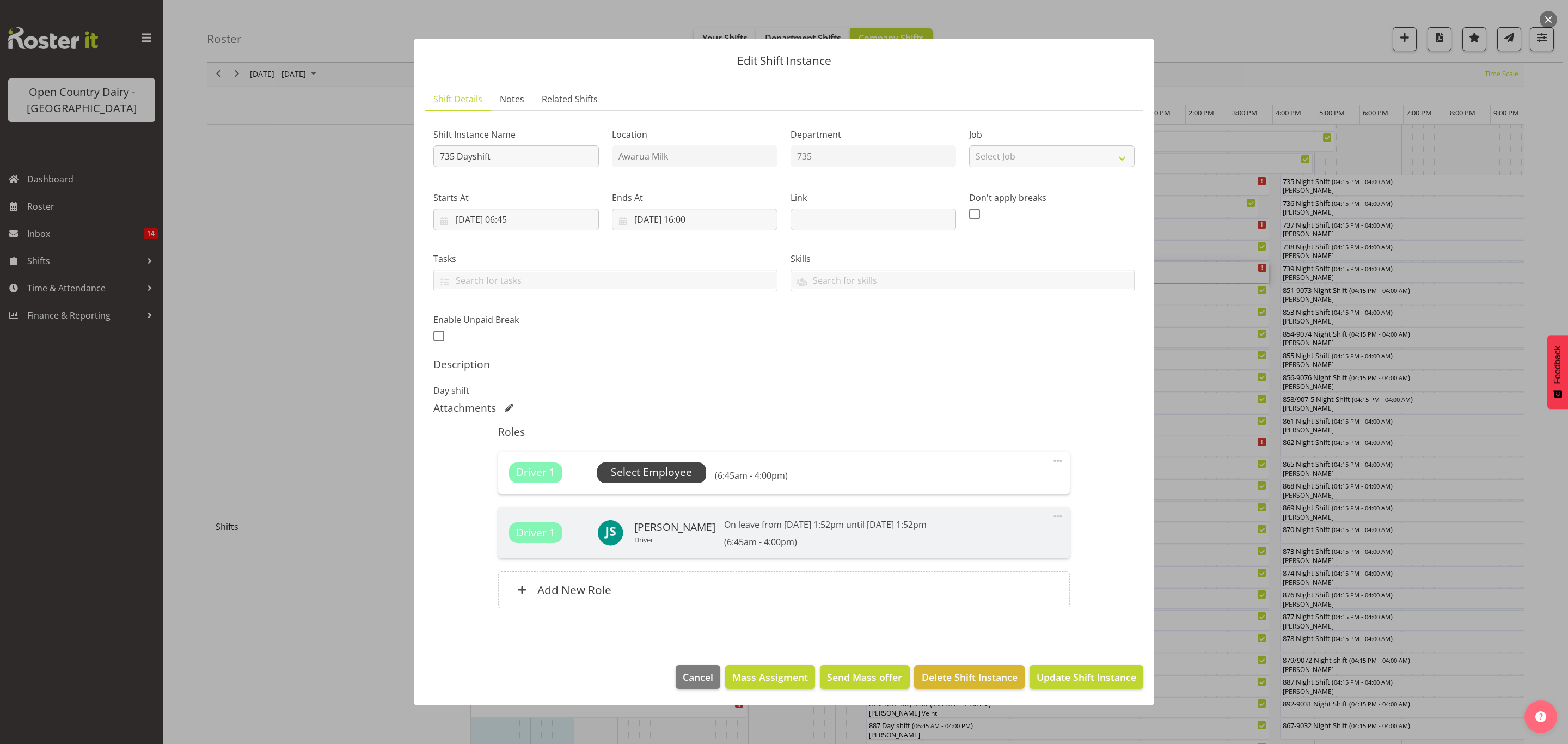
click at [638, 471] on span "Select Employee" at bounding box center [651, 472] width 81 height 16
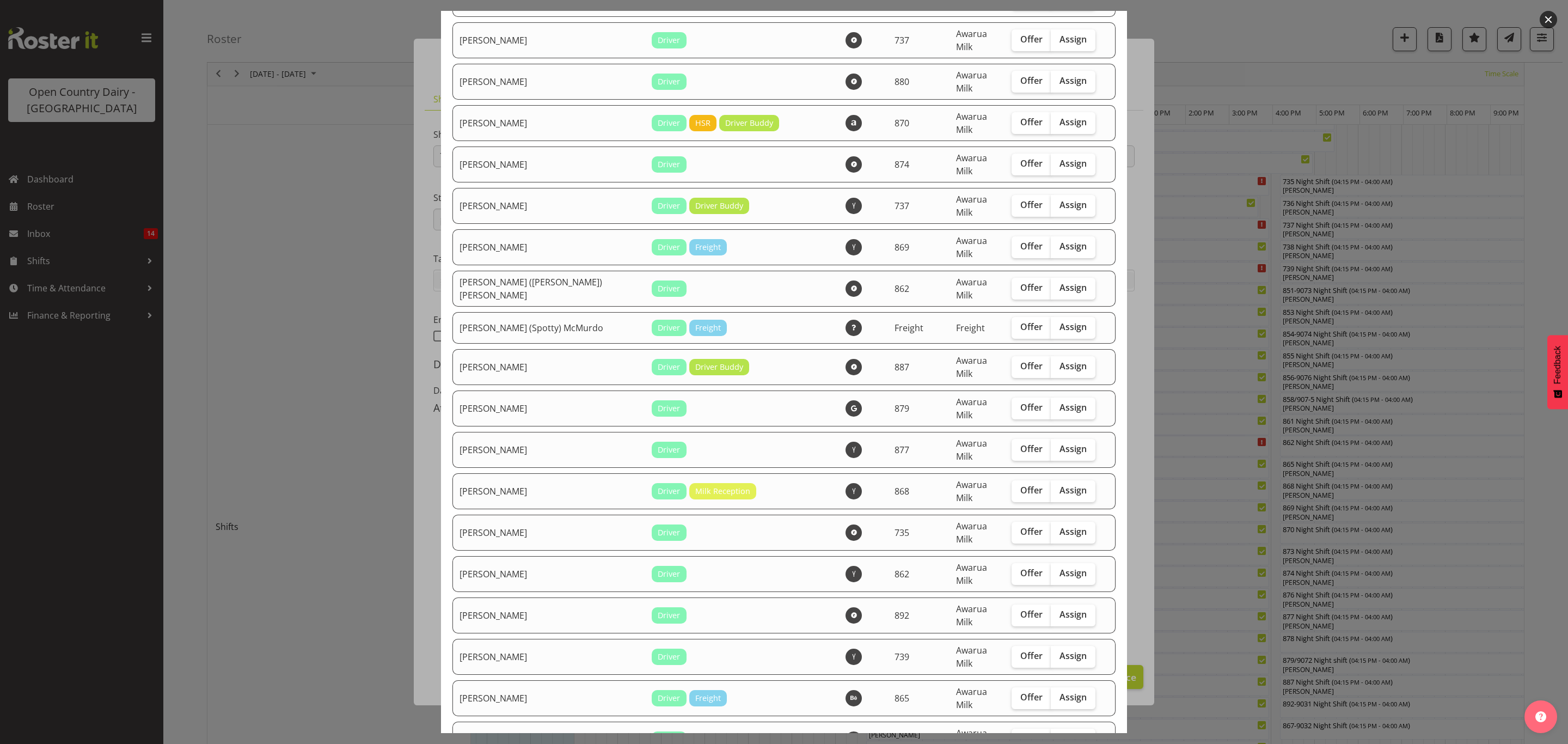
scroll to position [326, 0]
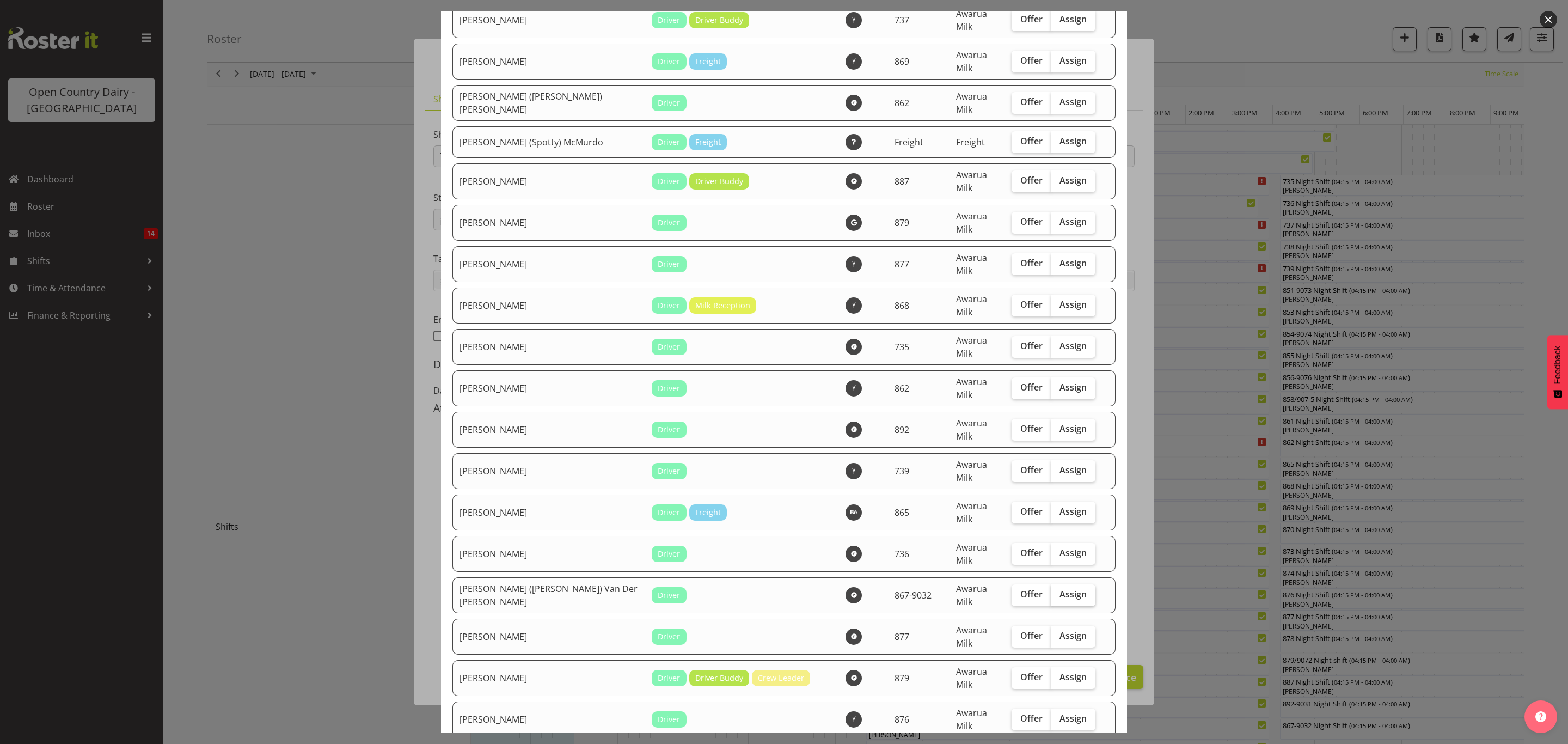
click at [1054, 585] on label "Assign" at bounding box center [1072, 595] width 45 height 22
click at [1054, 591] on input "Assign" at bounding box center [1053, 594] width 7 height 7
checkbox input "true"
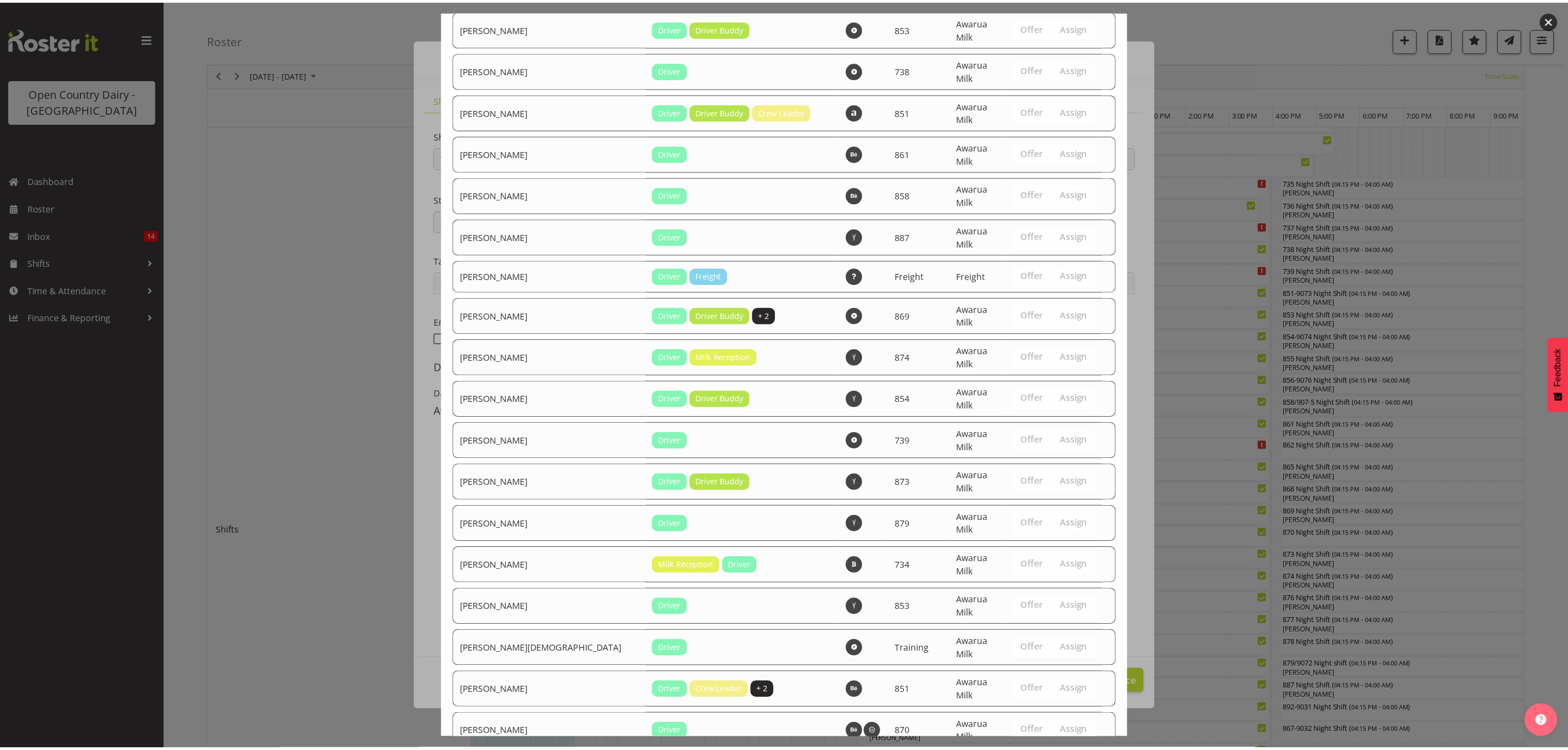
scroll to position [1311, 0]
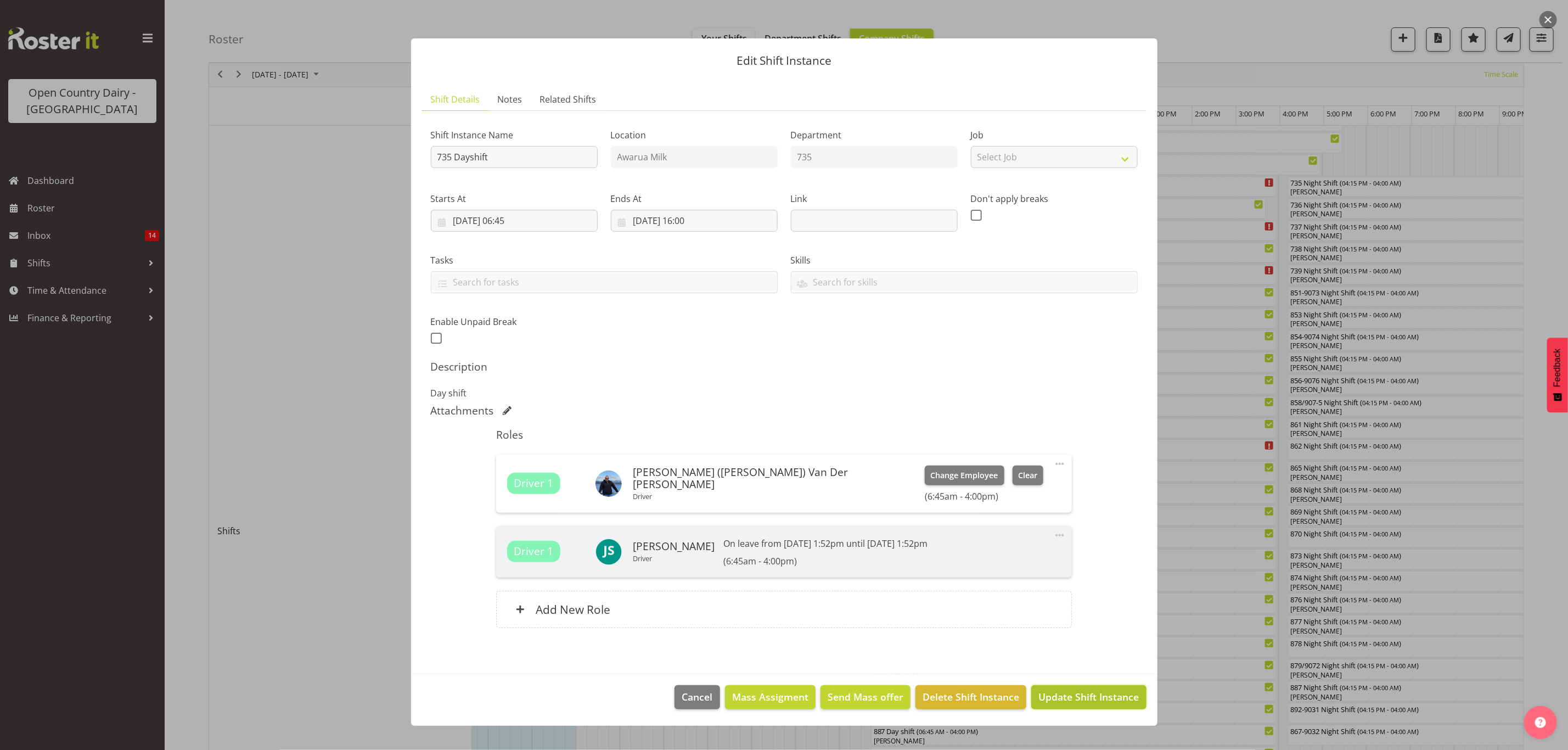
click at [1106, 709] on button "Update Shift Instance" at bounding box center [1089, 697] width 115 height 24
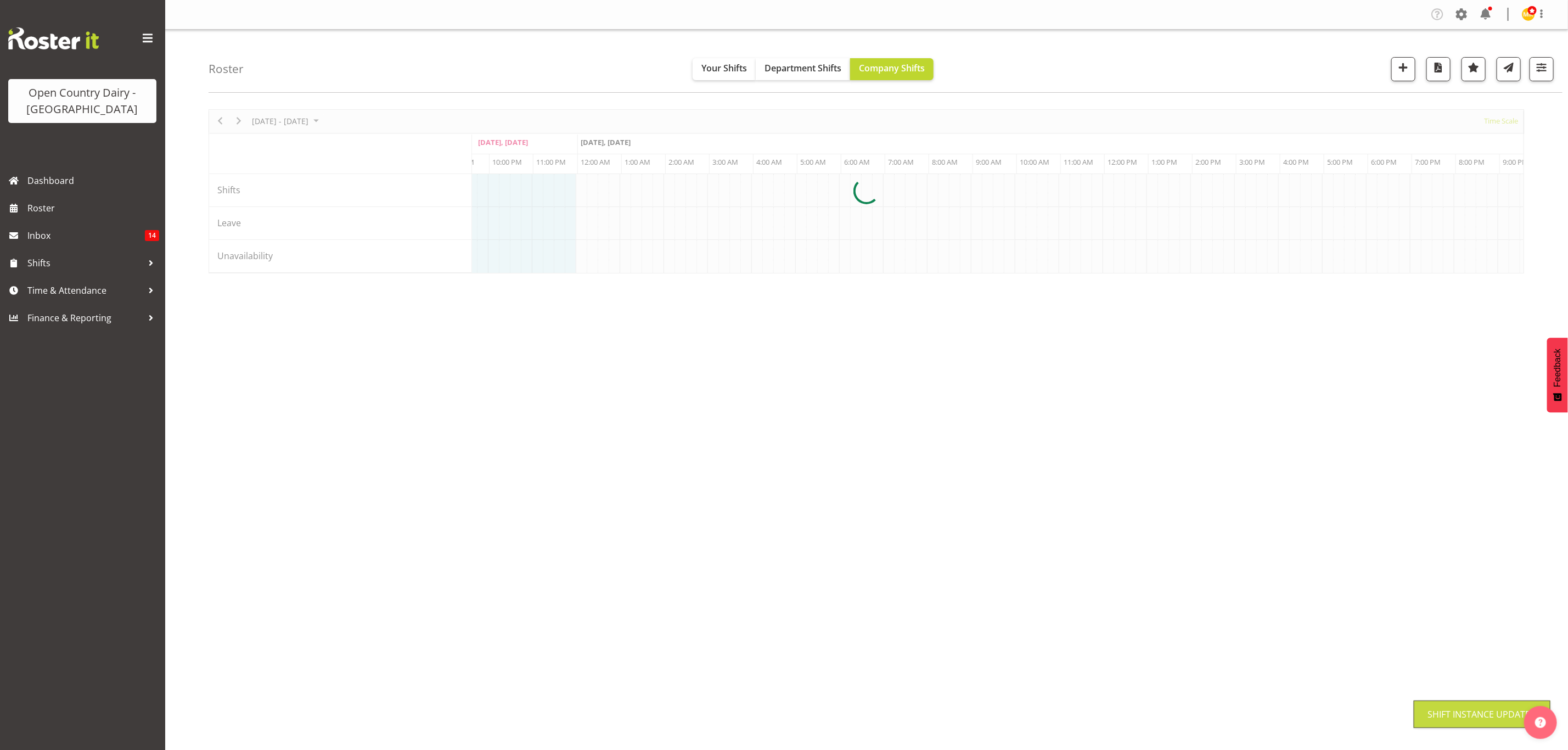
scroll to position [0, 0]
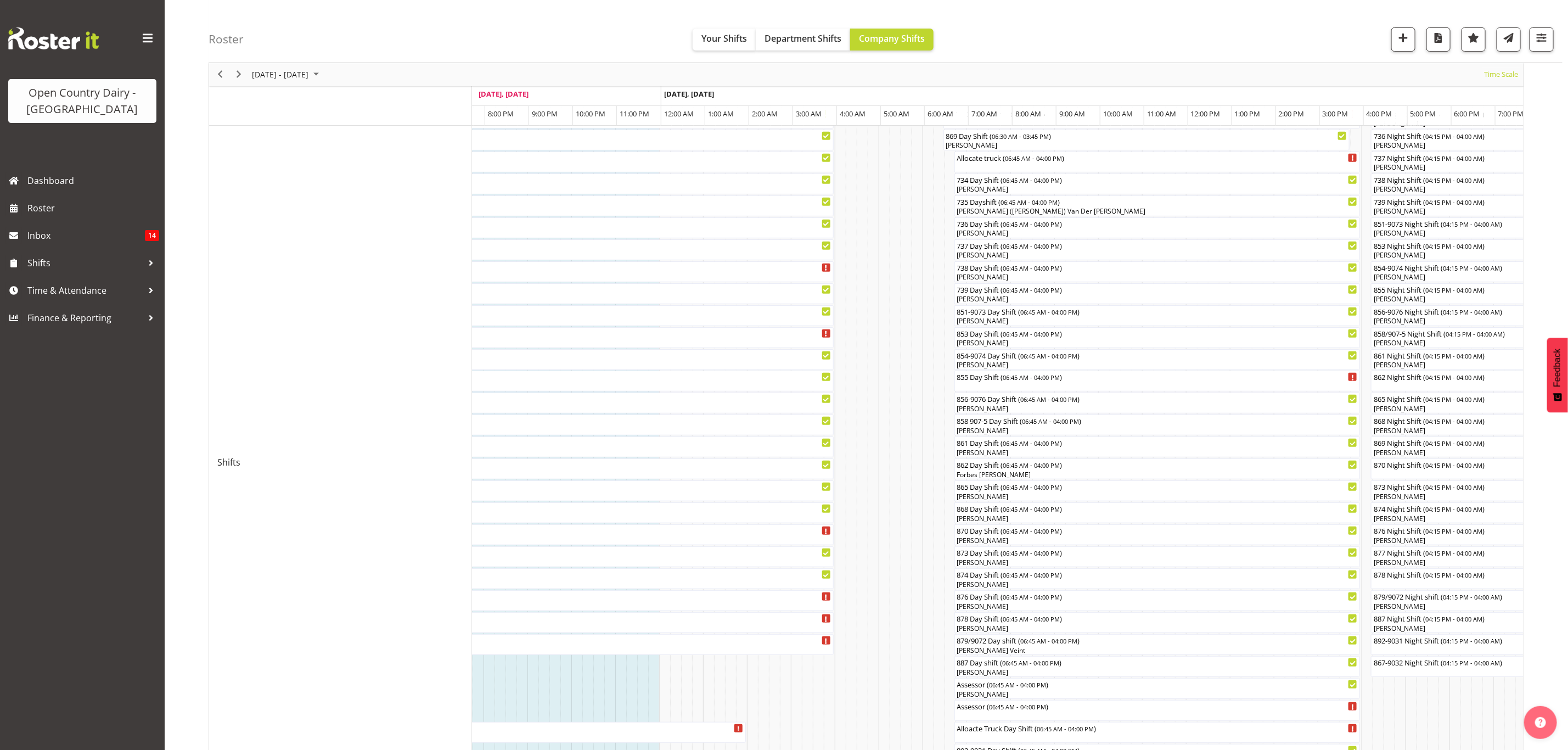
scroll to position [279, 0]
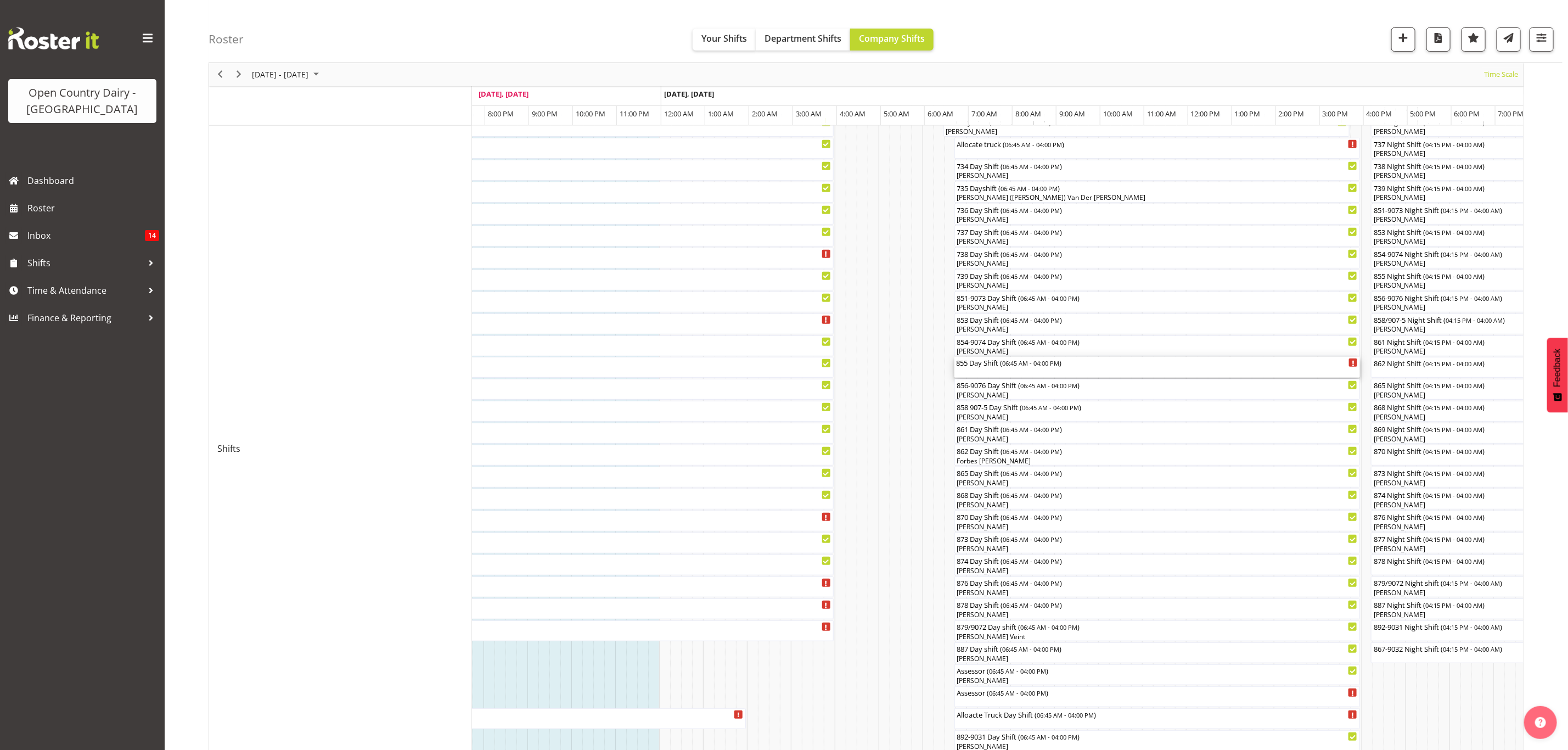
click at [1043, 369] on div "855 Day Shift ( 06:45 AM - 04:00 PM )" at bounding box center [1157, 367] width 402 height 21
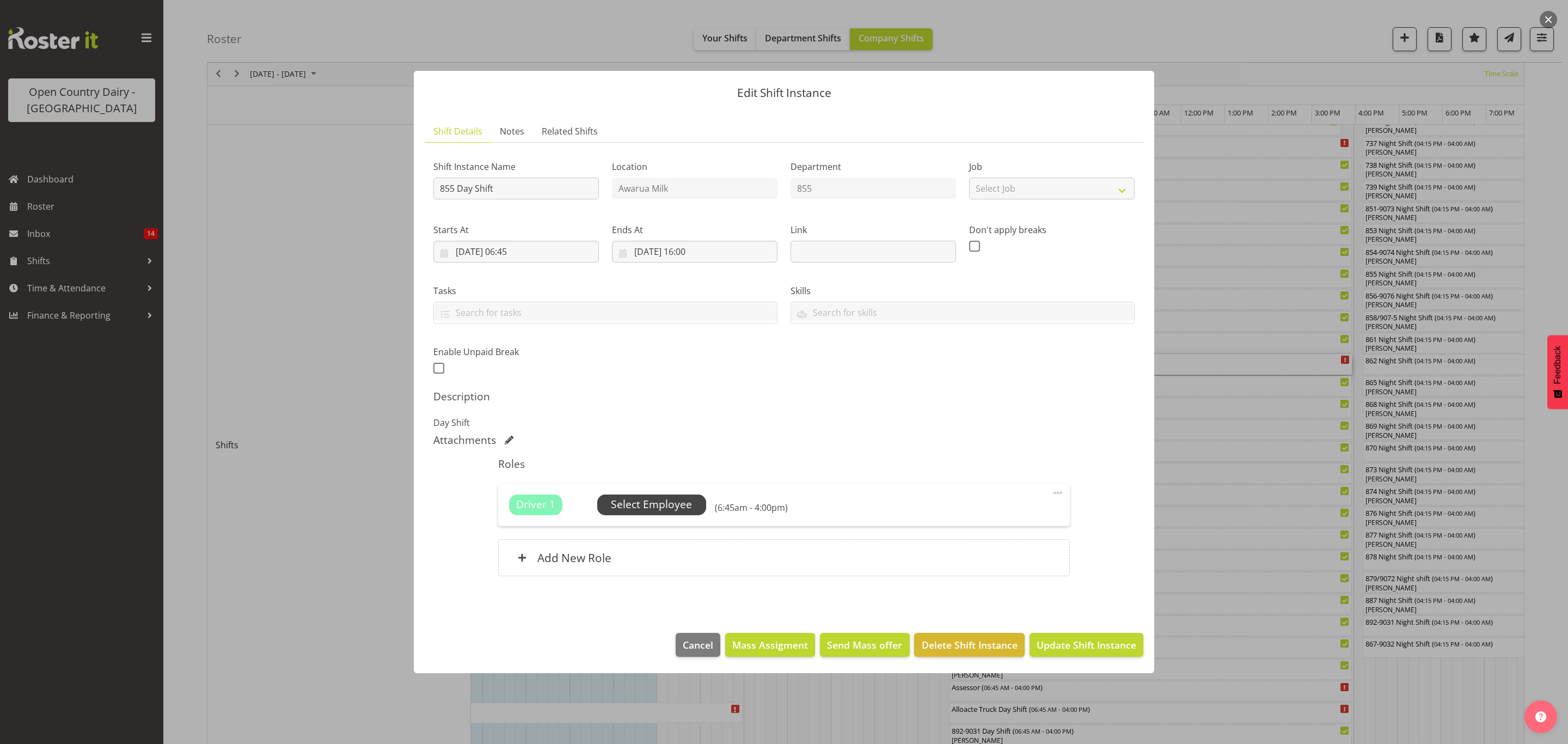
click at [657, 512] on span "Select Employee" at bounding box center [651, 504] width 81 height 16
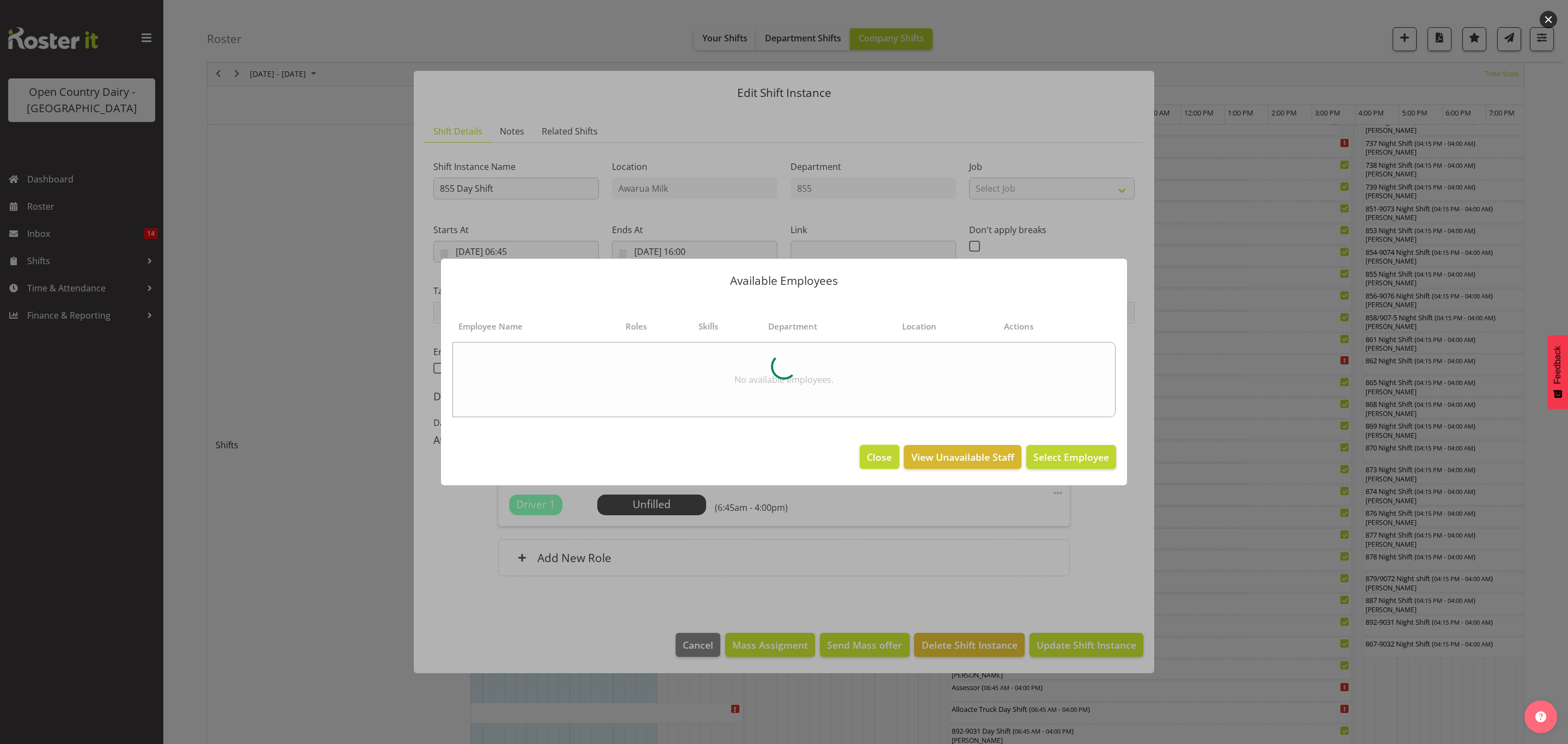
click at [866, 454] on button "Close" at bounding box center [880, 457] width 39 height 24
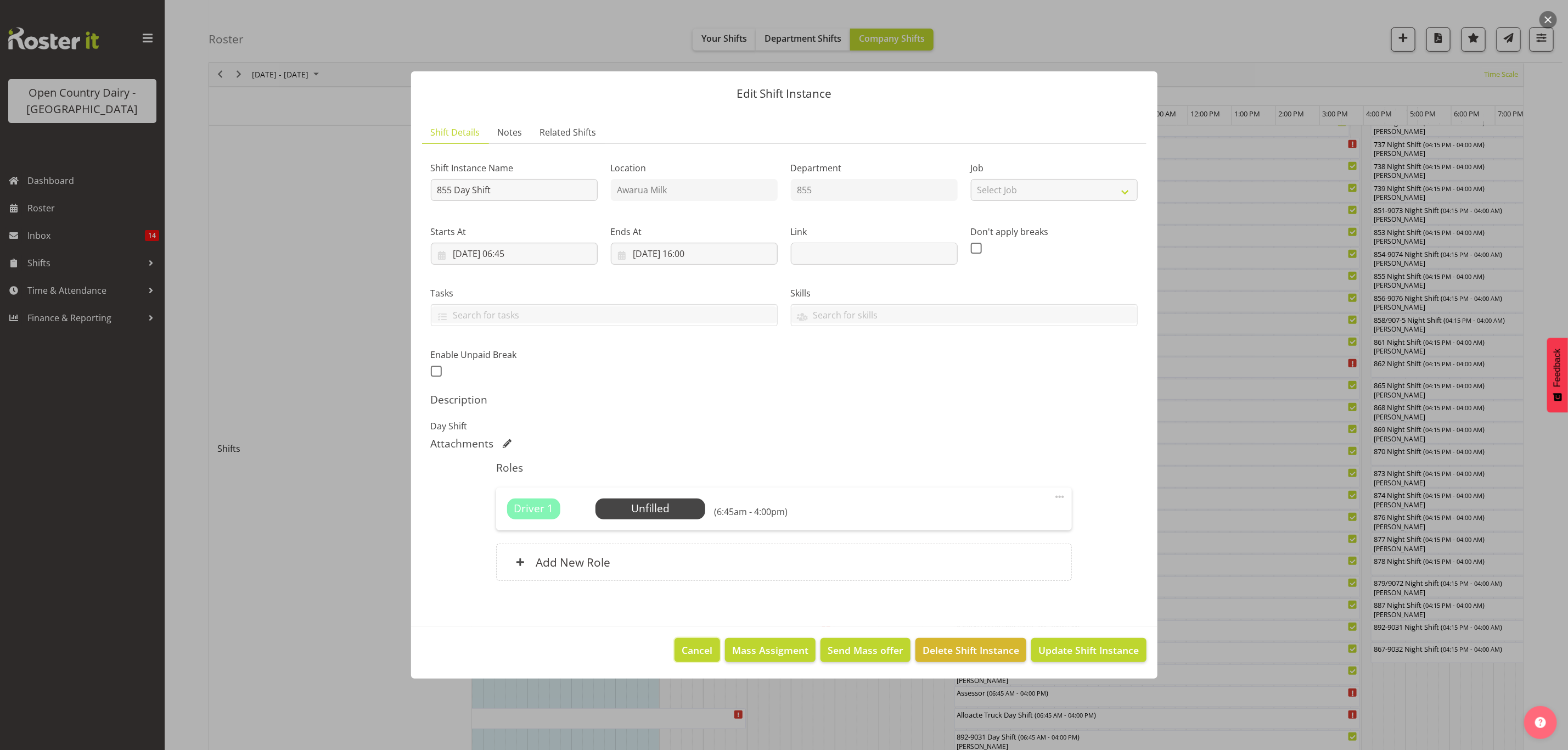
click at [686, 640] on button "Cancel" at bounding box center [696, 650] width 45 height 24
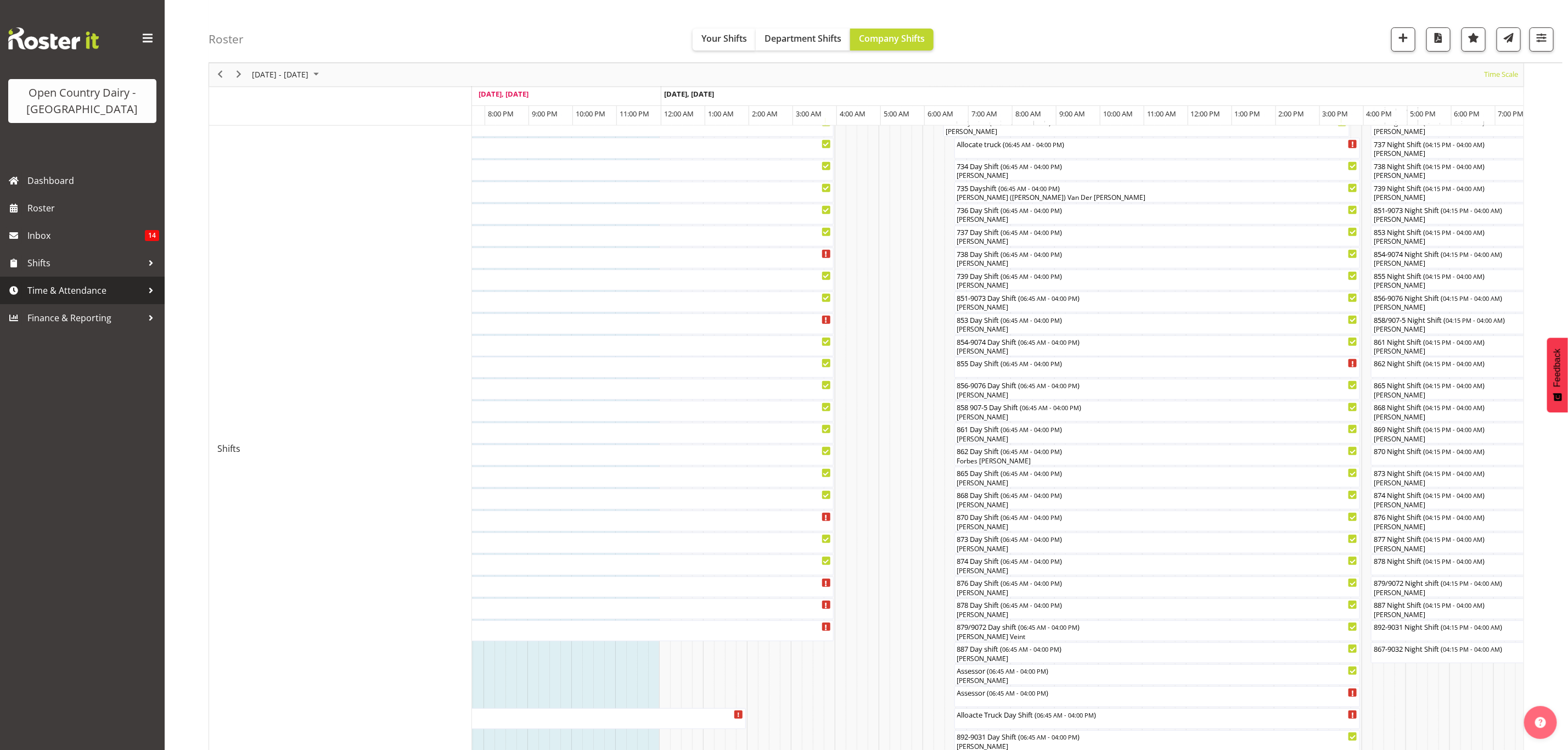
click at [58, 297] on span "Time & Attendance" at bounding box center [85, 291] width 116 height 17
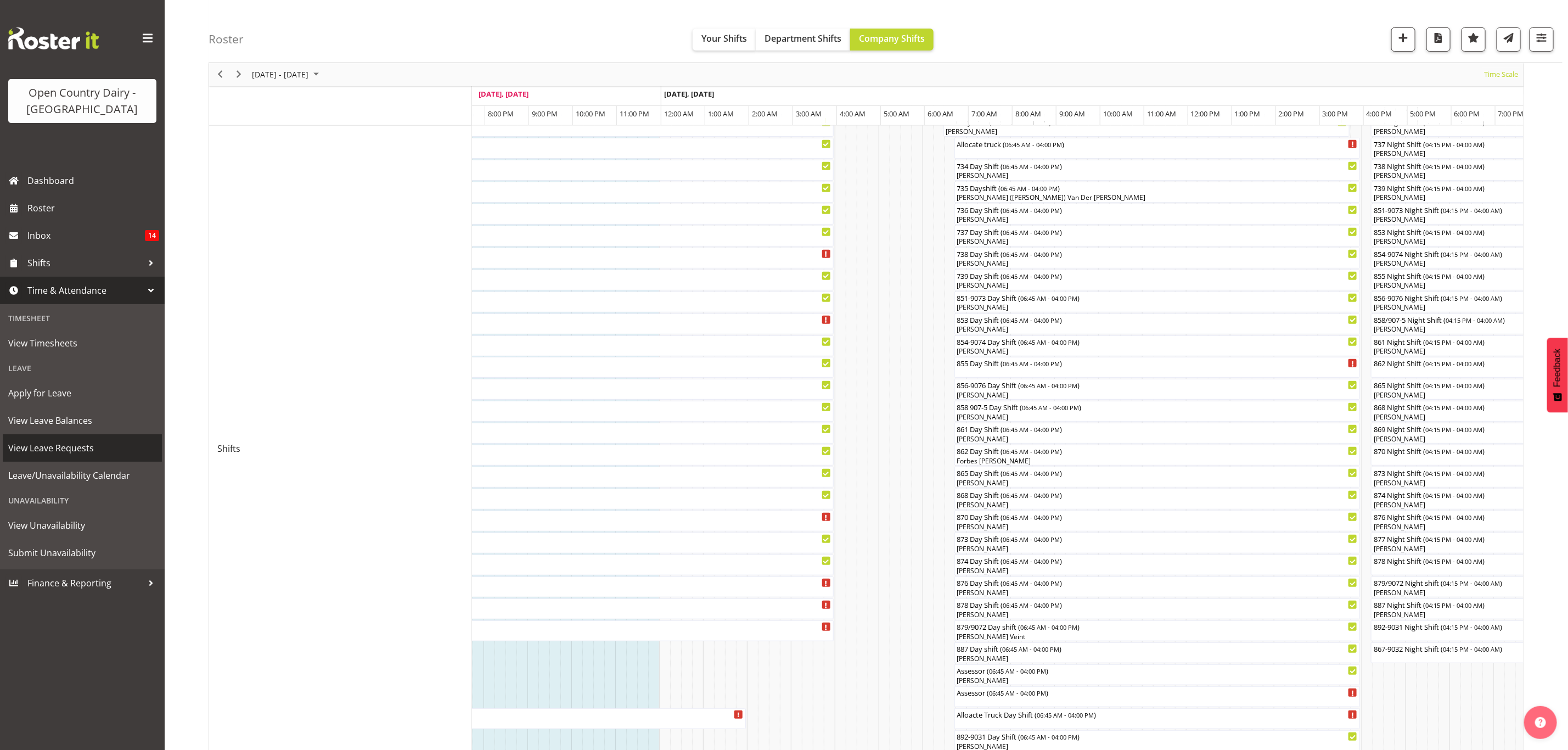
click at [74, 446] on span "View Leave Requests" at bounding box center [83, 448] width 148 height 17
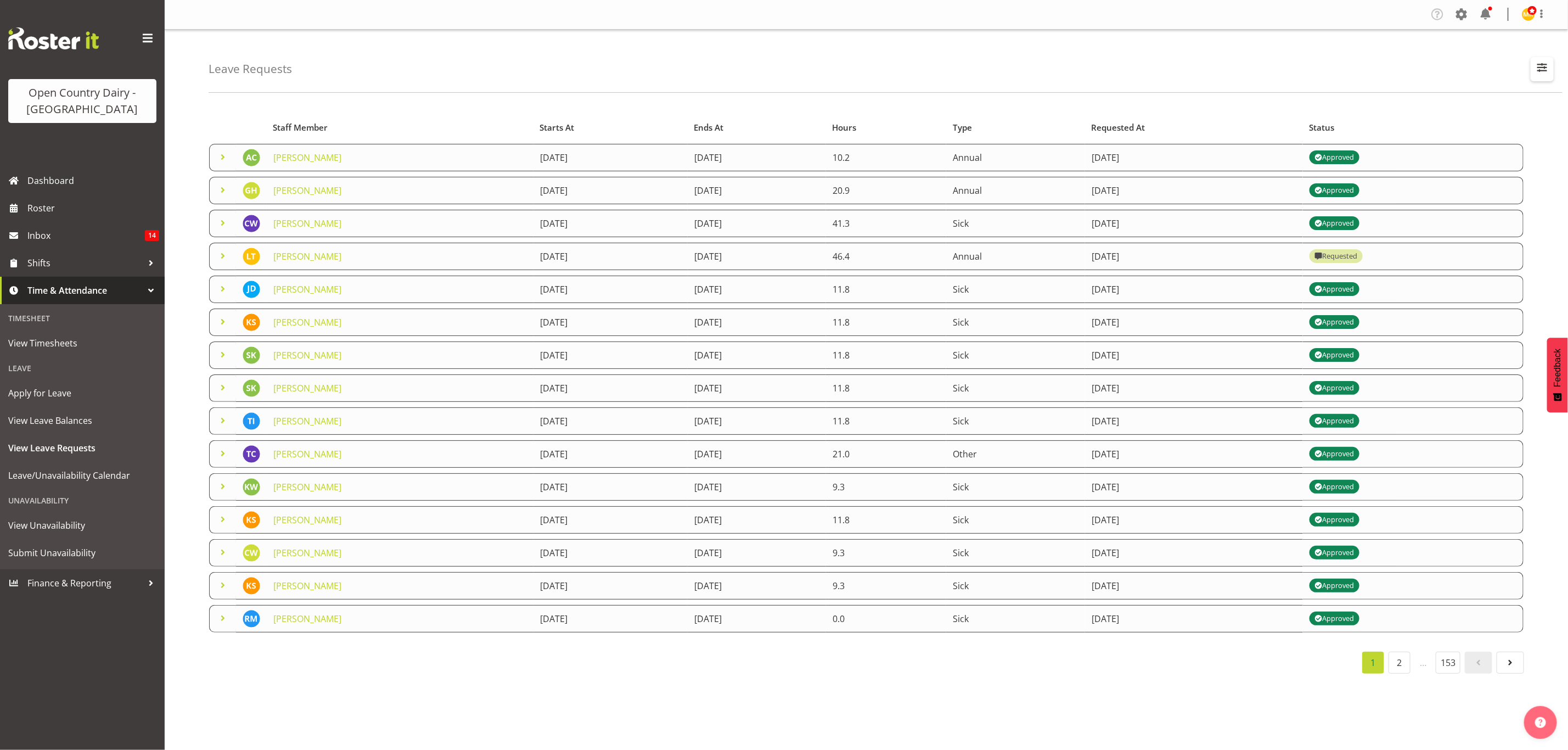
click at [1537, 73] on span "button" at bounding box center [1542, 67] width 15 height 15
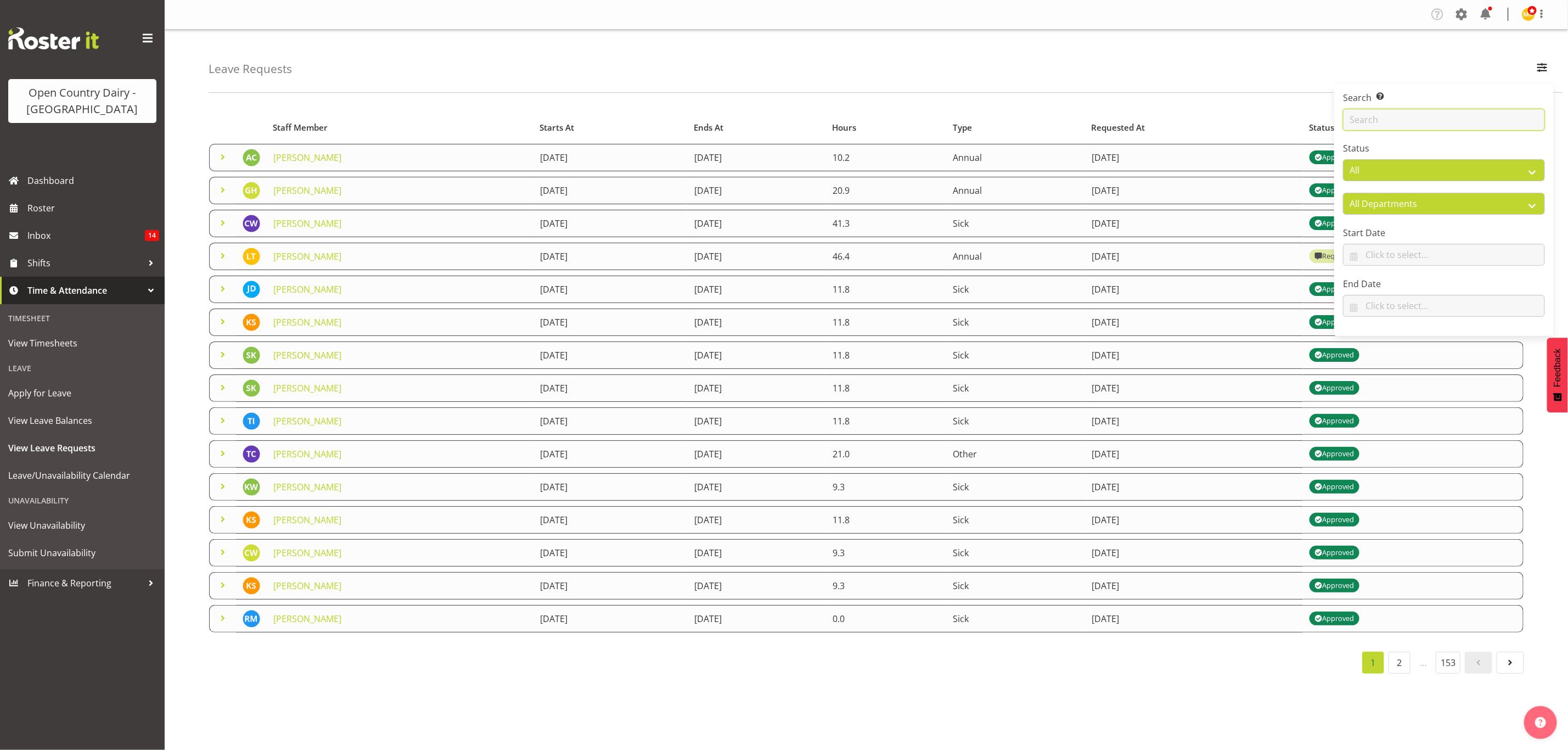
click at [1400, 126] on input "text" at bounding box center [1444, 119] width 202 height 22
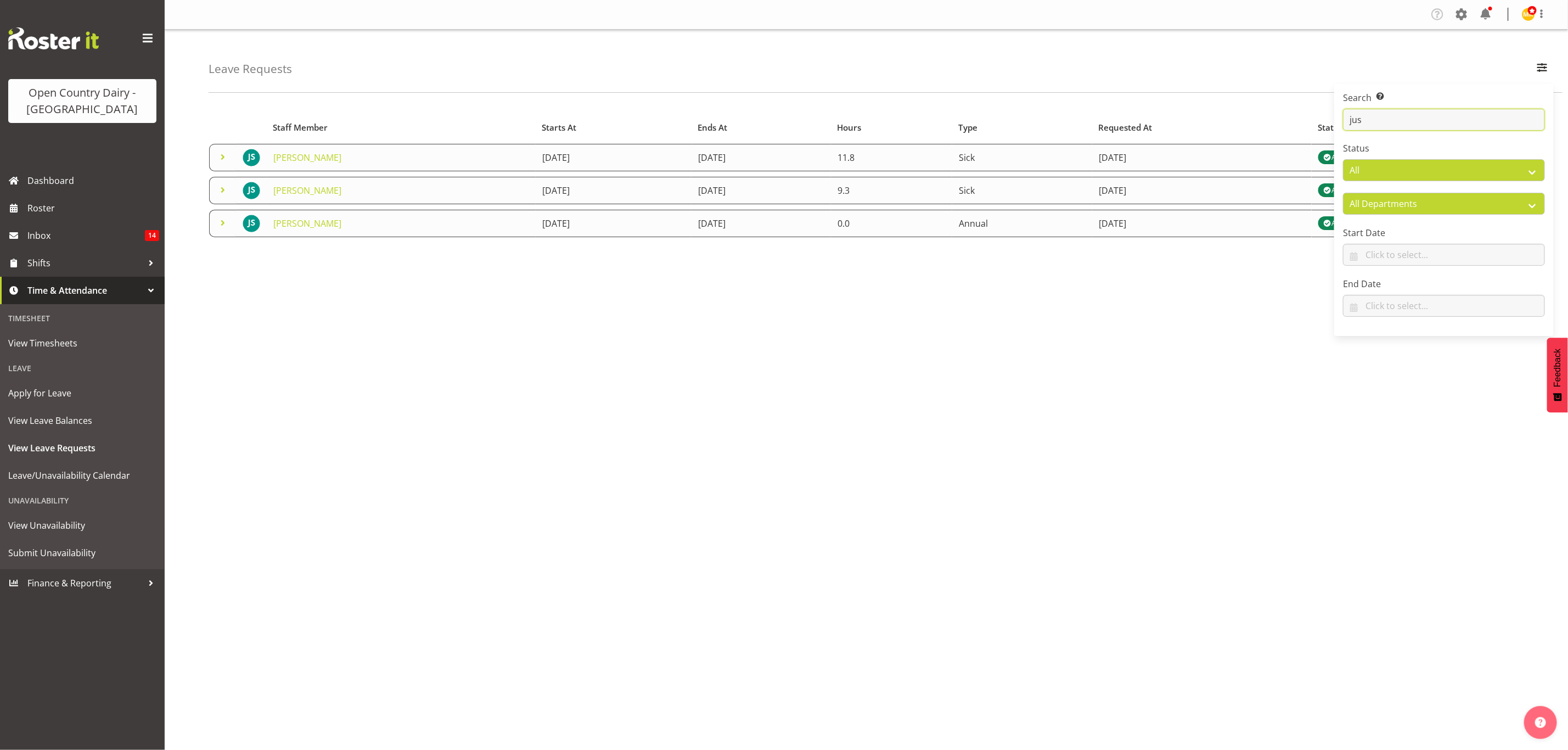
type input "jus"
click at [1032, 395] on div "Starts At Type Requested At Status Staff Member Starts At Ends At Hours Type Re…" at bounding box center [888, 321] width 1360 height 439
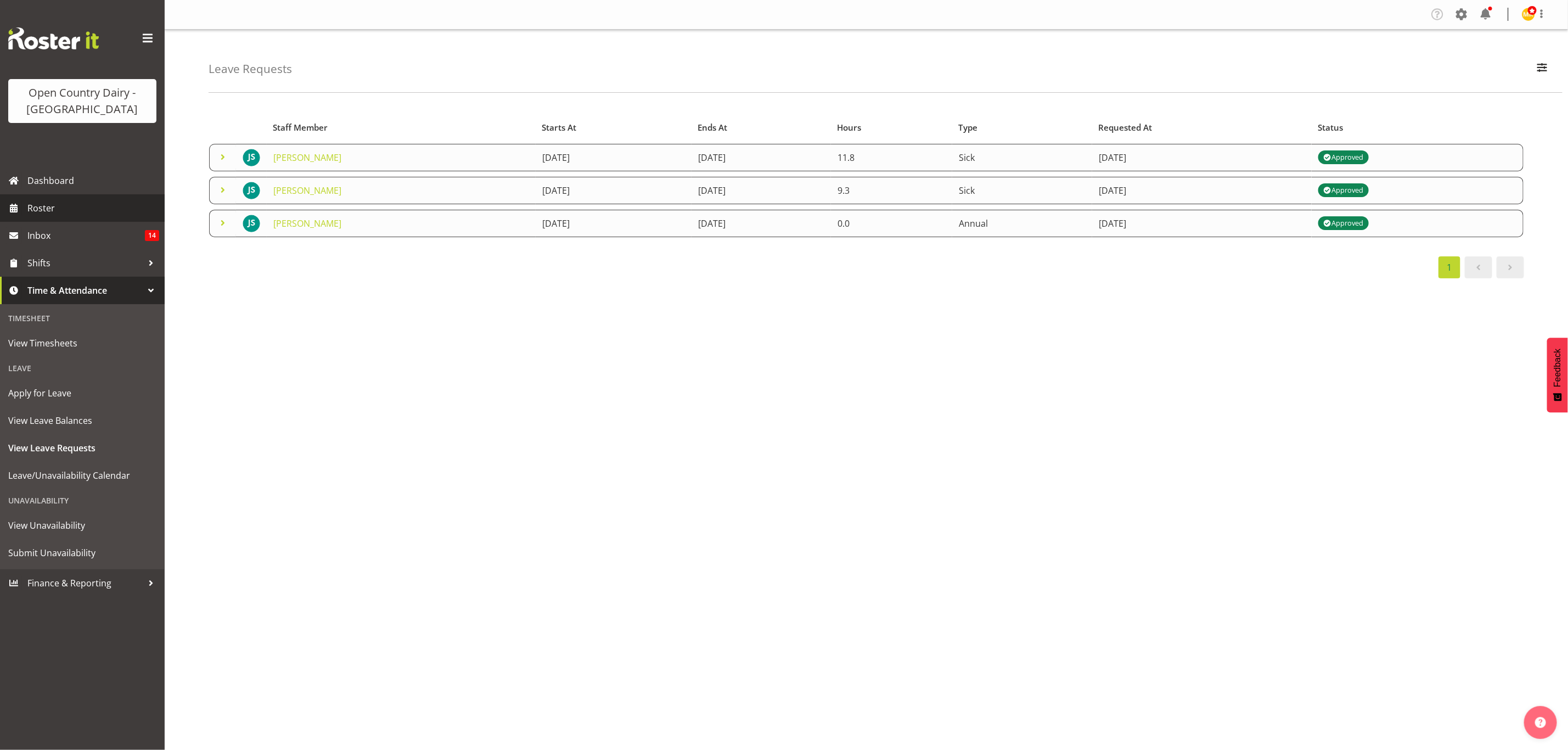
click at [55, 207] on span "Roster" at bounding box center [93, 208] width 132 height 17
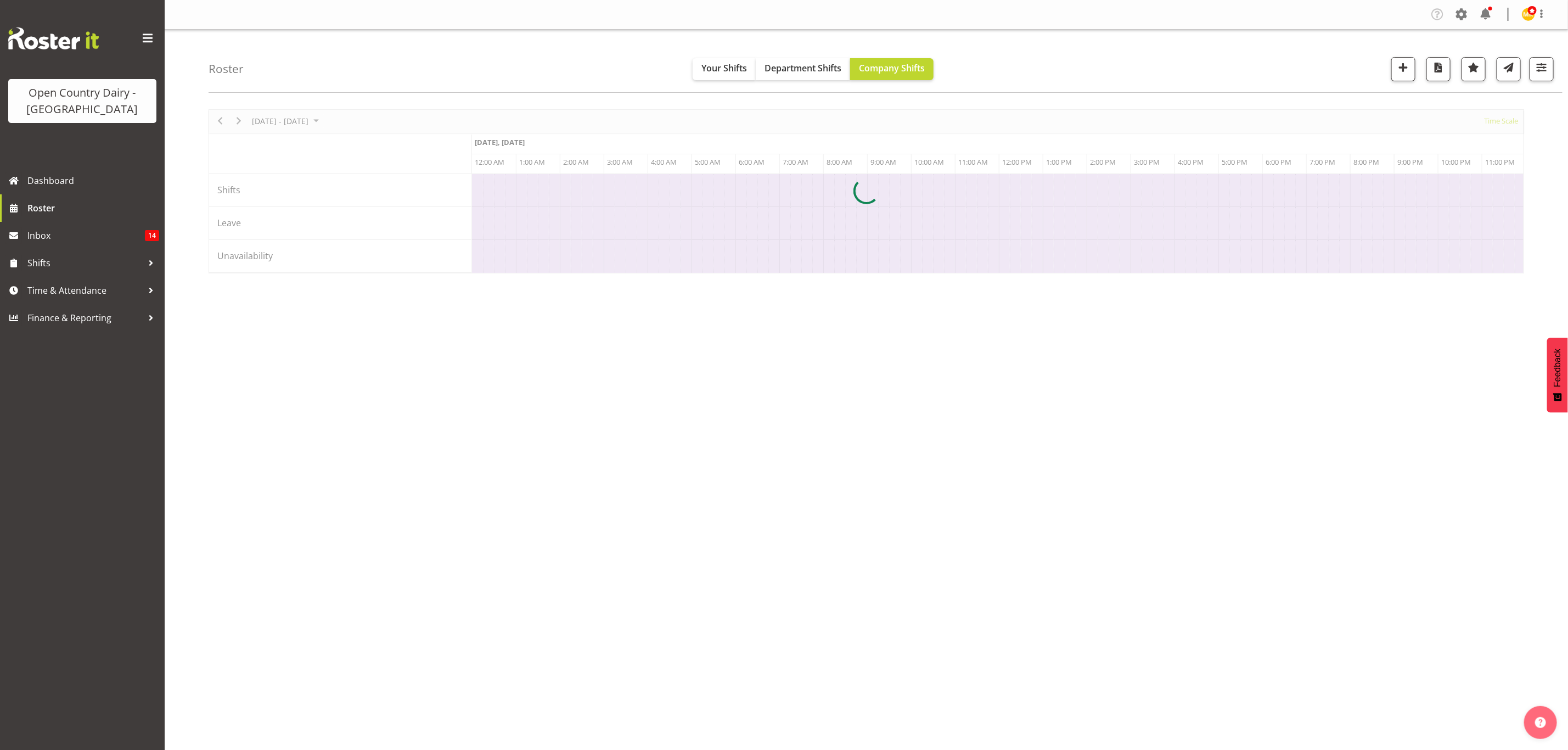
scroll to position [0, 3160]
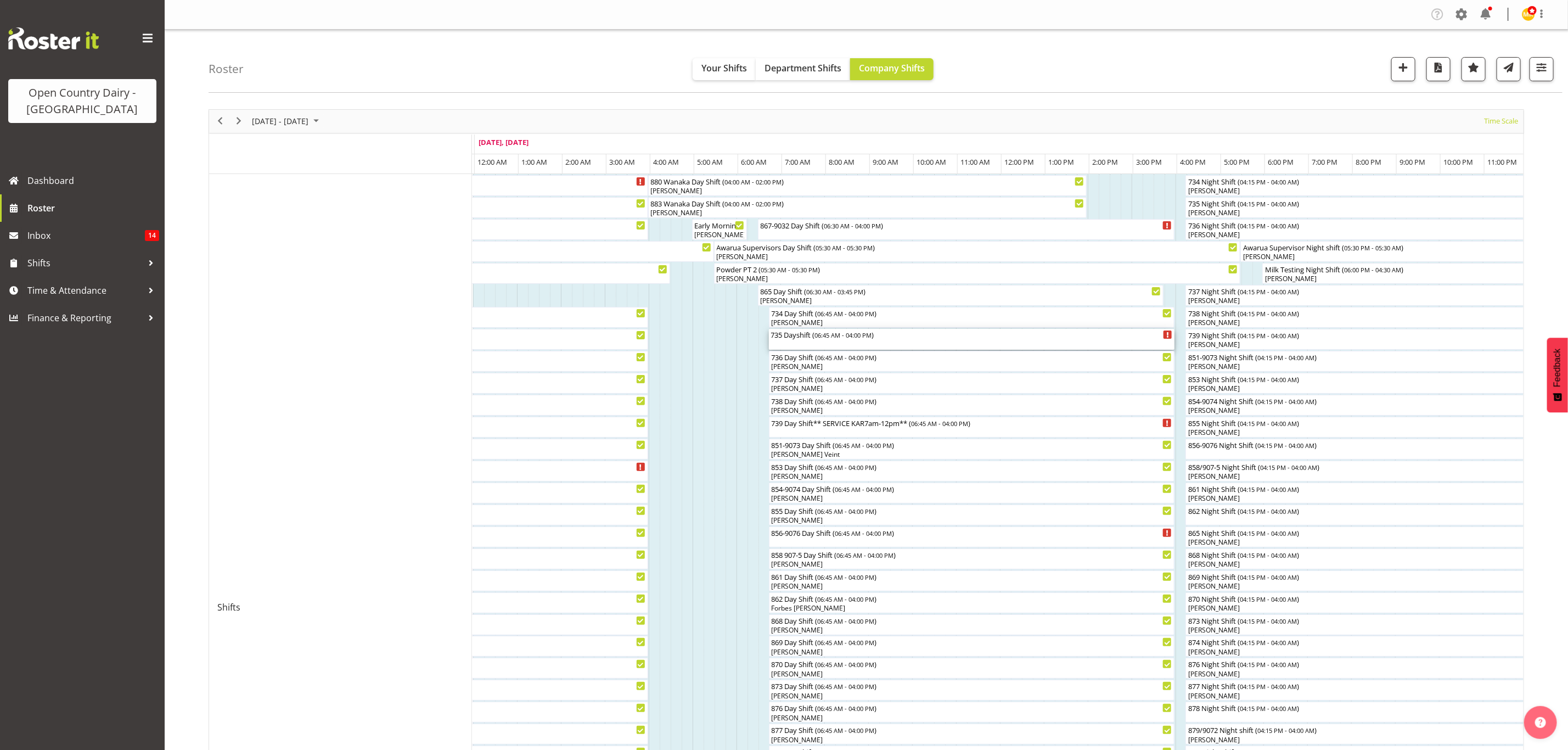
click at [885, 329] on div "735 Dayshift ( 06:45 AM - 04:00 PM )" at bounding box center [972, 339] width 406 height 21
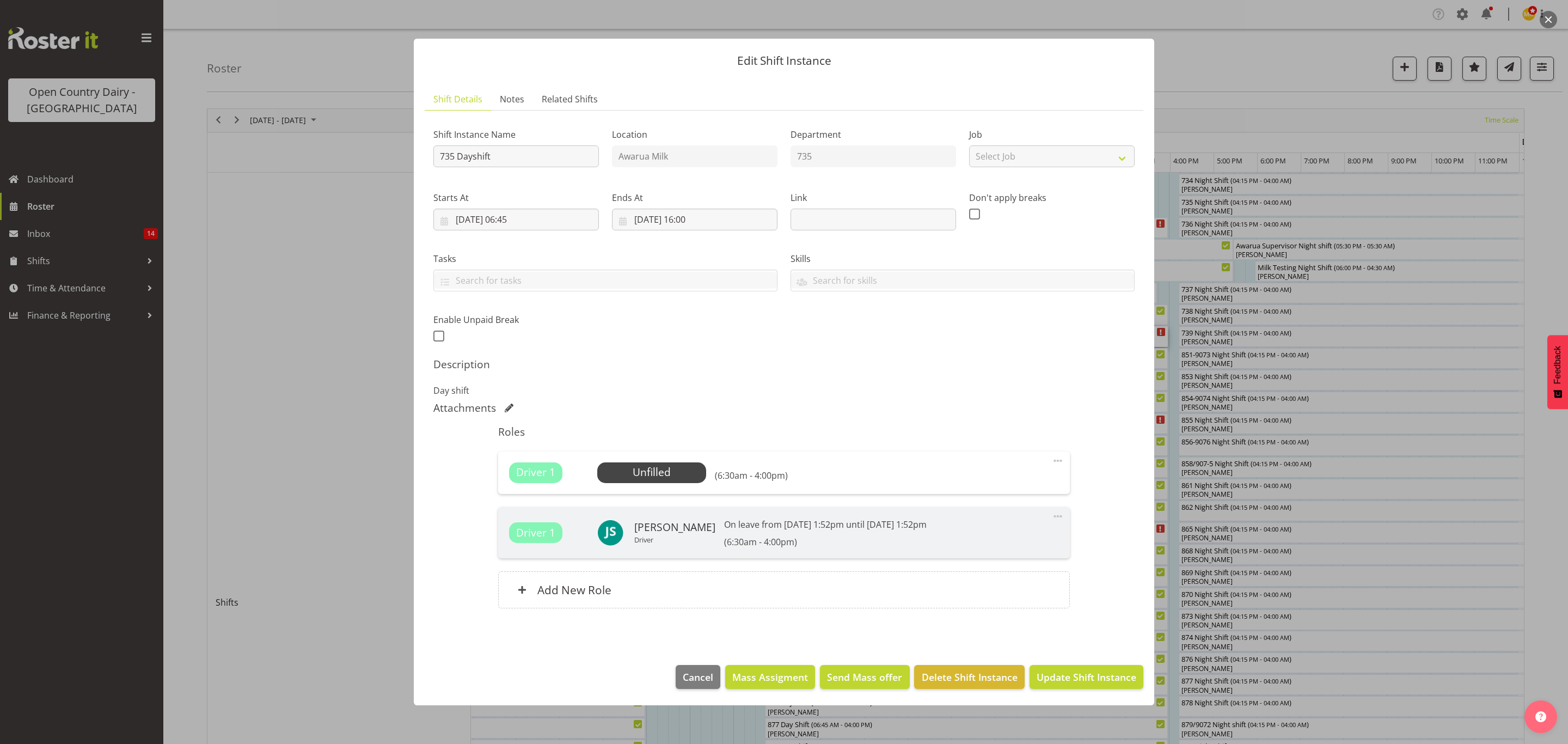
click at [675, 541] on p "Driver" at bounding box center [675, 539] width 81 height 8
click at [668, 541] on p "Driver" at bounding box center [675, 539] width 81 height 8
click at [706, 680] on span "Cancel" at bounding box center [697, 676] width 30 height 14
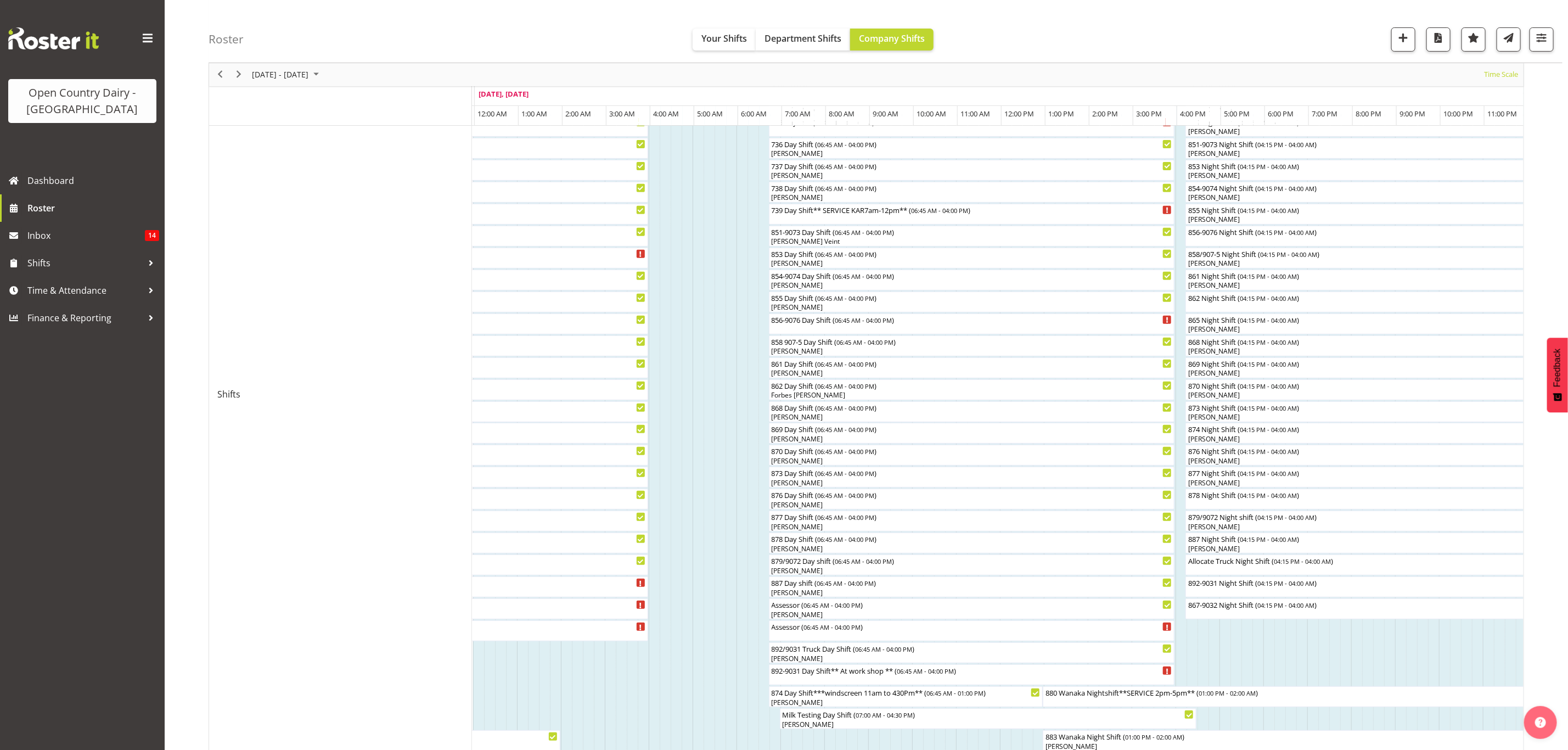
scroll to position [247, 0]
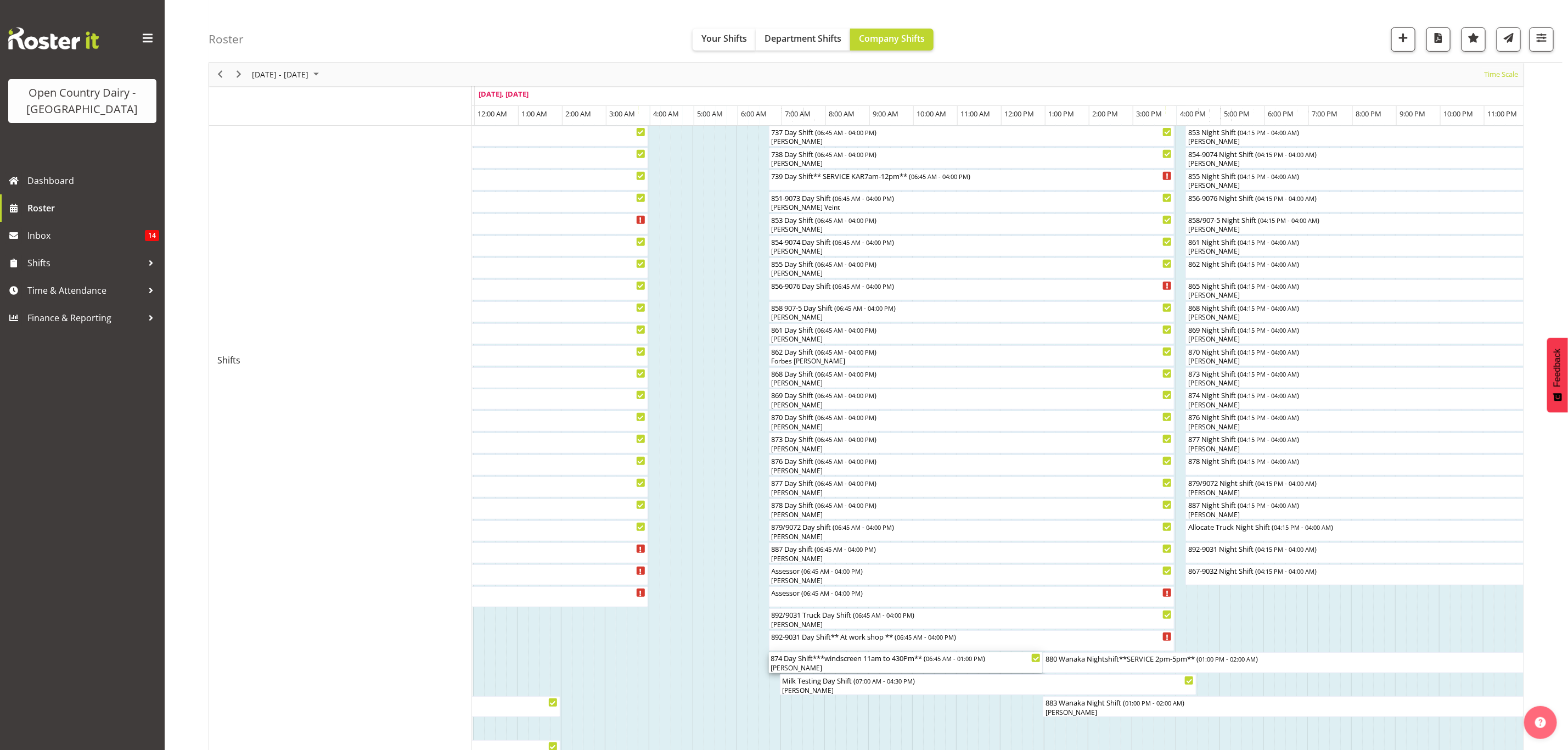
click at [888, 663] on div "874 Day Shift***windscreen 11am to 430Pm** ( 06:45 AM - 01:00 PM )" at bounding box center [906, 657] width 270 height 11
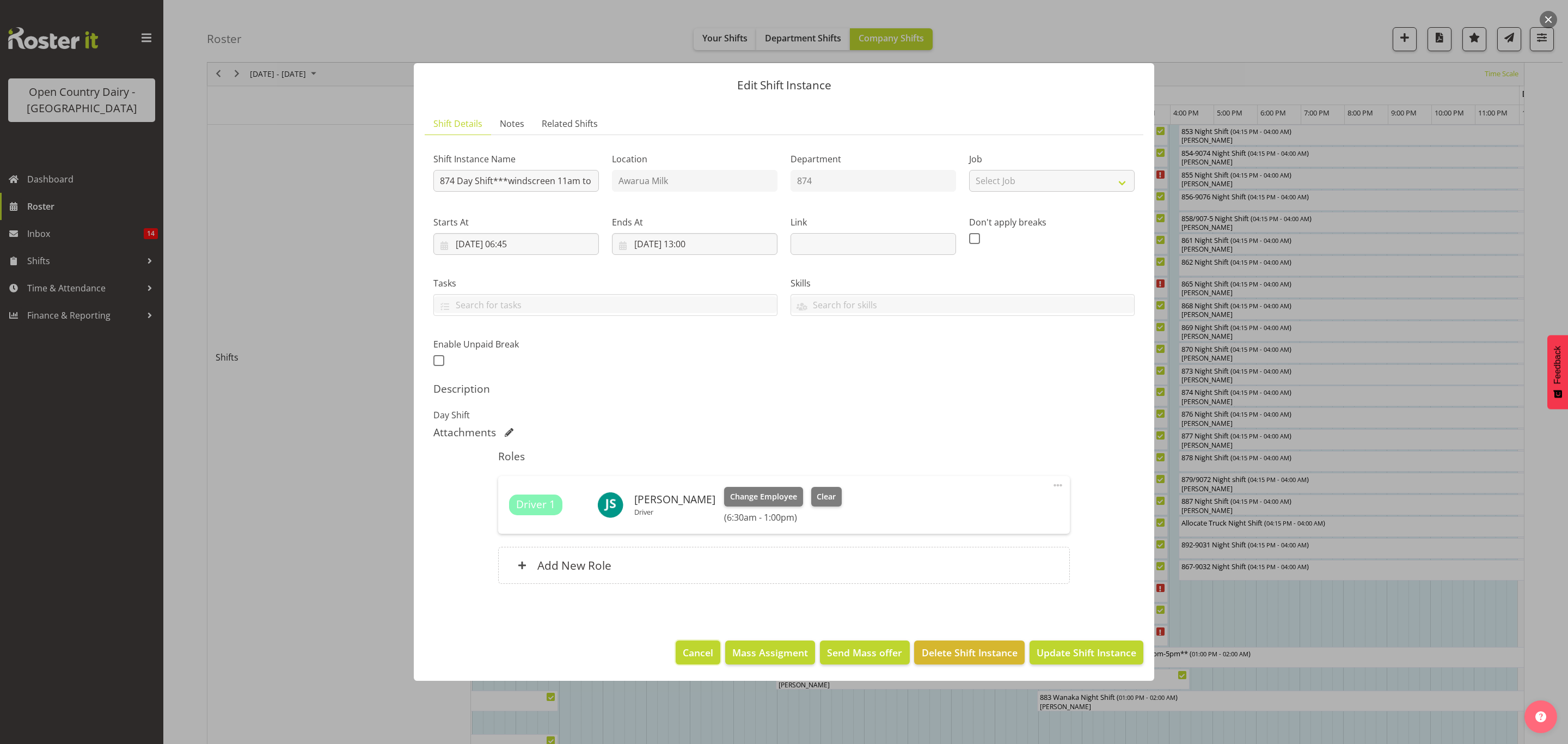
click at [694, 645] on span "Cancel" at bounding box center [697, 652] width 30 height 14
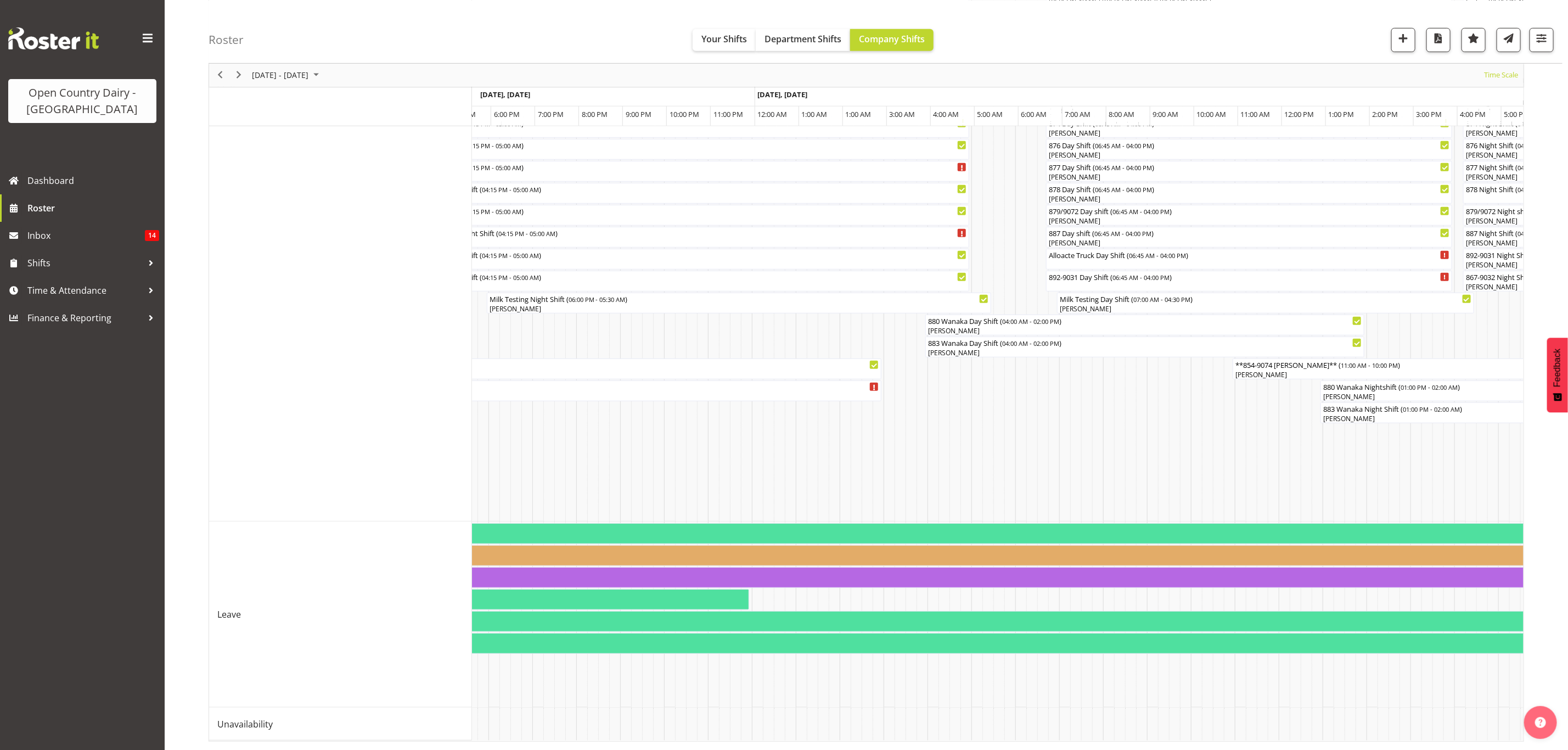
scroll to position [0, 6323]
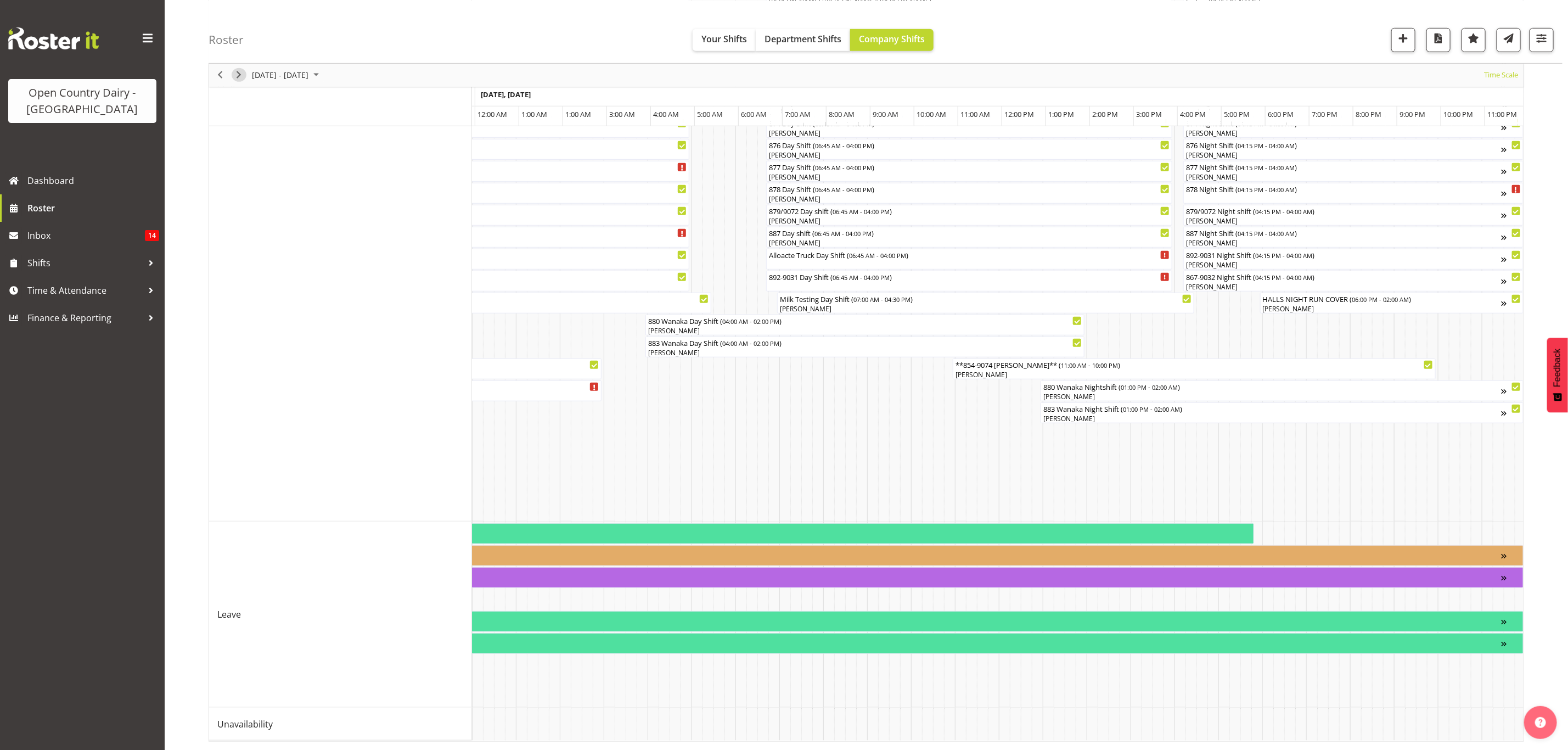
click at [234, 71] on span "Next" at bounding box center [238, 75] width 13 height 14
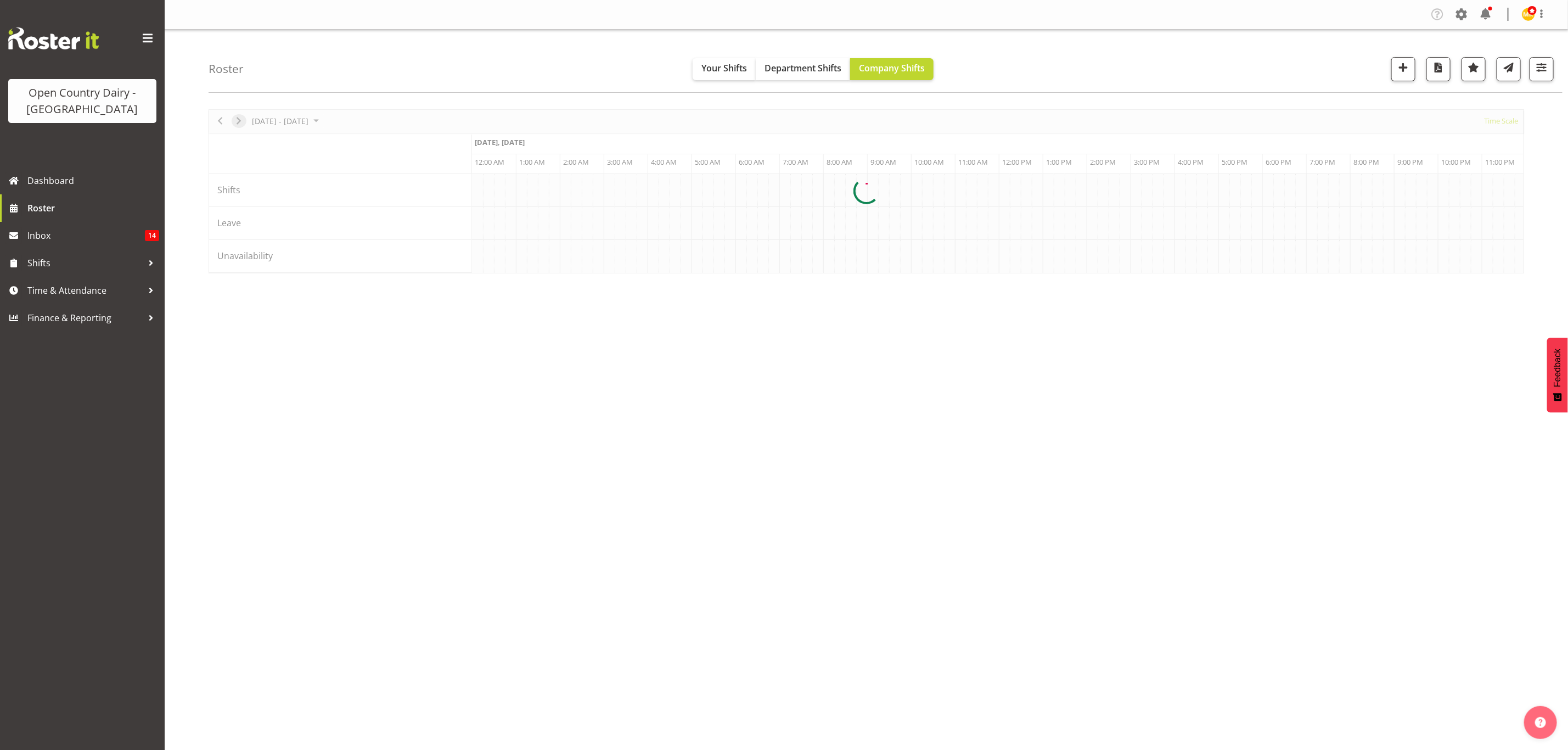
scroll to position [0, 0]
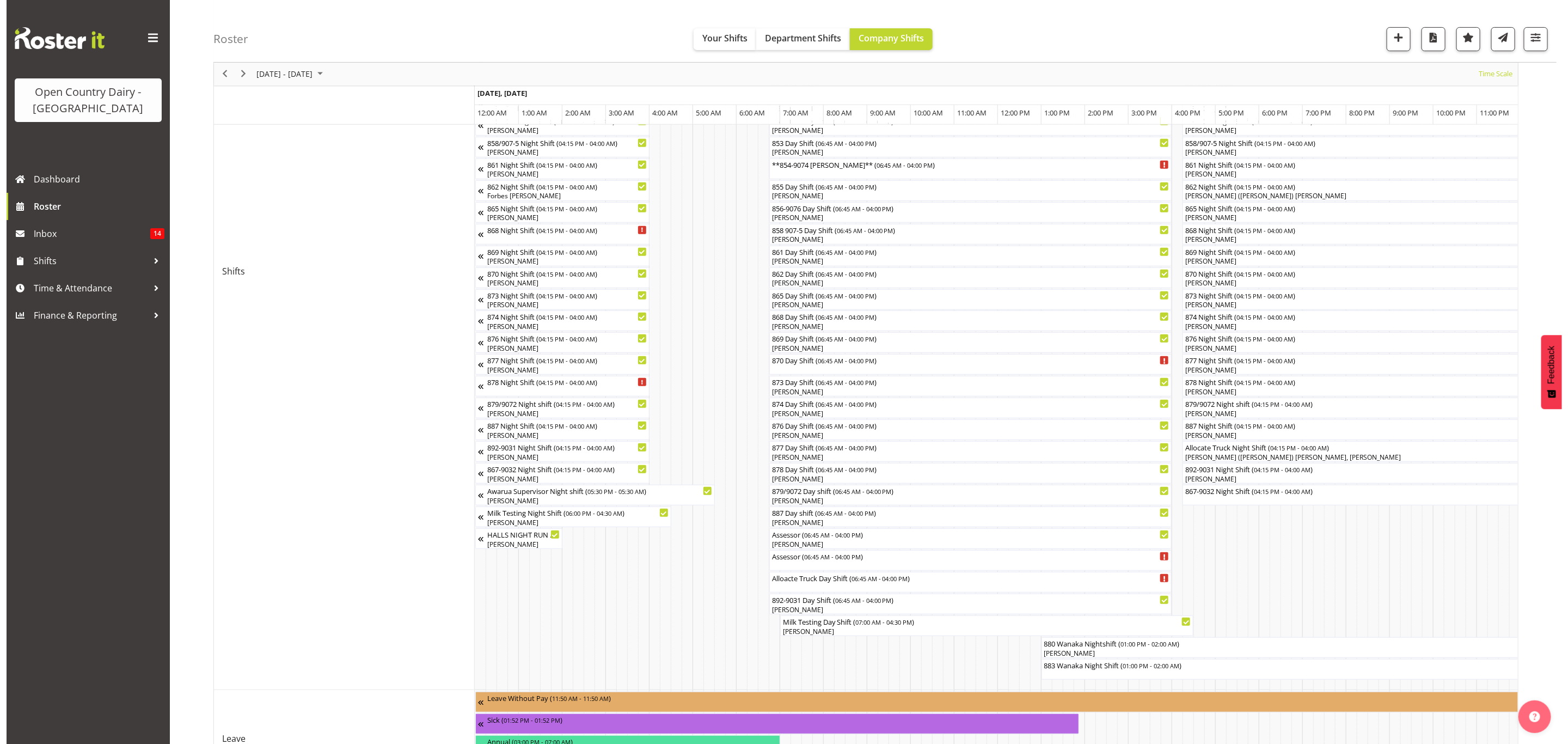
scroll to position [326, 0]
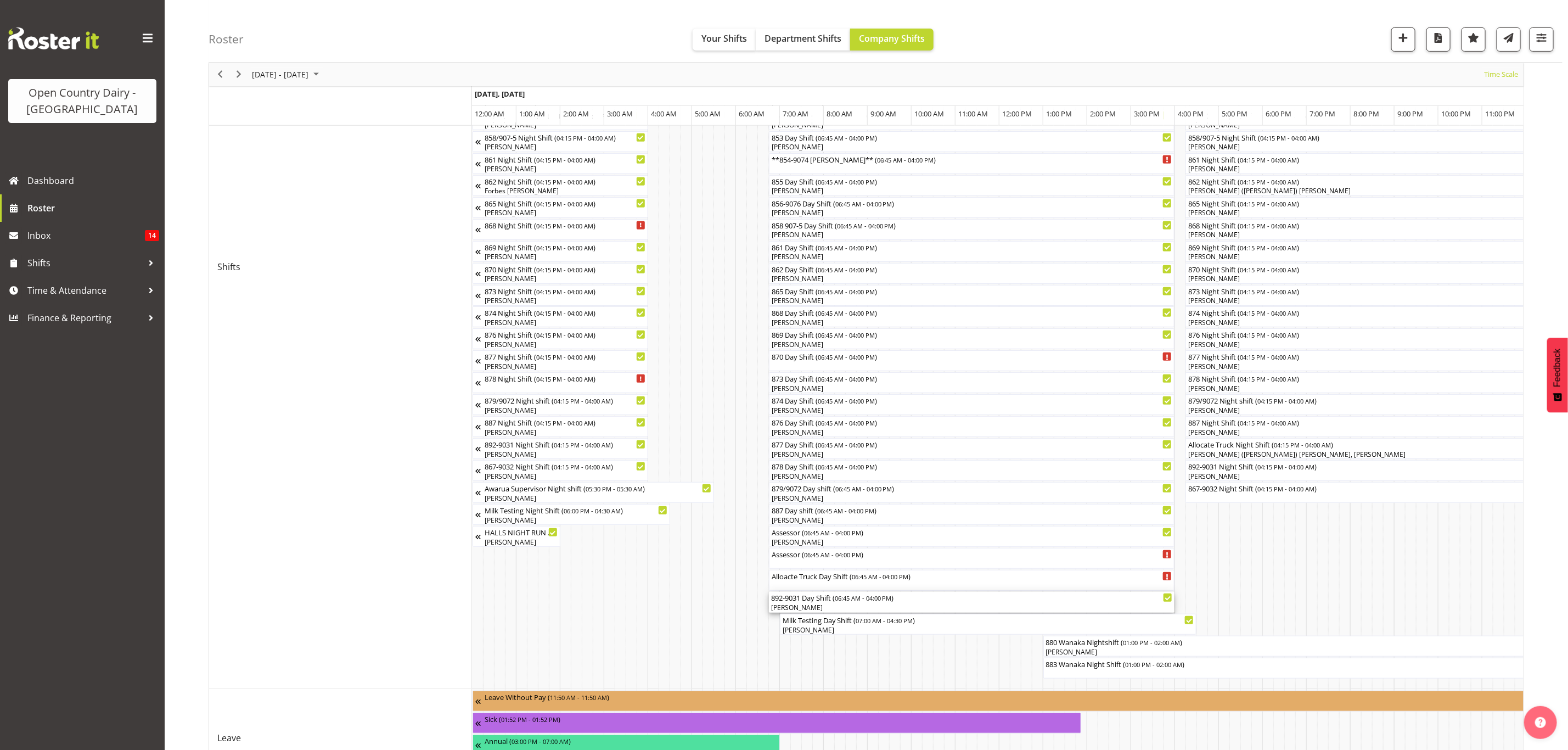
click at [820, 605] on div "[PERSON_NAME]" at bounding box center [972, 608] width 402 height 10
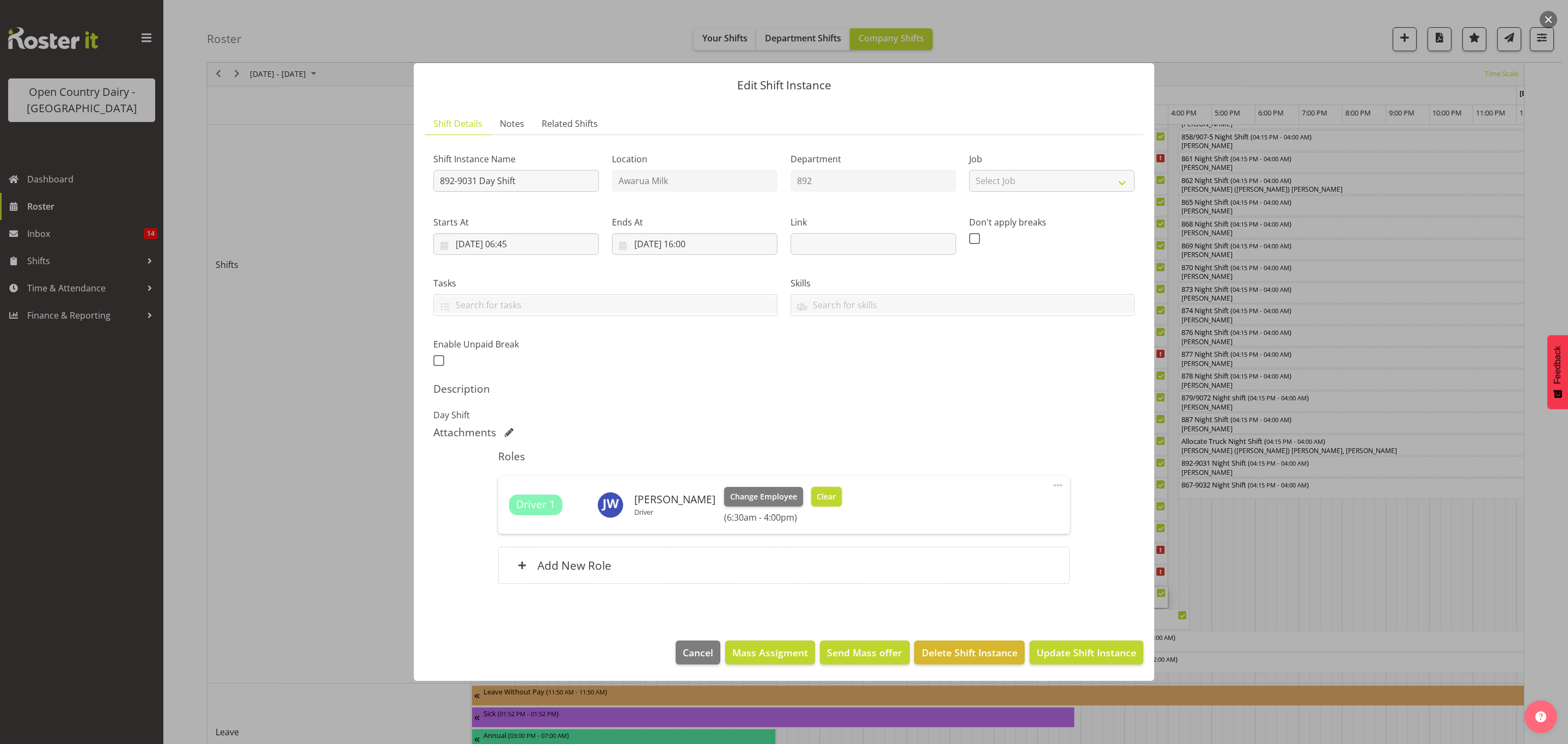
click at [819, 497] on span "Clear" at bounding box center [826, 497] width 19 height 12
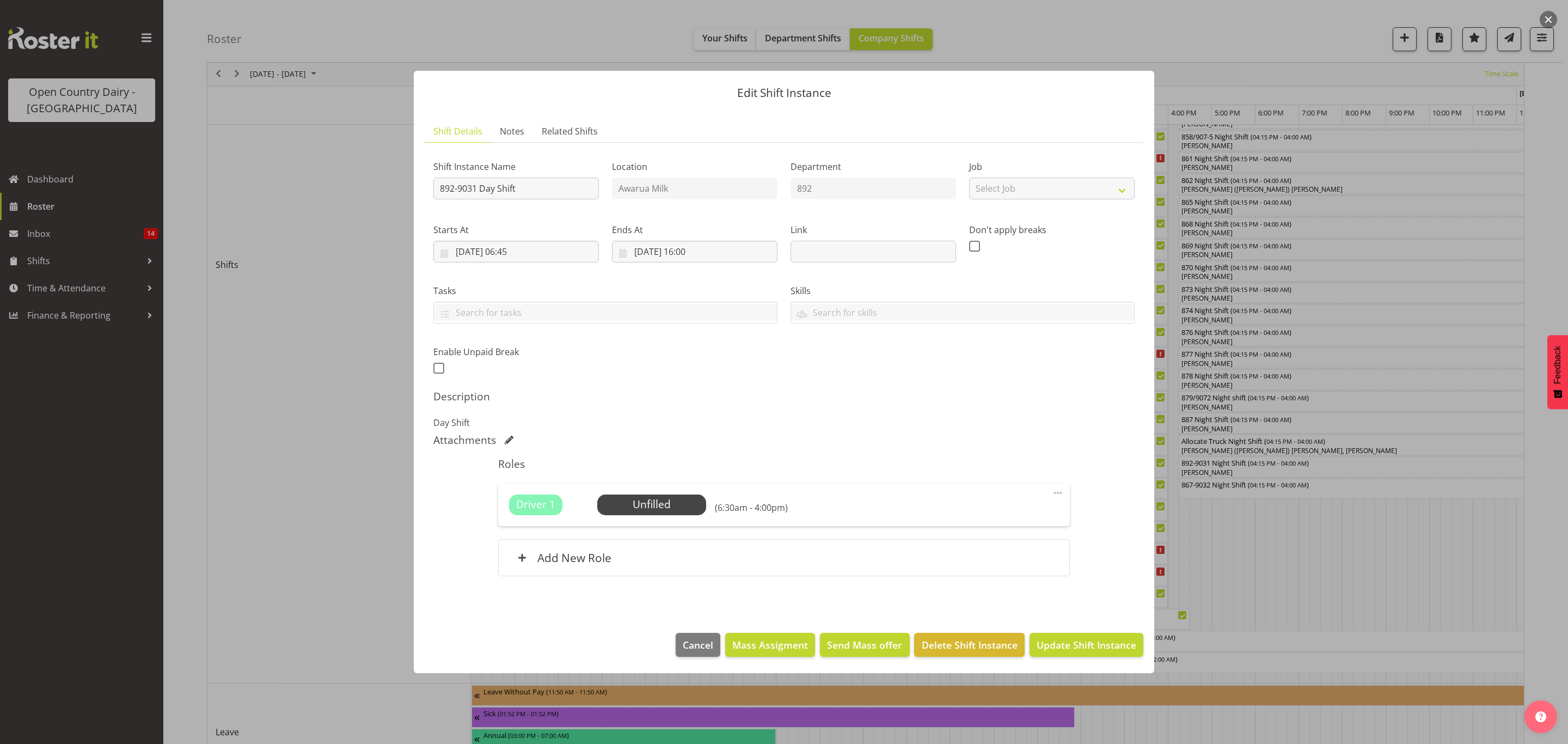
click at [1050, 629] on footer "Cancel Mass Assigment Send Mass offer Delete Shift Instance Update Shift Instan…" at bounding box center [783, 647] width 740 height 51
click at [1066, 635] on button "Update Shift Instance" at bounding box center [1086, 645] width 114 height 24
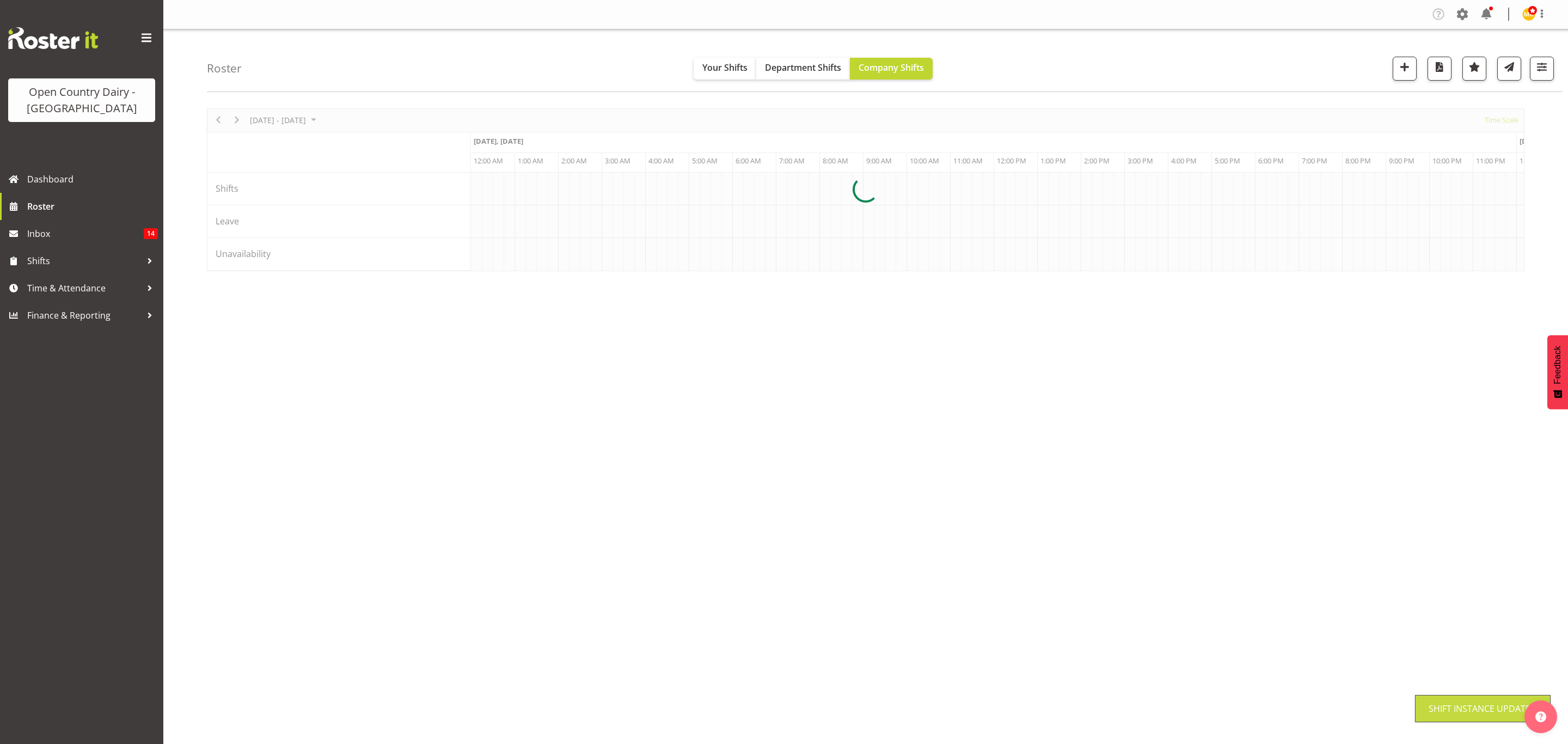
scroll to position [0, 0]
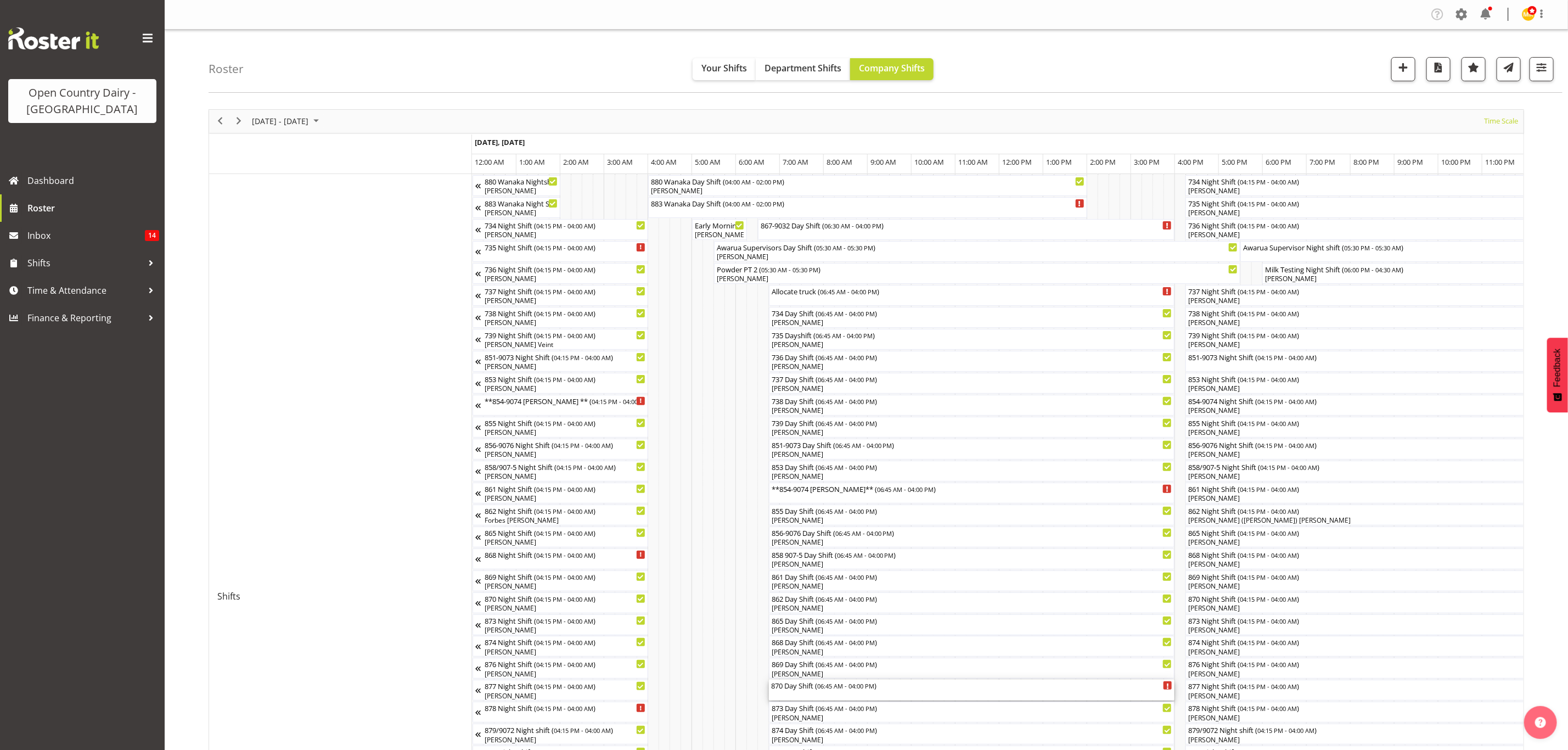
click at [782, 686] on div "870 Day Shift ( 06:45 AM - 04:00 PM )" at bounding box center [972, 685] width 402 height 11
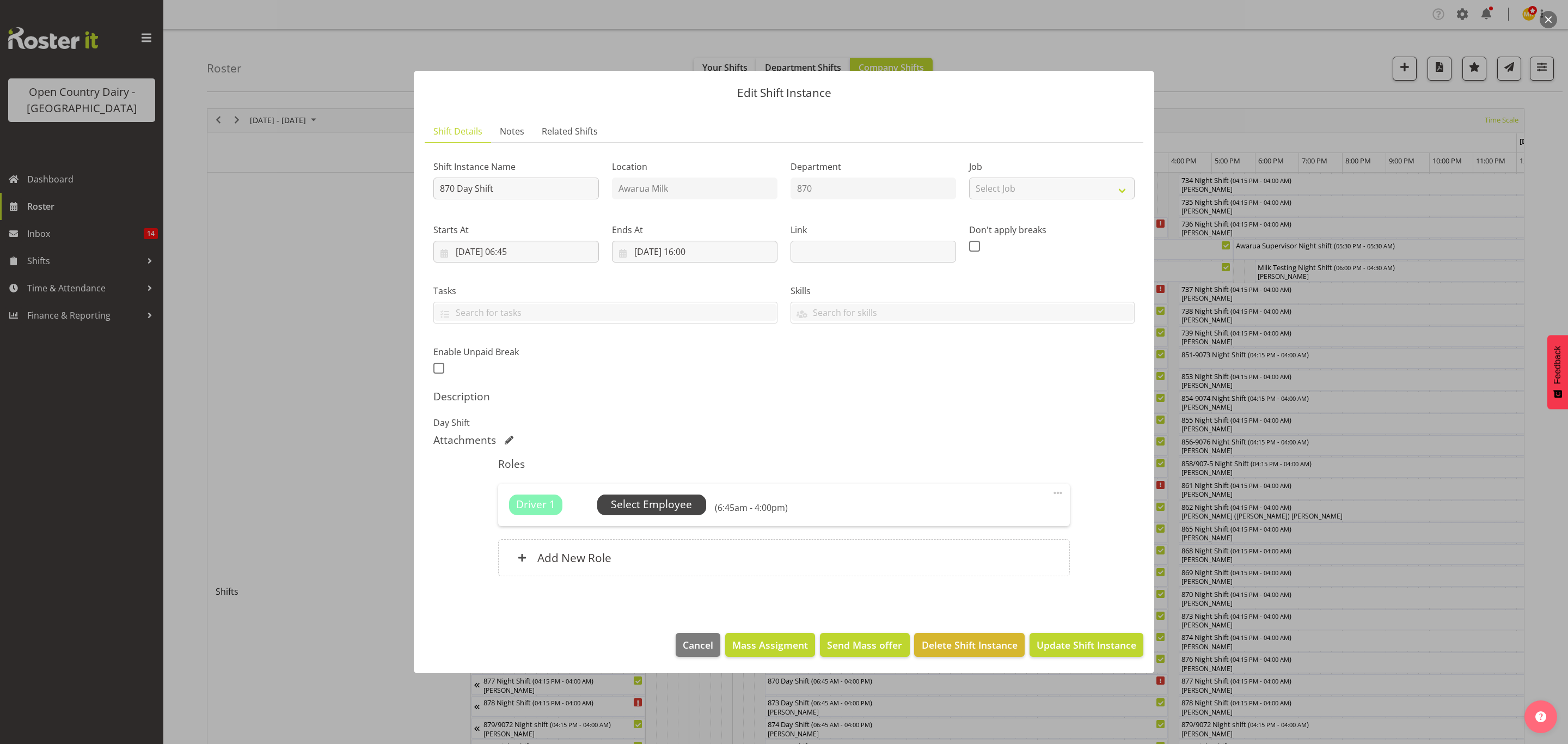
drag, startPoint x: 646, startPoint y: 490, endPoint x: 646, endPoint y: 499, distance: 9.0
click at [646, 499] on div "Driver 1 Unfilled Select Employee (6:45am - 4:00pm) Edit Cover Role Delete" at bounding box center [783, 505] width 571 height 43
click at [646, 499] on span "Select Employee" at bounding box center [651, 504] width 81 height 16
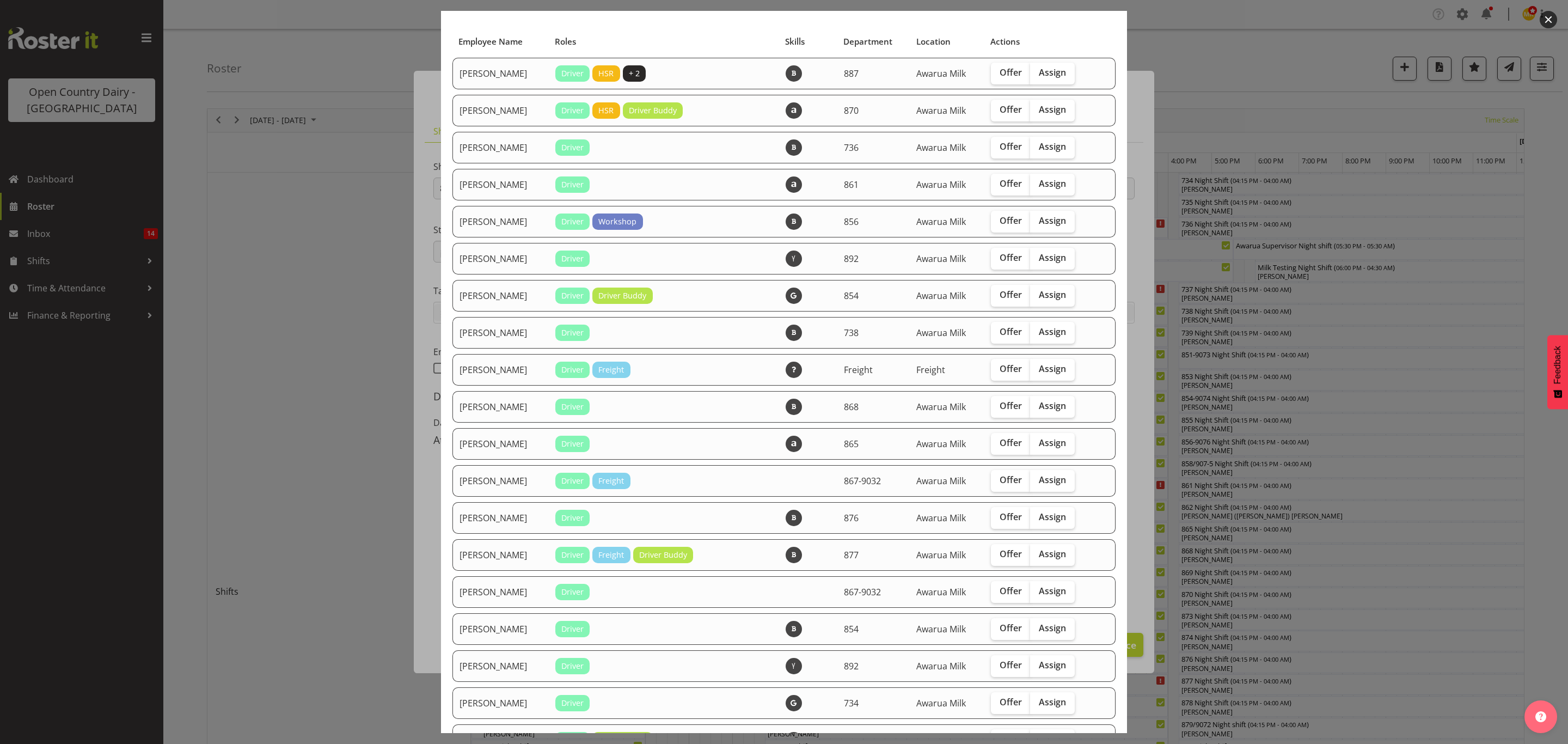
scroll to position [163, 0]
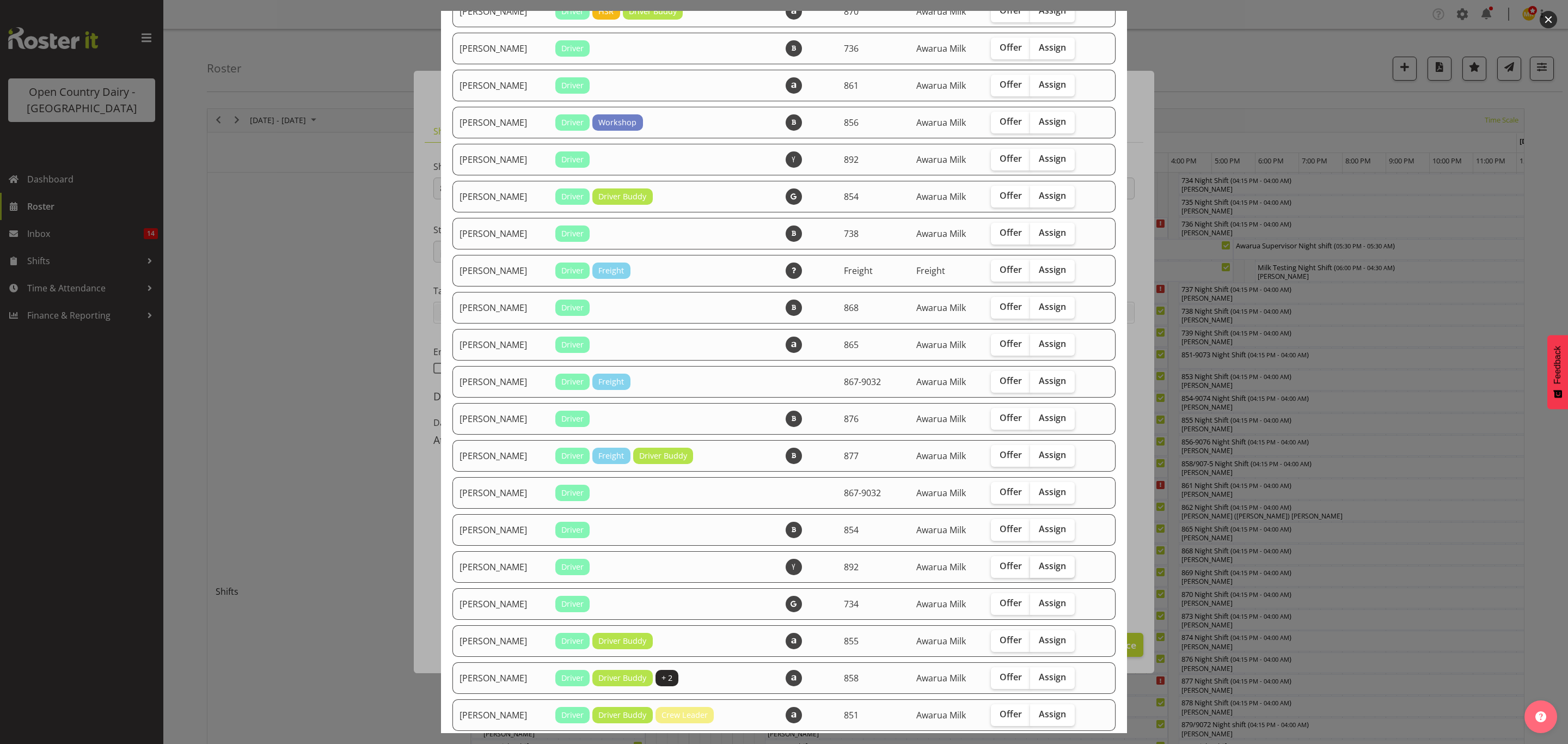
click at [1062, 562] on label "Assign" at bounding box center [1052, 566] width 45 height 22
click at [1037, 563] on input "Assign" at bounding box center [1033, 566] width 7 height 7
checkbox input "true"
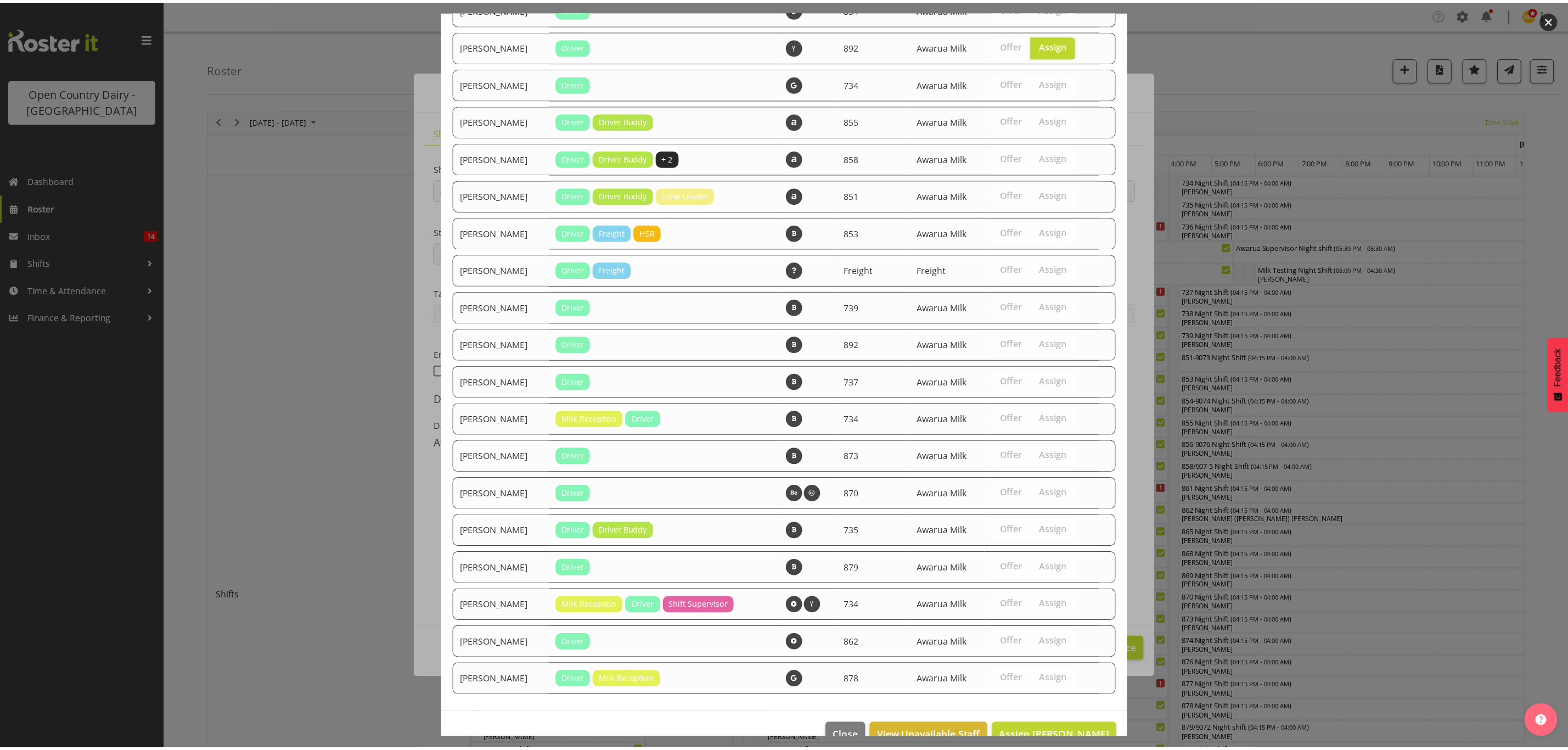
scroll to position [715, 0]
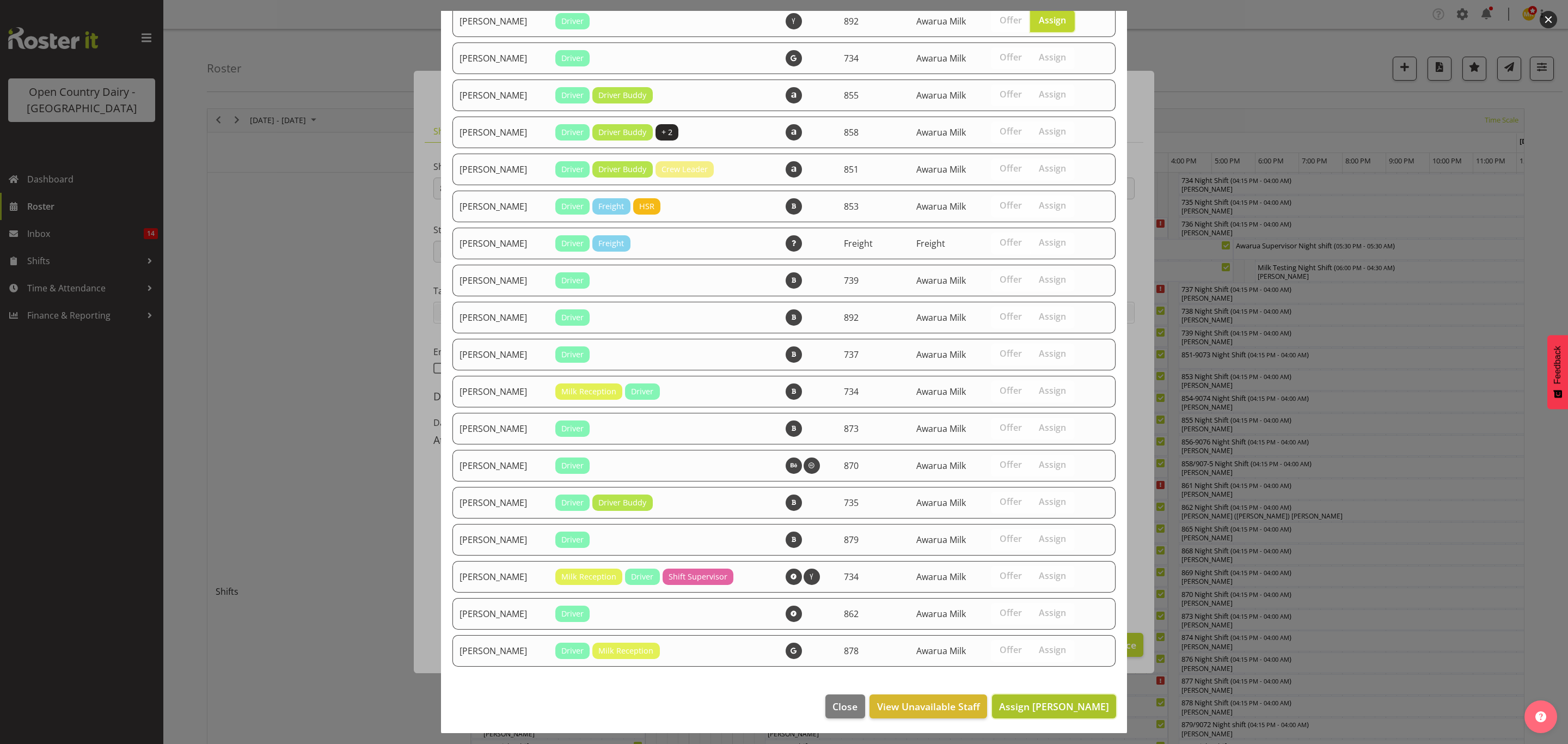
click at [1045, 706] on span "Assign [PERSON_NAME]" at bounding box center [1053, 706] width 110 height 13
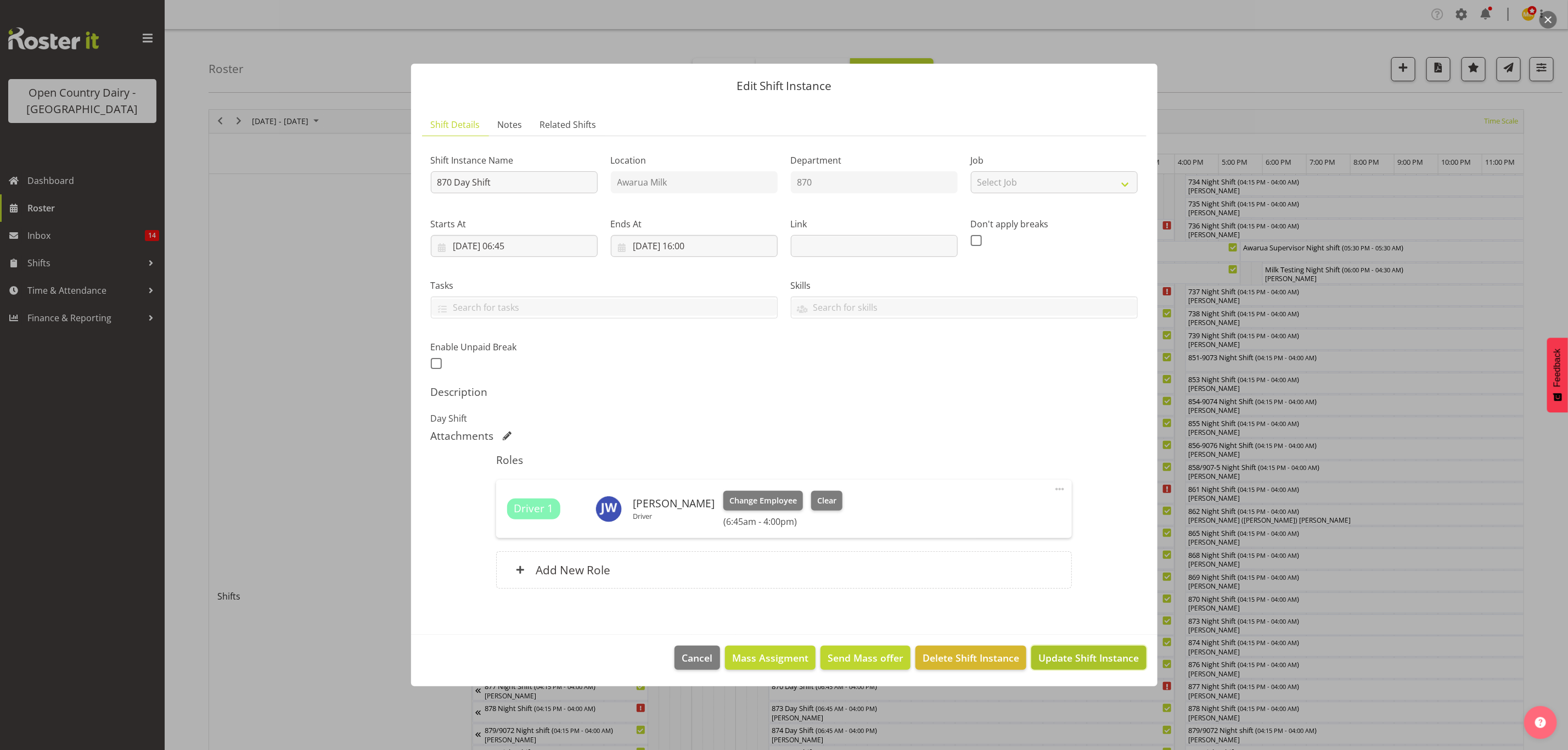
click at [1087, 663] on span "Update Shift Instance" at bounding box center [1088, 657] width 100 height 15
